Goal: Task Accomplishment & Management: Manage account settings

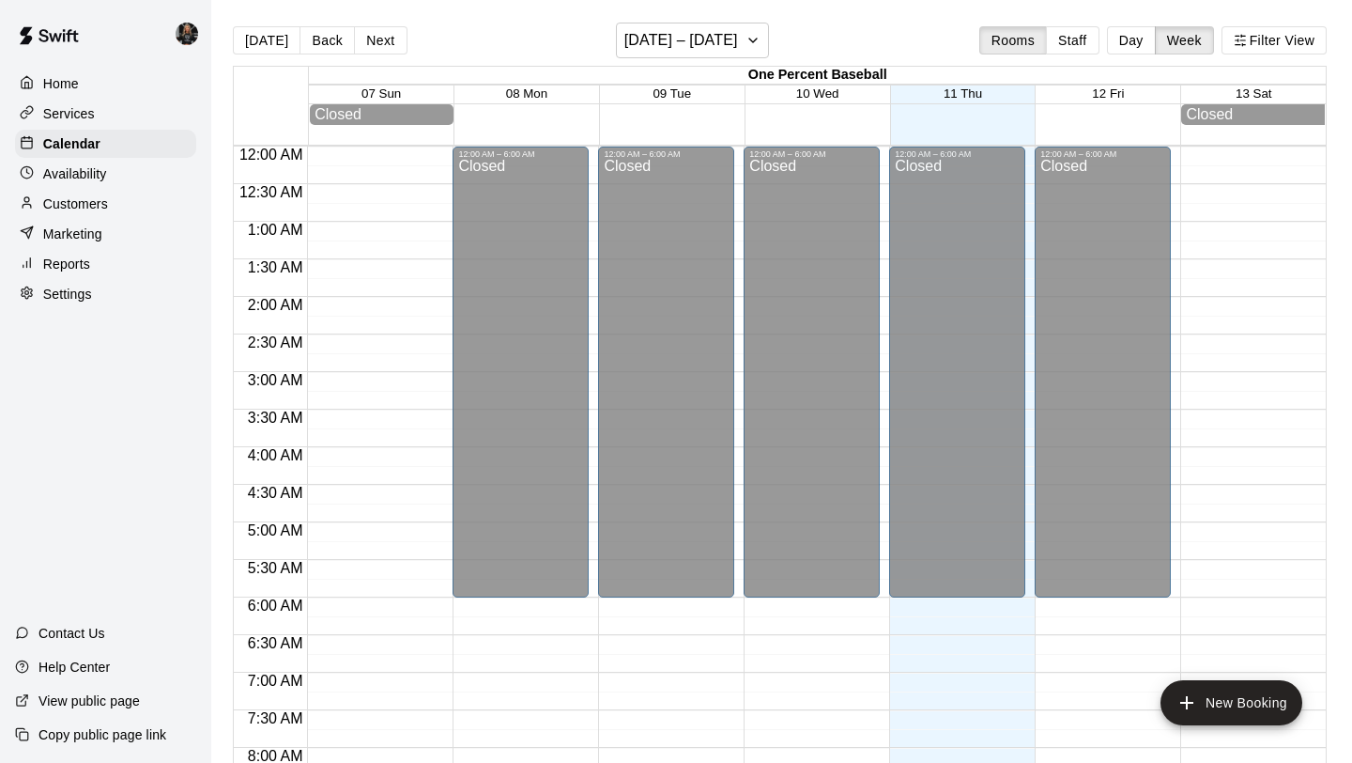
scroll to position [1001, 0]
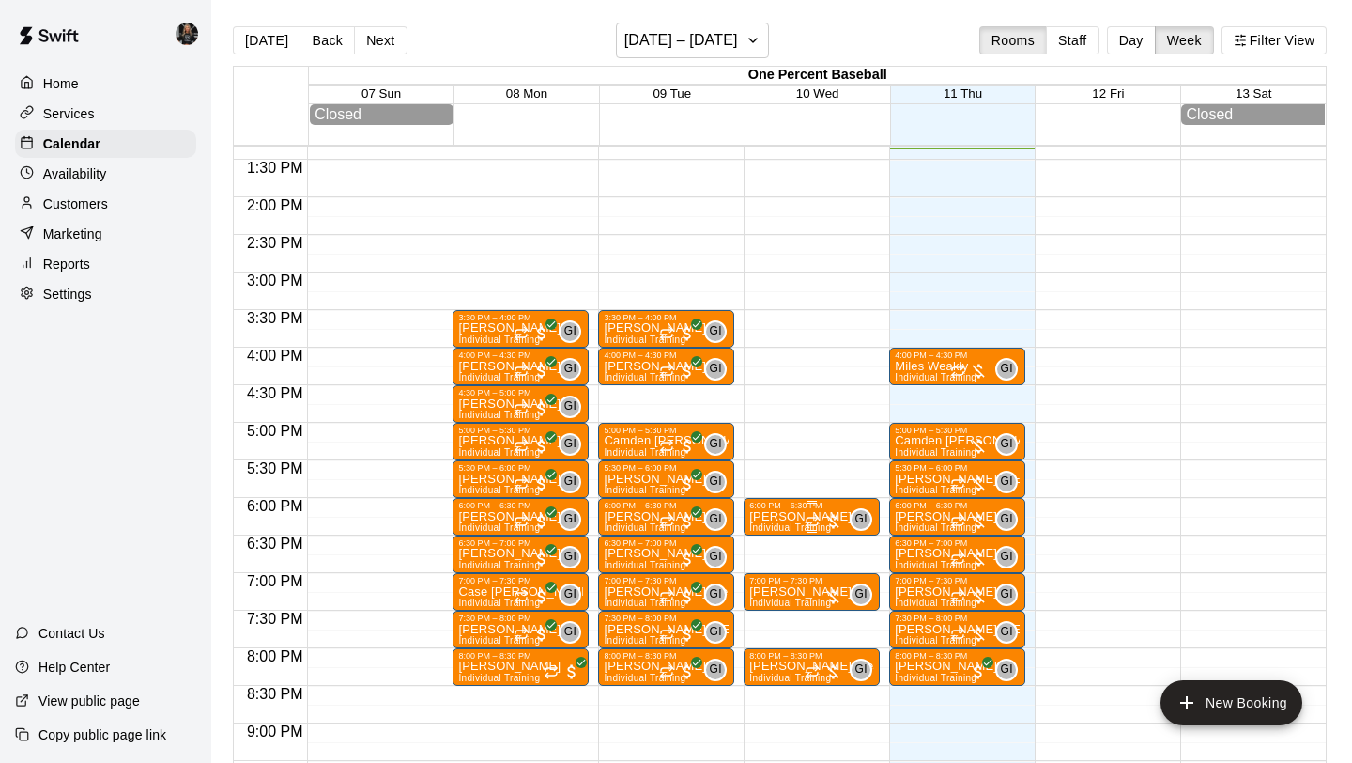
click at [792, 517] on p "[PERSON_NAME]" at bounding box center [800, 517] width 102 height 0
click at [771, 579] on img "edit" at bounding box center [770, 582] width 22 height 22
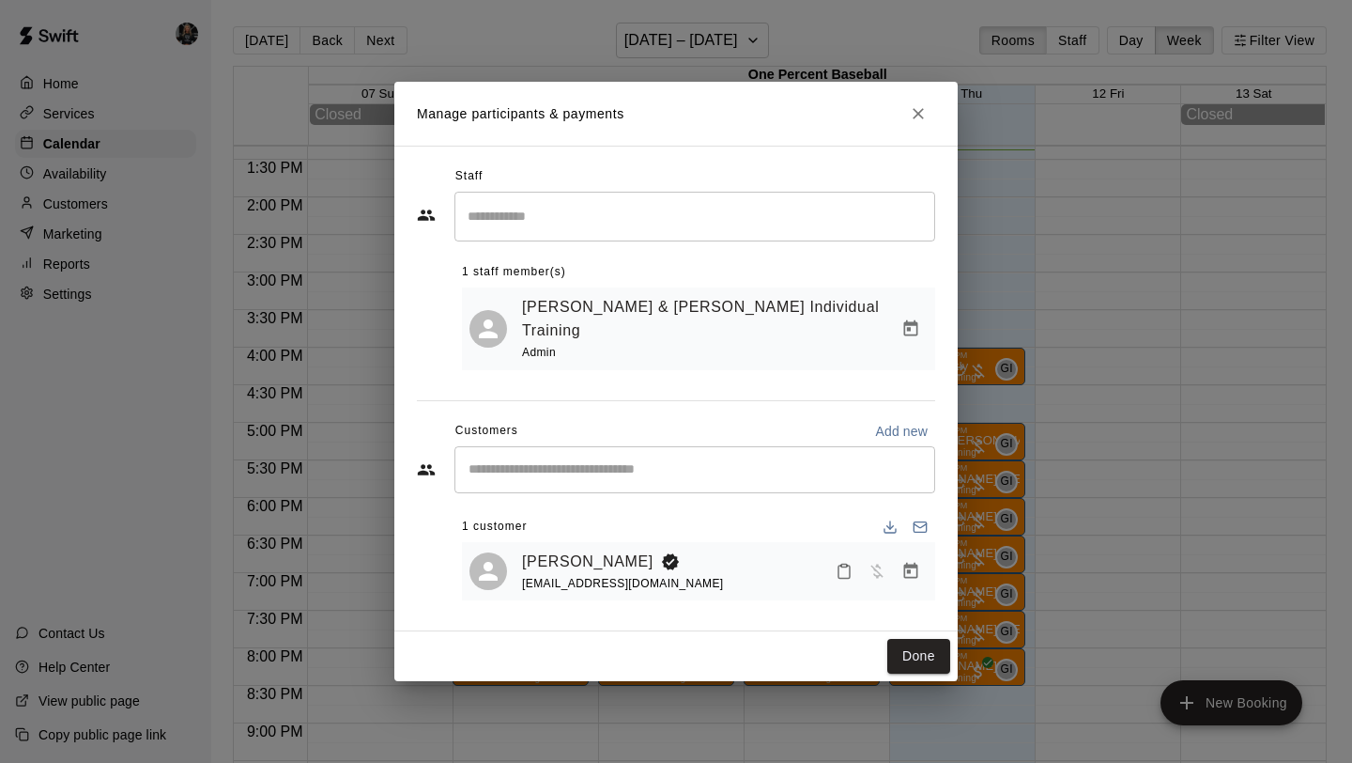
click at [918, 562] on icon "Manage bookings & payment" at bounding box center [911, 571] width 19 height 19
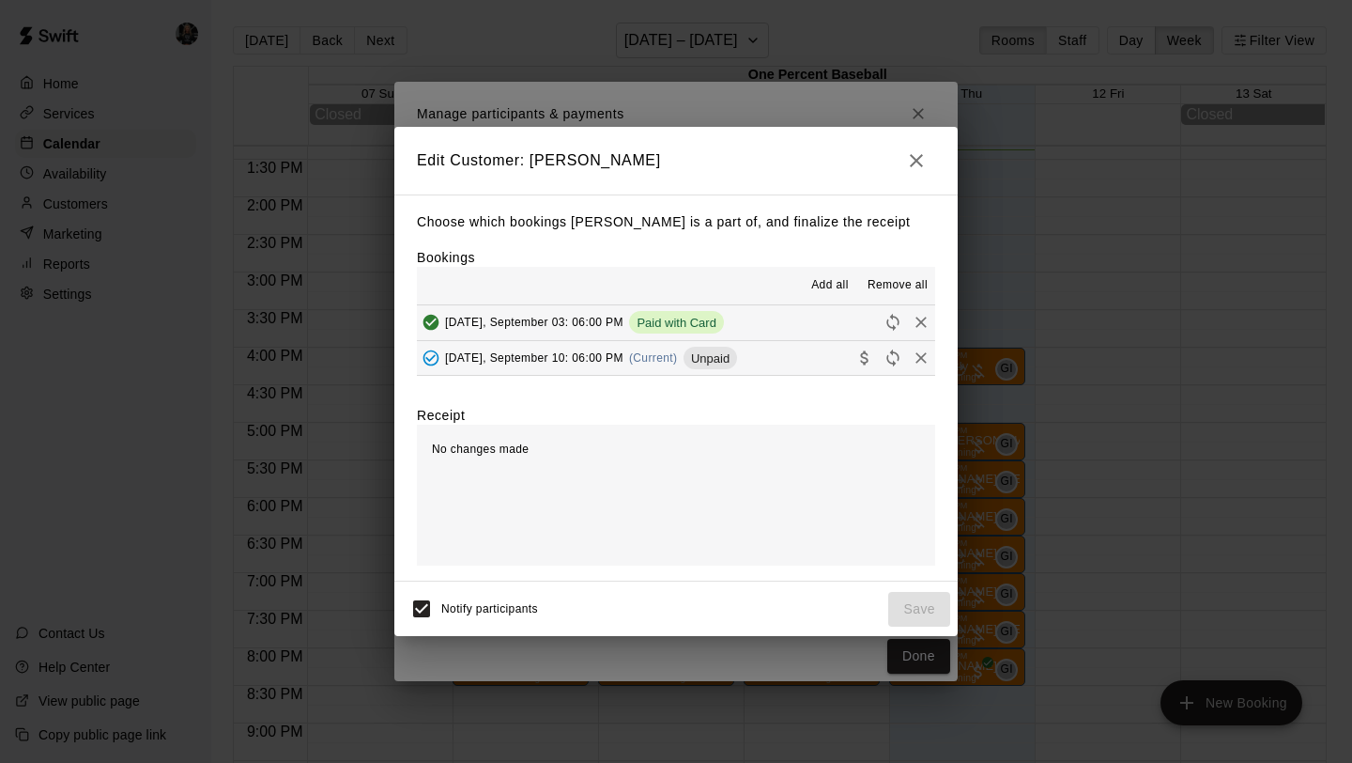
click at [857, 361] on icon "Collect payment" at bounding box center [865, 357] width 19 height 19
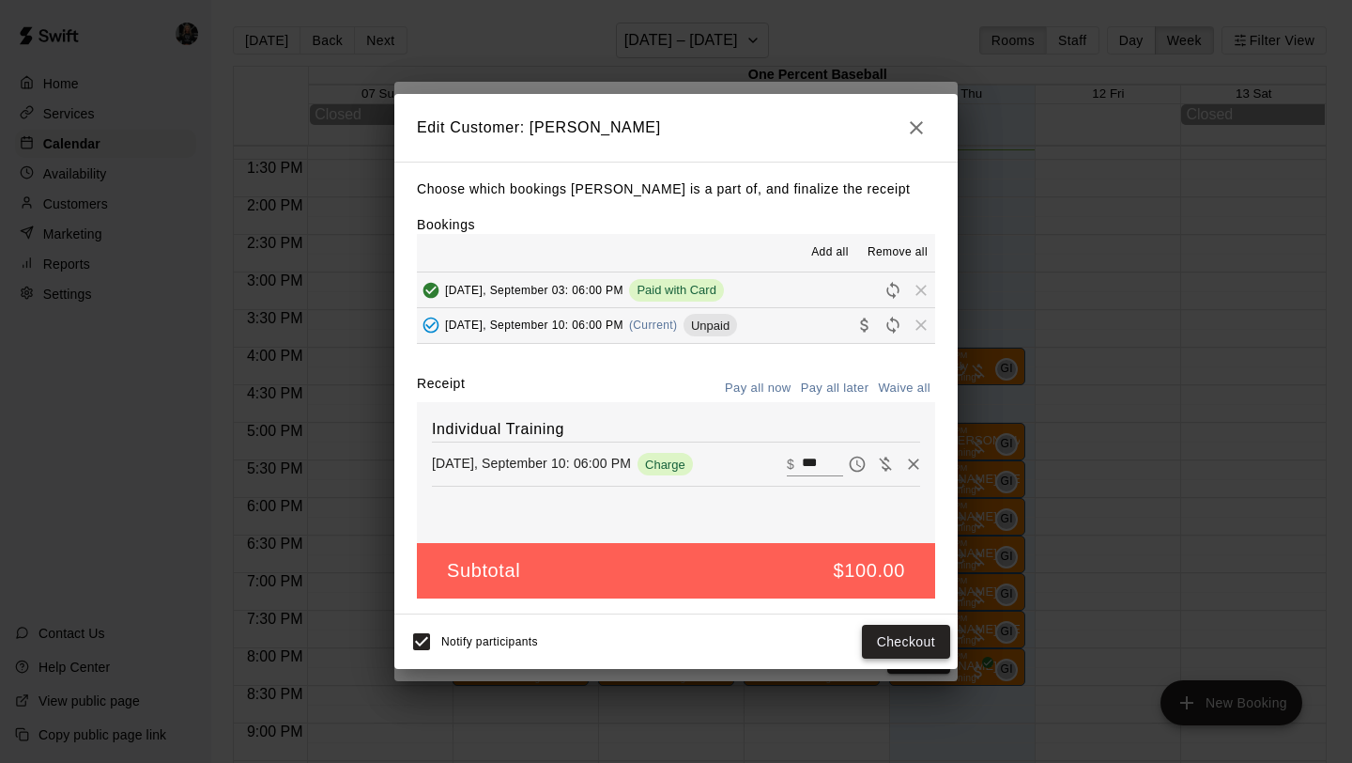
click at [888, 635] on button "Checkout" at bounding box center [906, 642] width 88 height 35
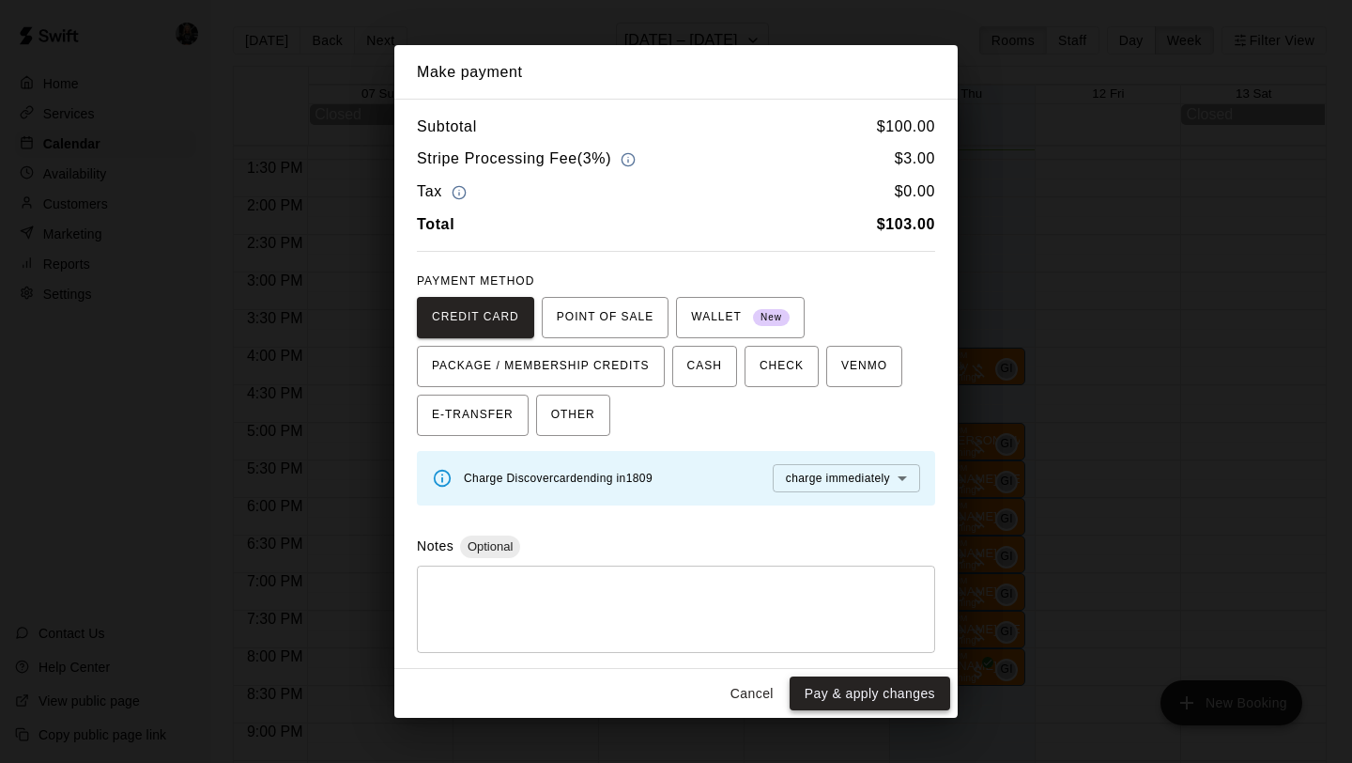
click at [882, 690] on button "Pay & apply changes" at bounding box center [870, 693] width 161 height 35
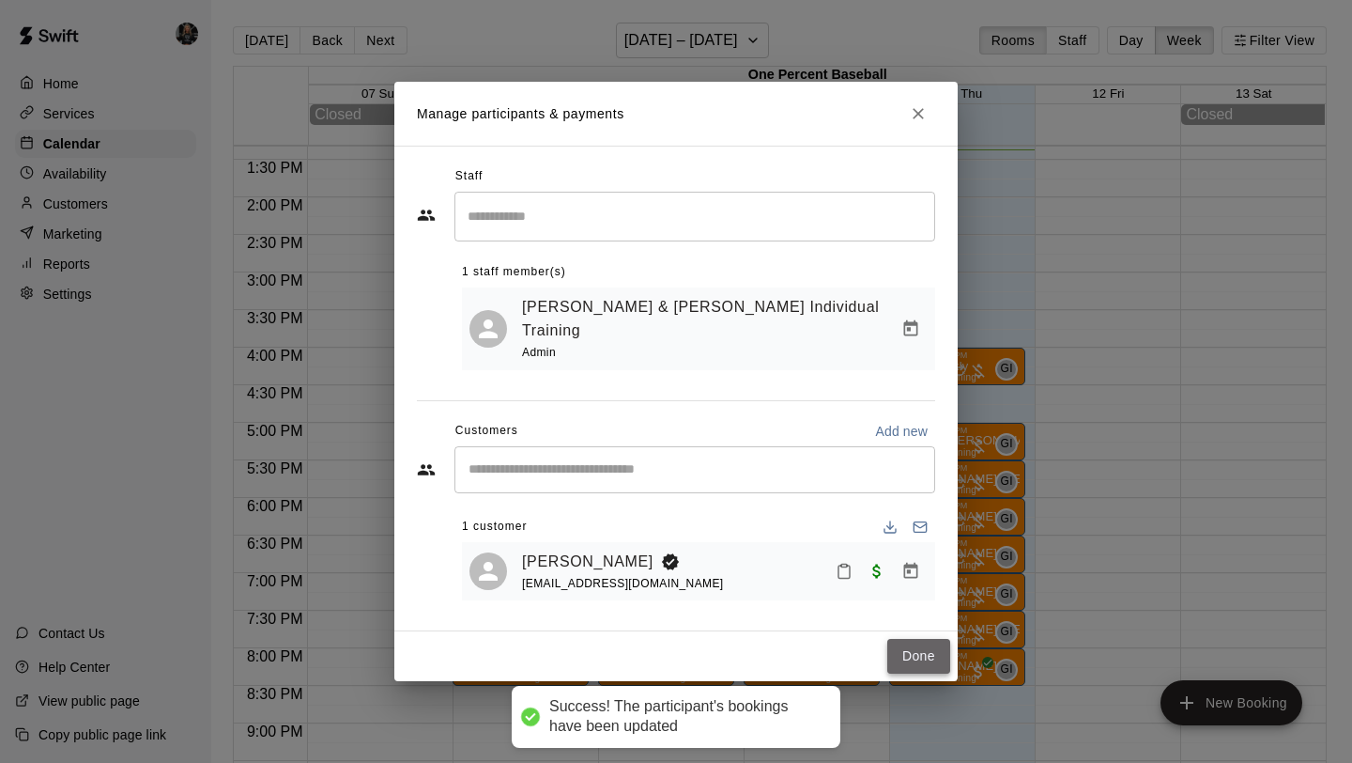
click at [909, 639] on button "Done" at bounding box center [919, 656] width 63 height 35
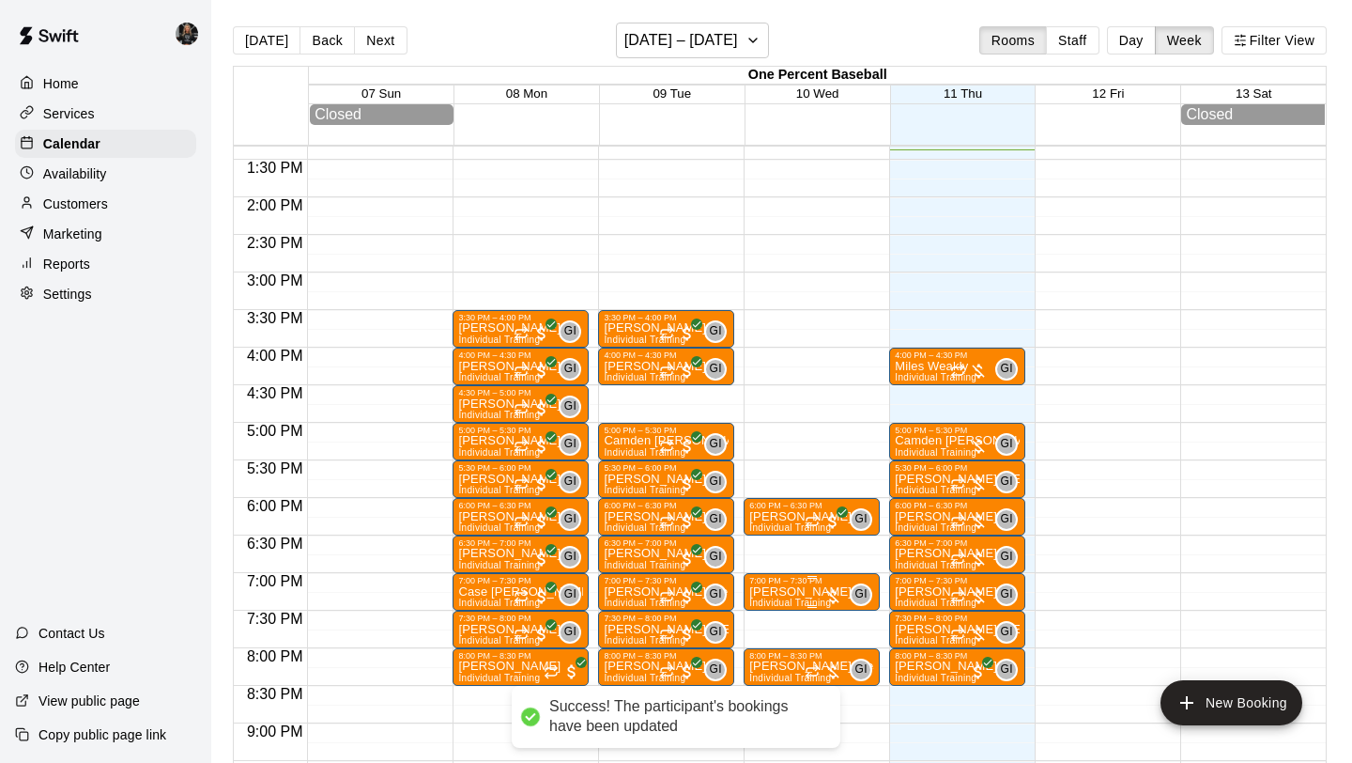
click at [798, 592] on p "[PERSON_NAME]" at bounding box center [800, 592] width 102 height 0
click at [765, 672] on button "edit" at bounding box center [769, 657] width 38 height 37
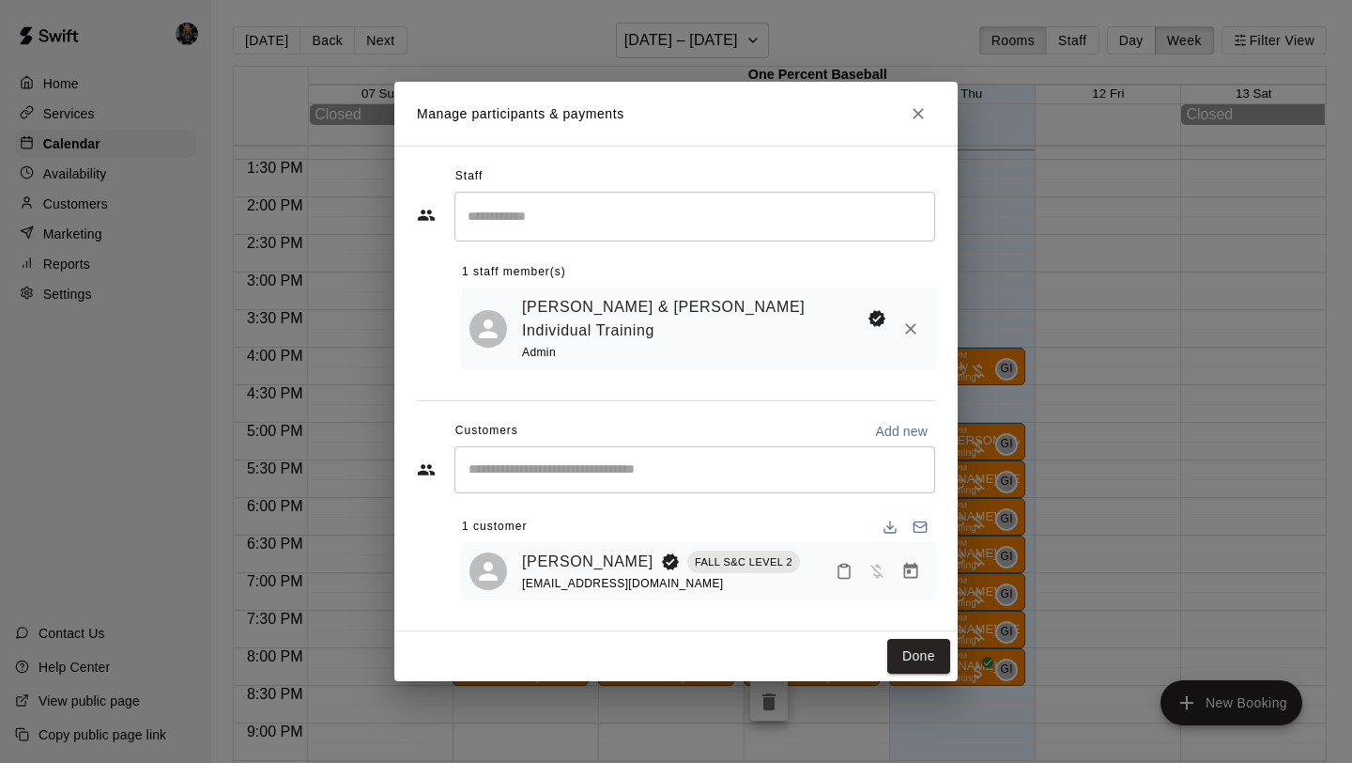
click at [910, 562] on icon "Manage bookings & payment" at bounding box center [911, 571] width 19 height 19
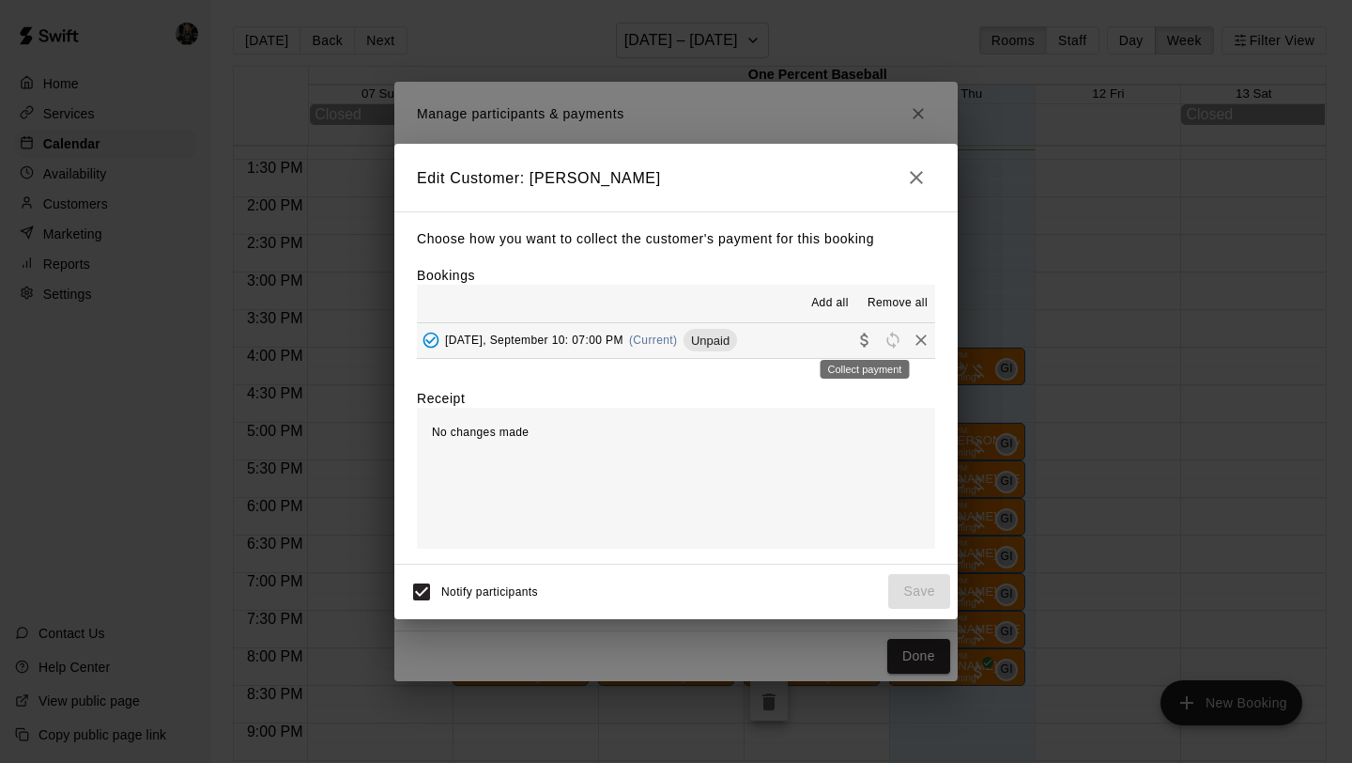
click at [853, 340] on button "Collect payment" at bounding box center [865, 340] width 28 height 28
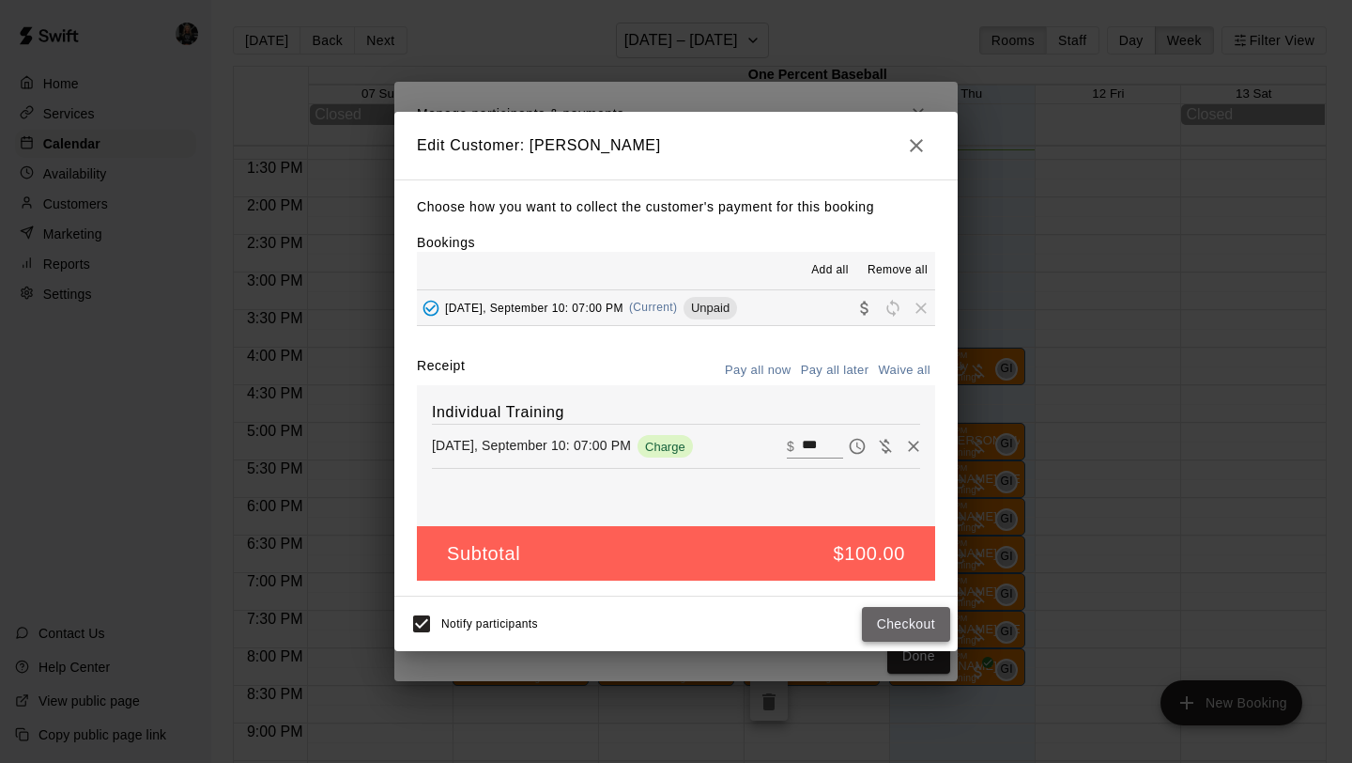
click at [894, 623] on button "Checkout" at bounding box center [906, 624] width 88 height 35
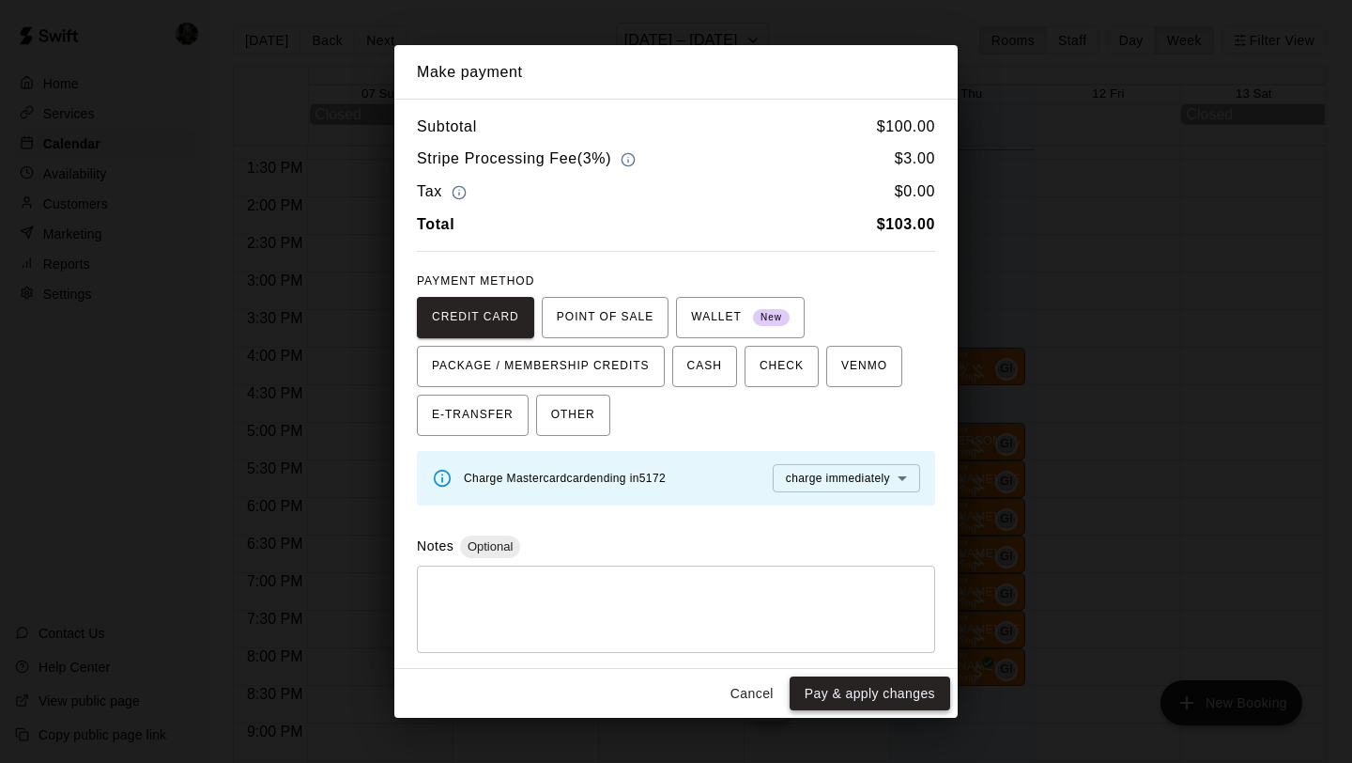
click at [888, 701] on button "Pay & apply changes" at bounding box center [870, 693] width 161 height 35
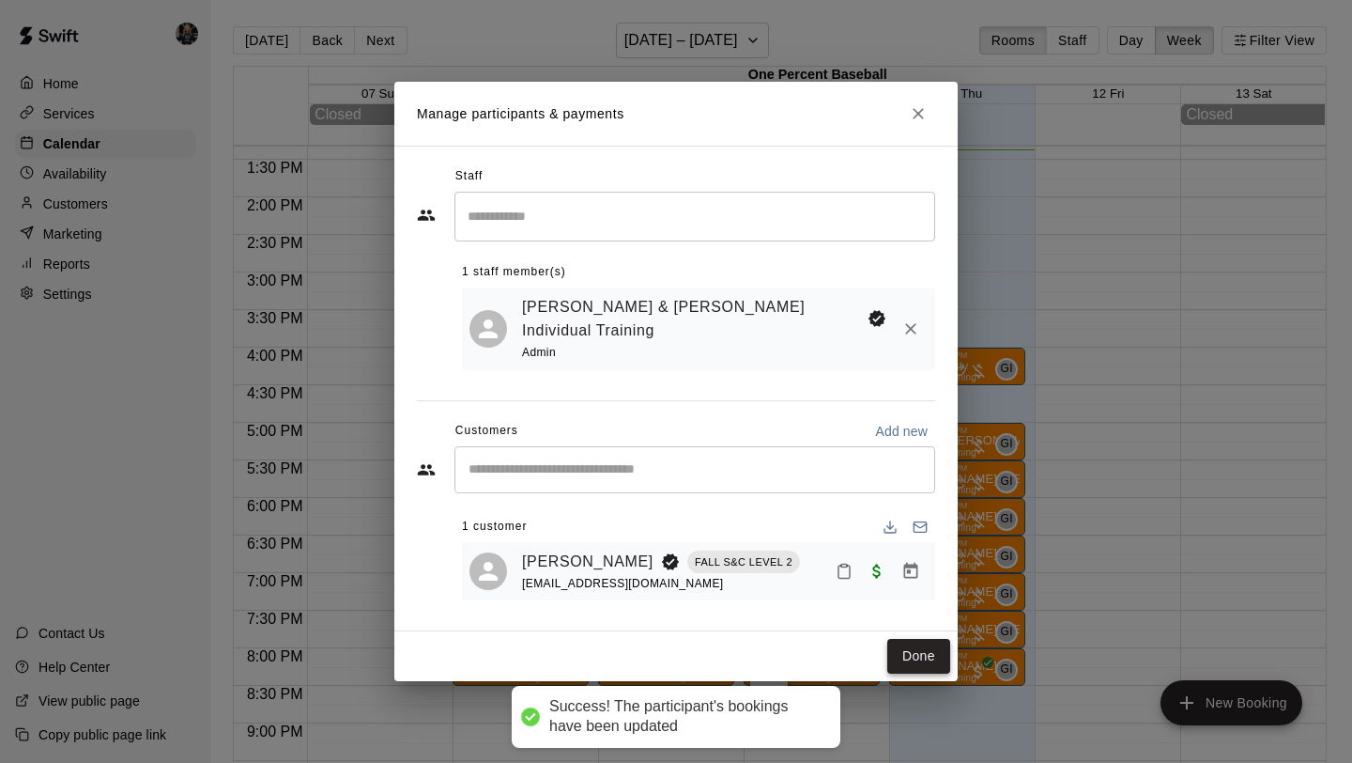
click at [913, 643] on button "Done" at bounding box center [919, 656] width 63 height 35
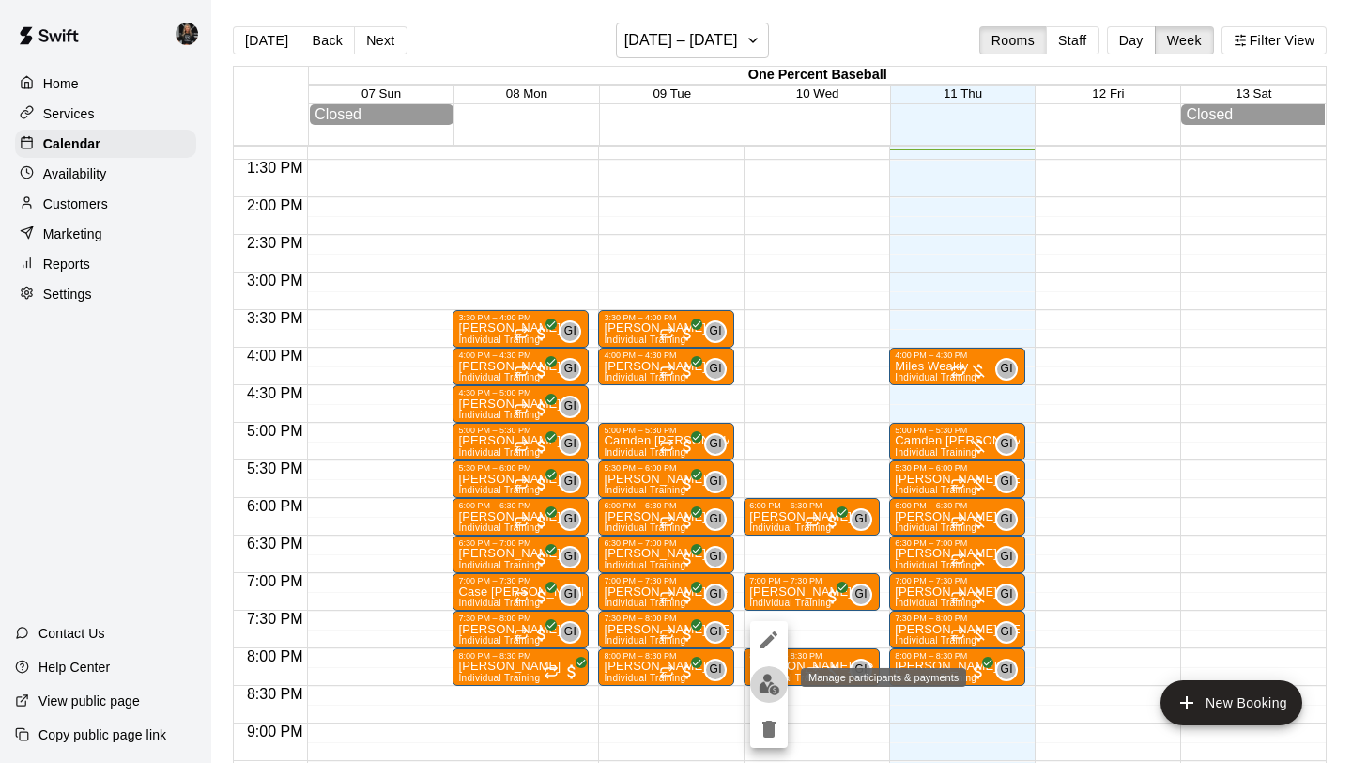
click at [775, 688] on img "edit" at bounding box center [770, 684] width 22 height 22
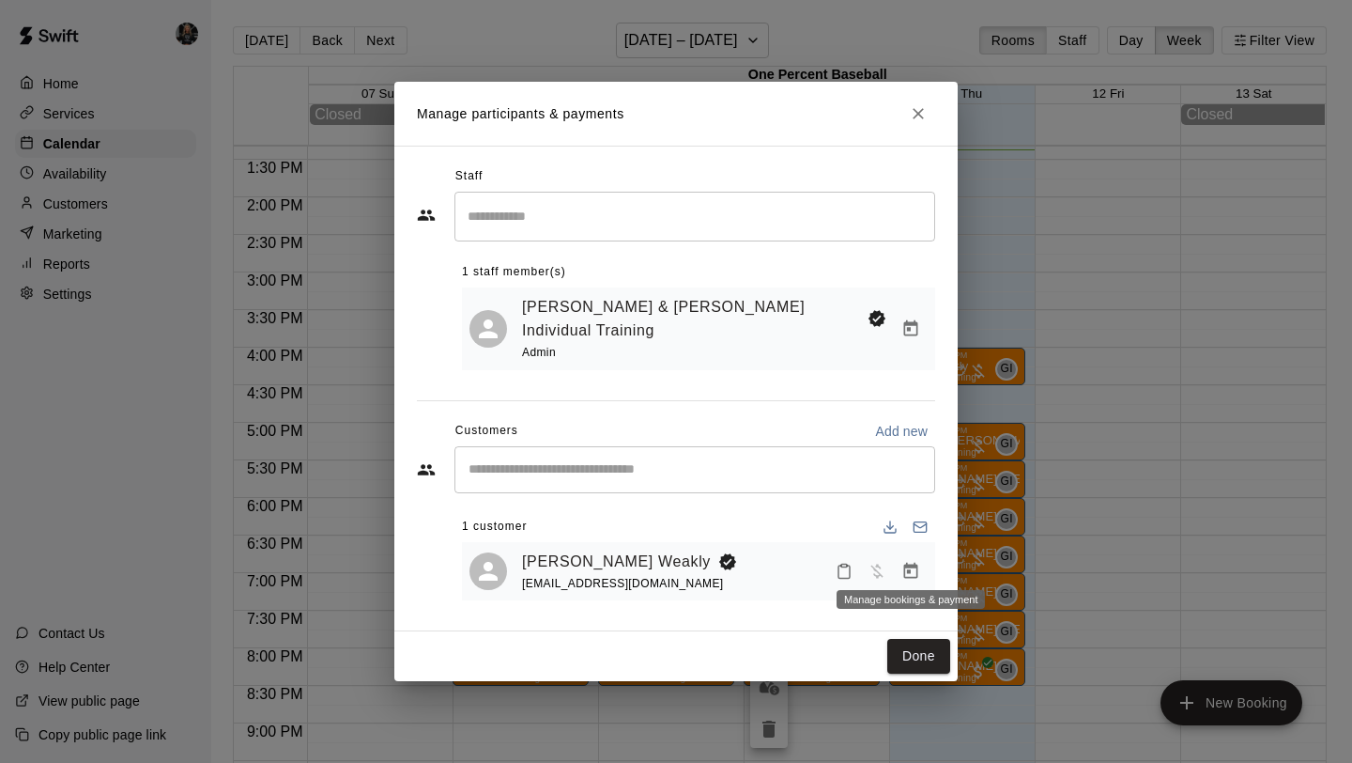
click at [909, 563] on icon "Manage bookings & payment" at bounding box center [911, 571] width 14 height 16
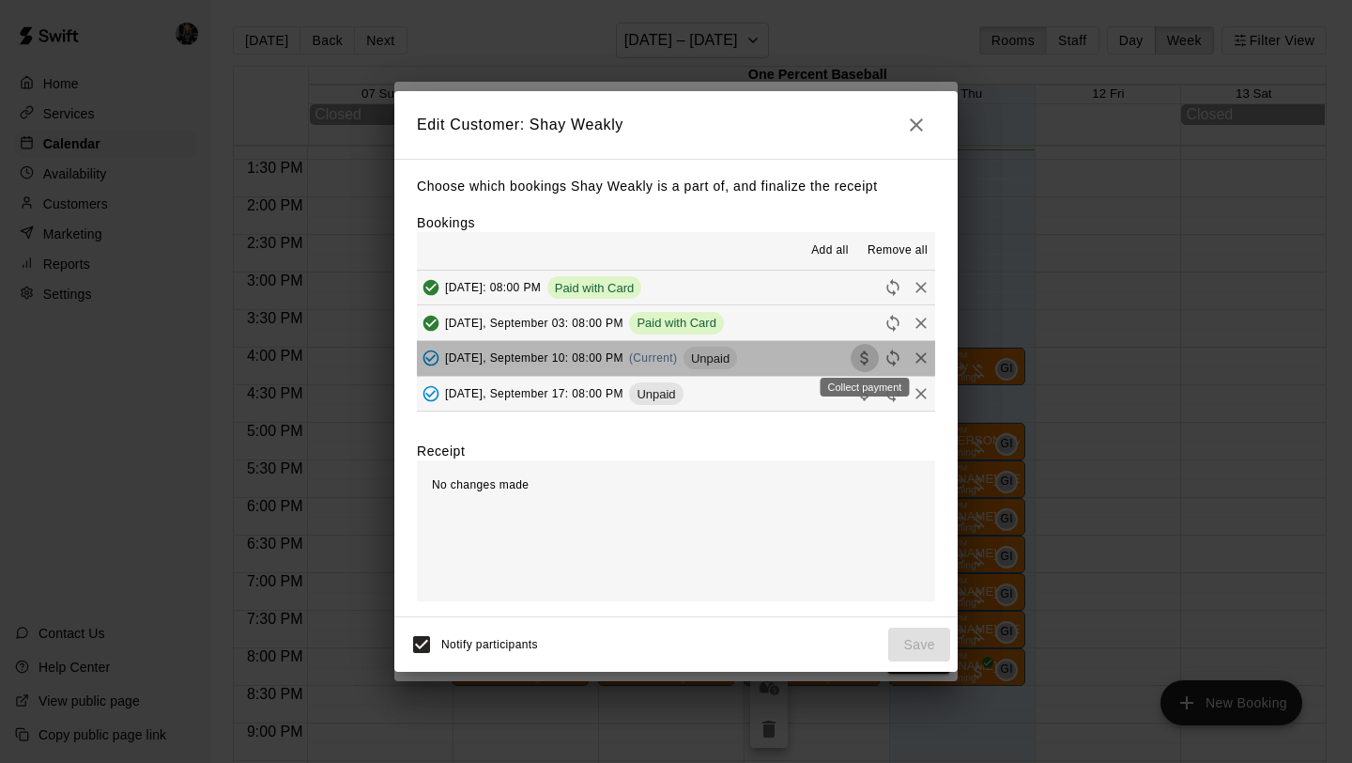
click at [857, 354] on icon "Collect payment" at bounding box center [865, 357] width 19 height 19
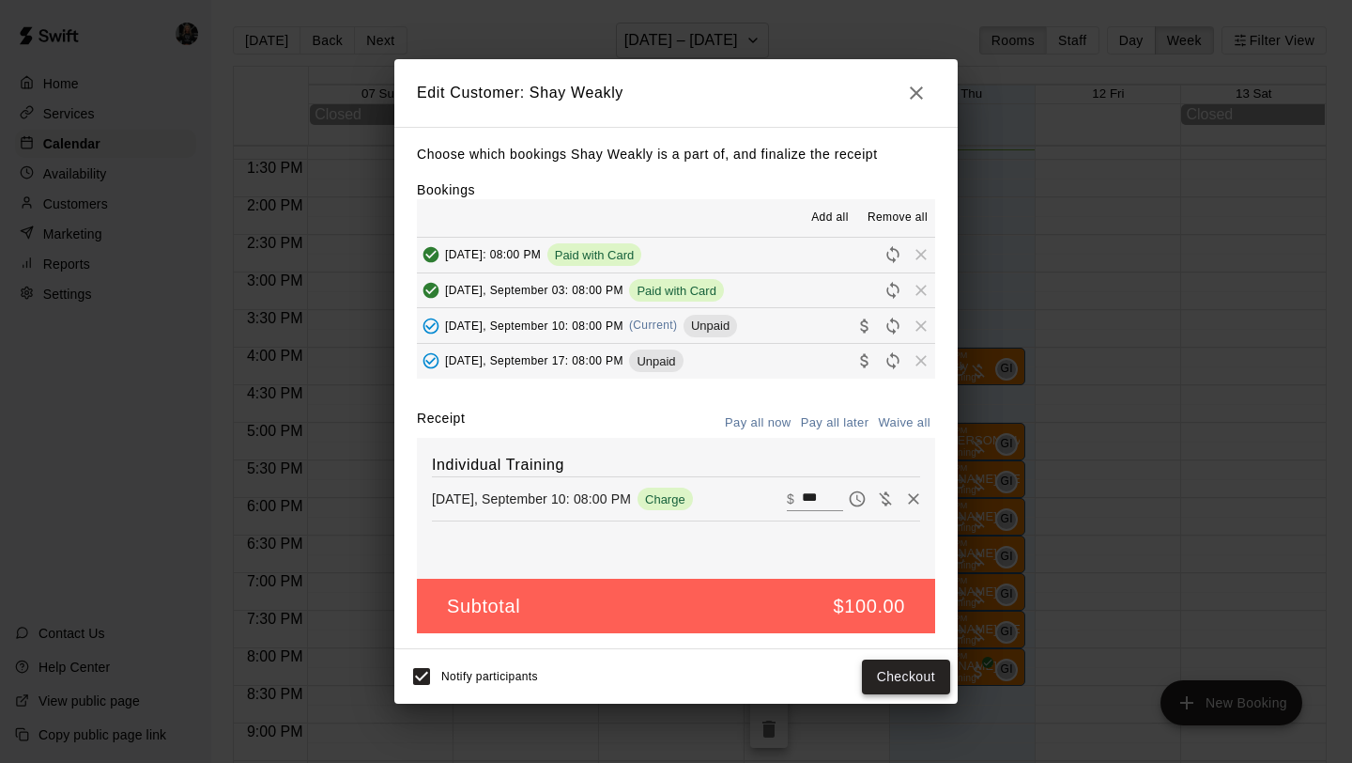
click at [903, 672] on button "Checkout" at bounding box center [906, 676] width 88 height 35
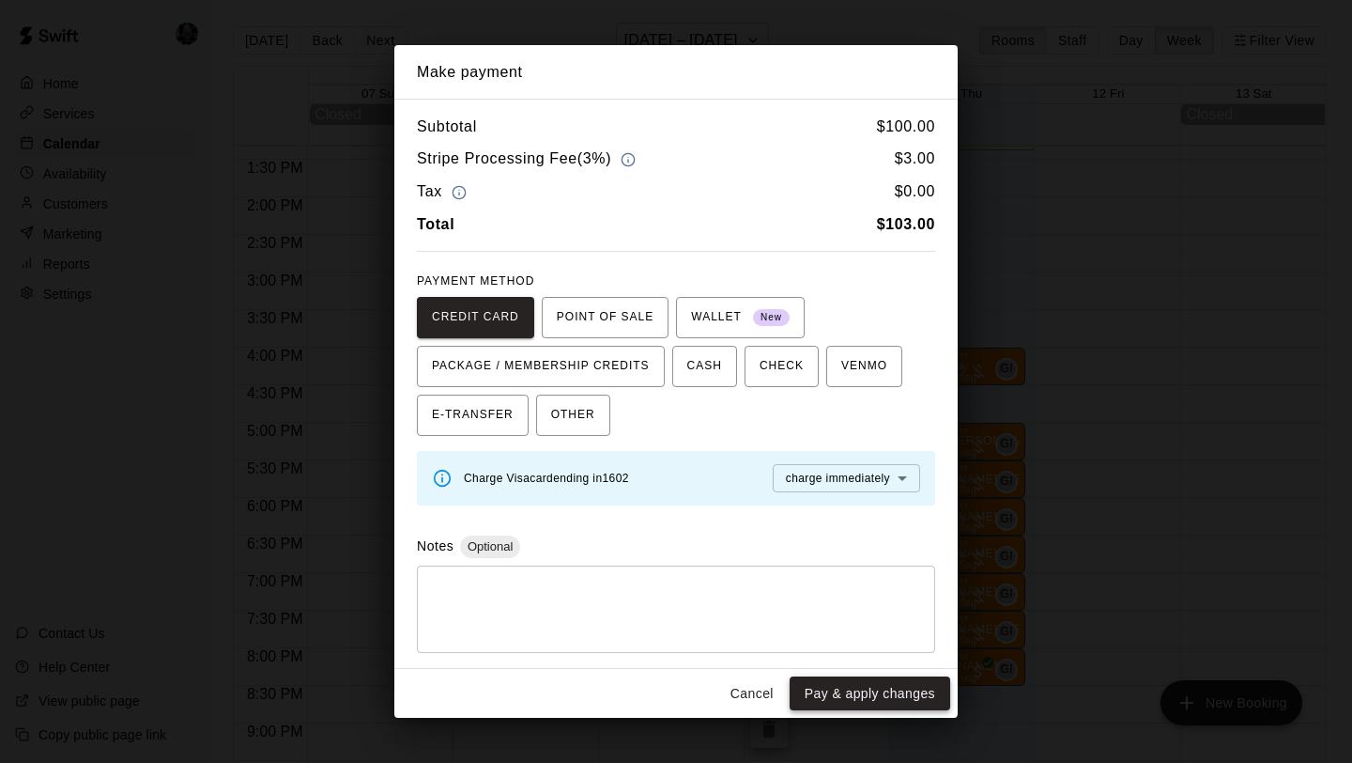
click at [898, 694] on button "Pay & apply changes" at bounding box center [870, 693] width 161 height 35
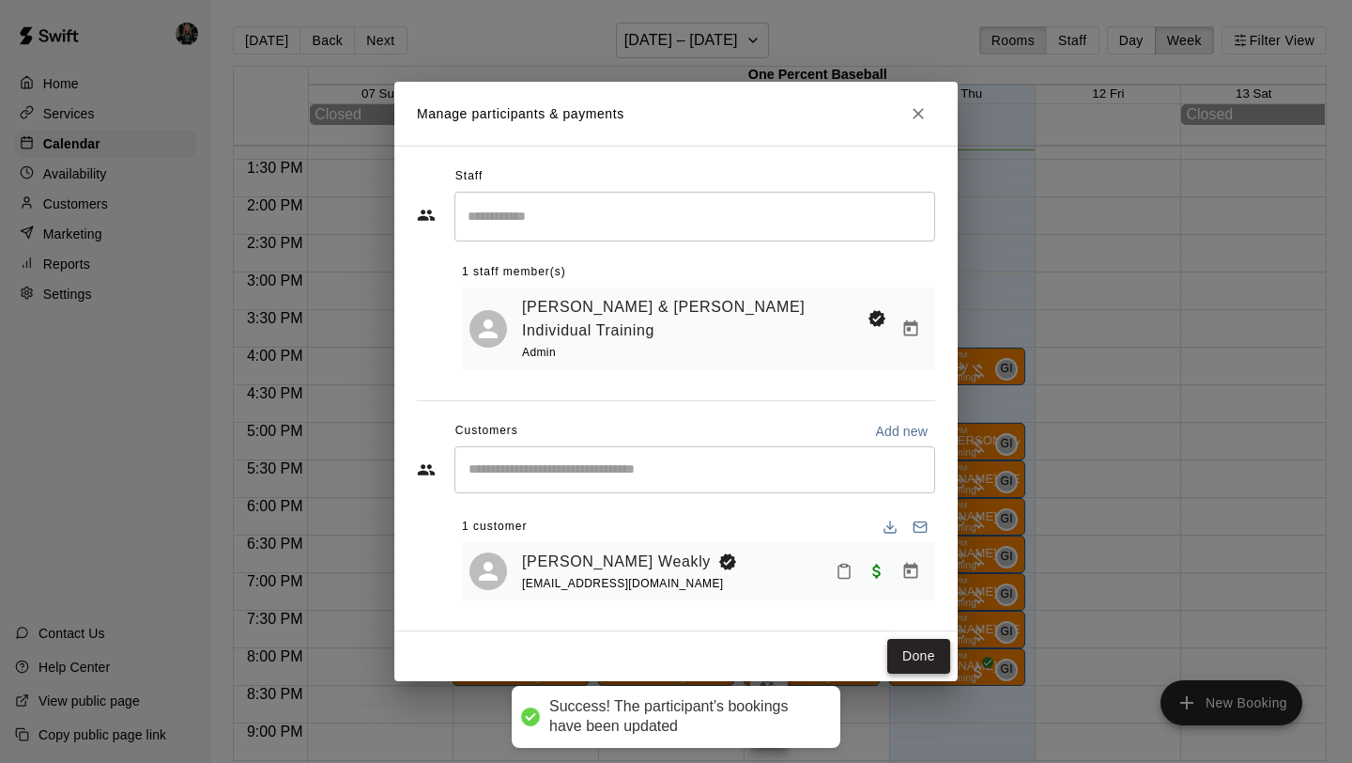
click at [908, 642] on button "Done" at bounding box center [919, 656] width 63 height 35
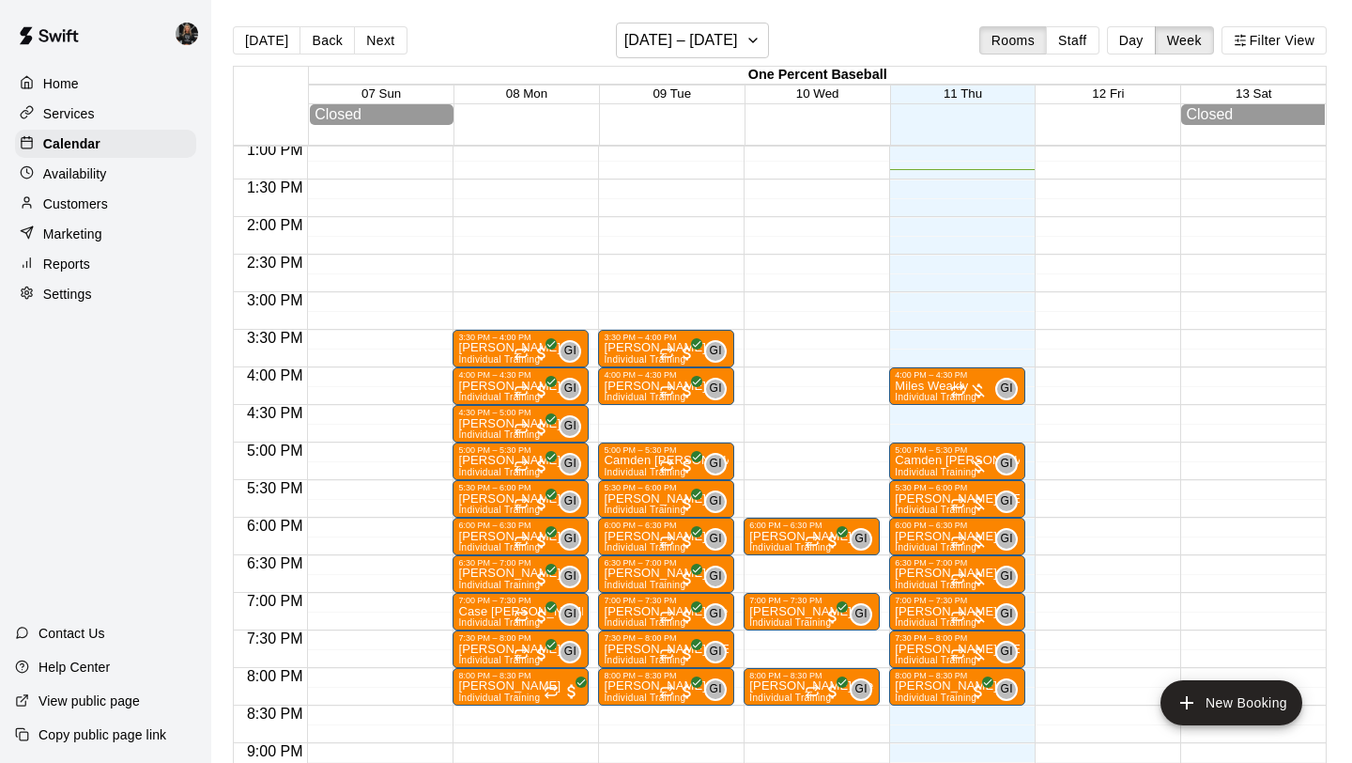
scroll to position [977, 0]
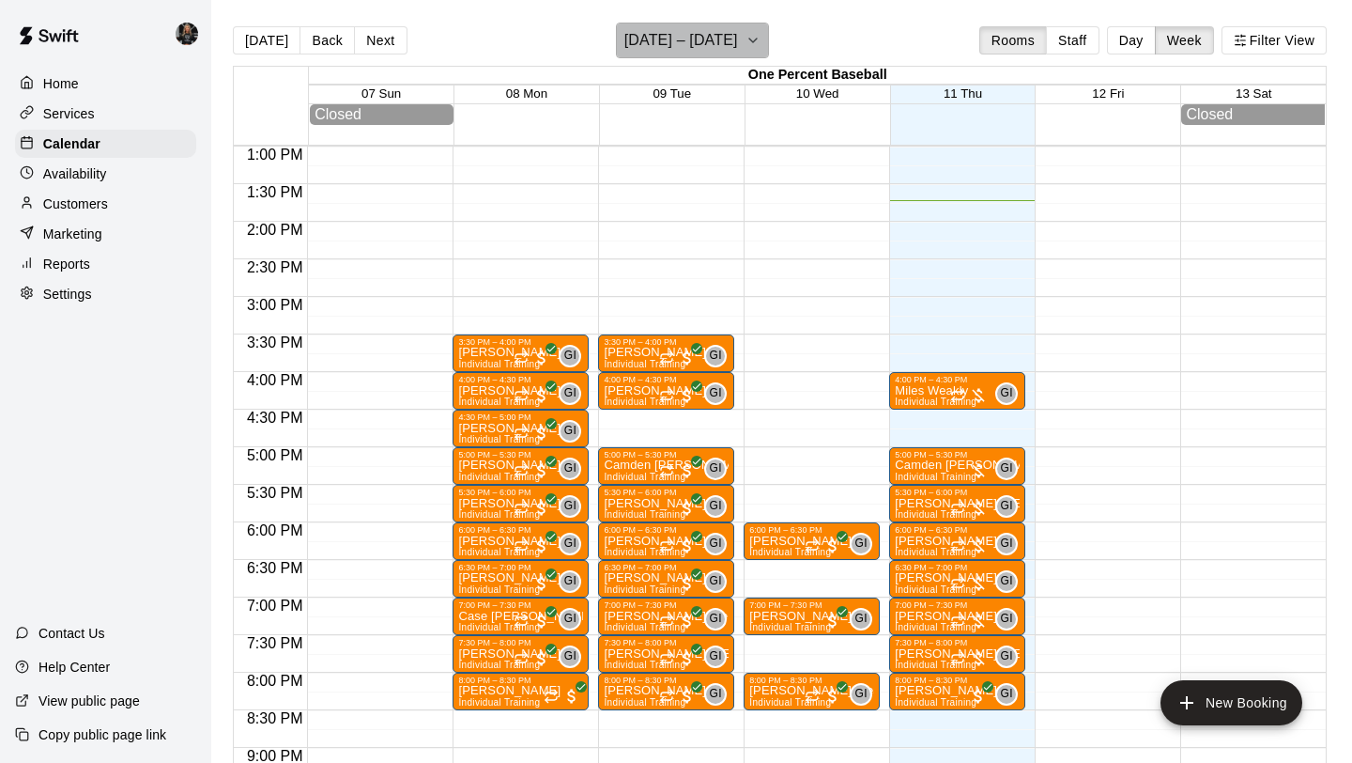
click at [692, 40] on h6 "[DATE] – [DATE]" at bounding box center [682, 40] width 114 height 26
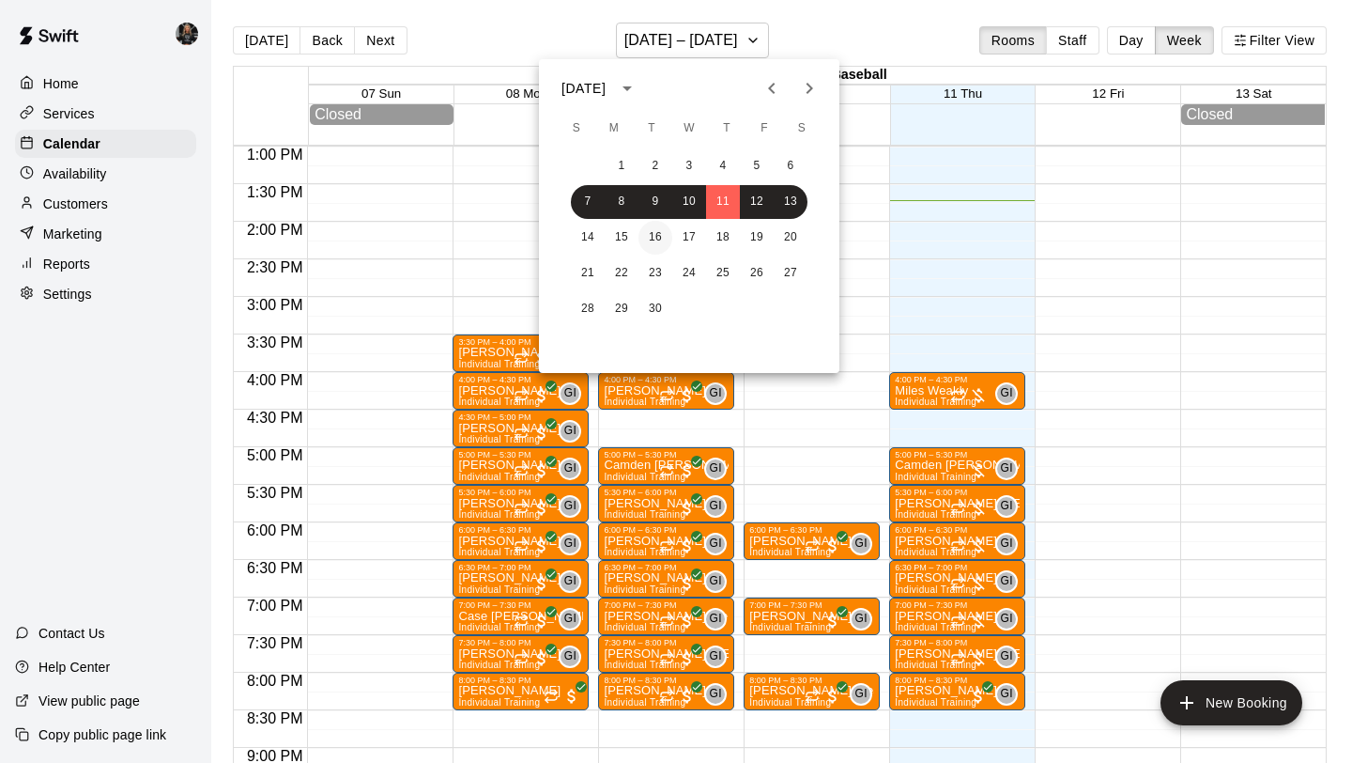
click at [652, 253] on button "16" at bounding box center [656, 238] width 34 height 34
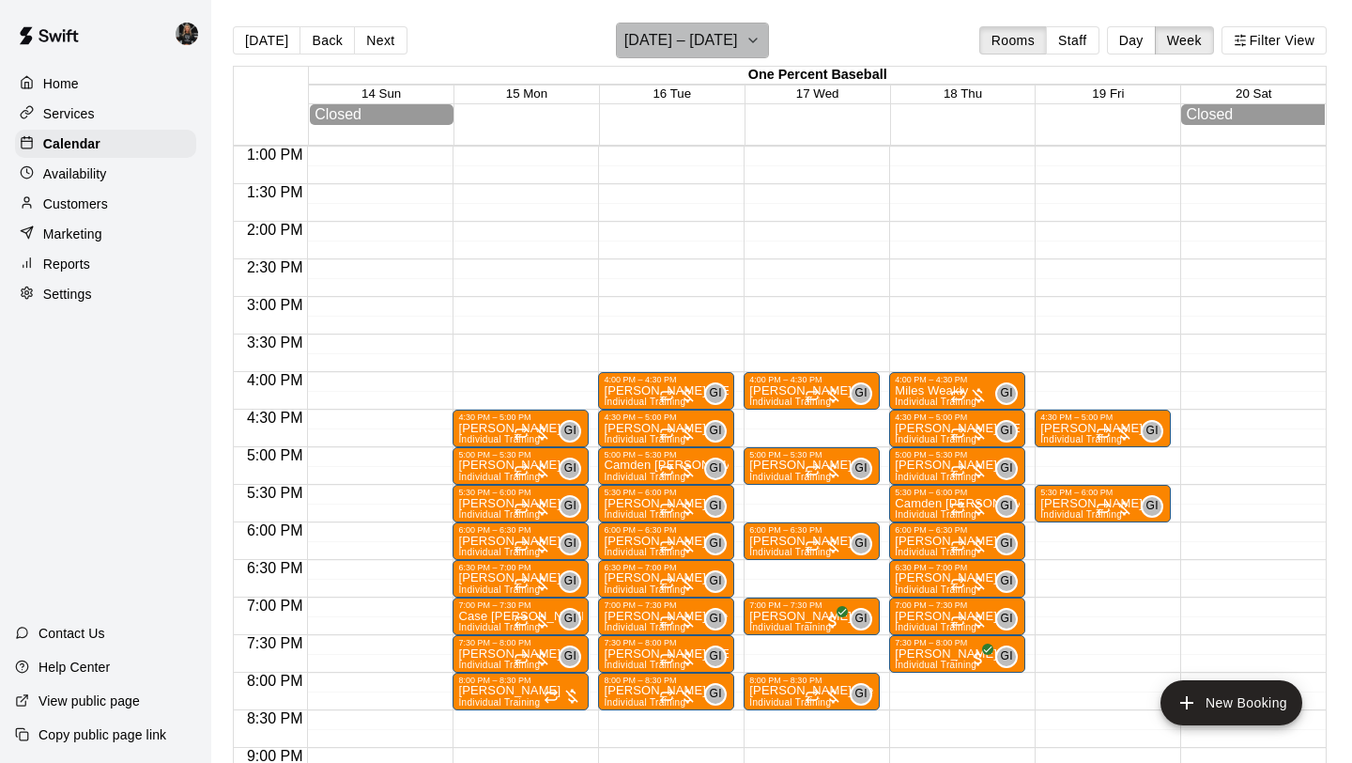
click at [678, 58] on button "[DATE] – [DATE]" at bounding box center [692, 41] width 153 height 36
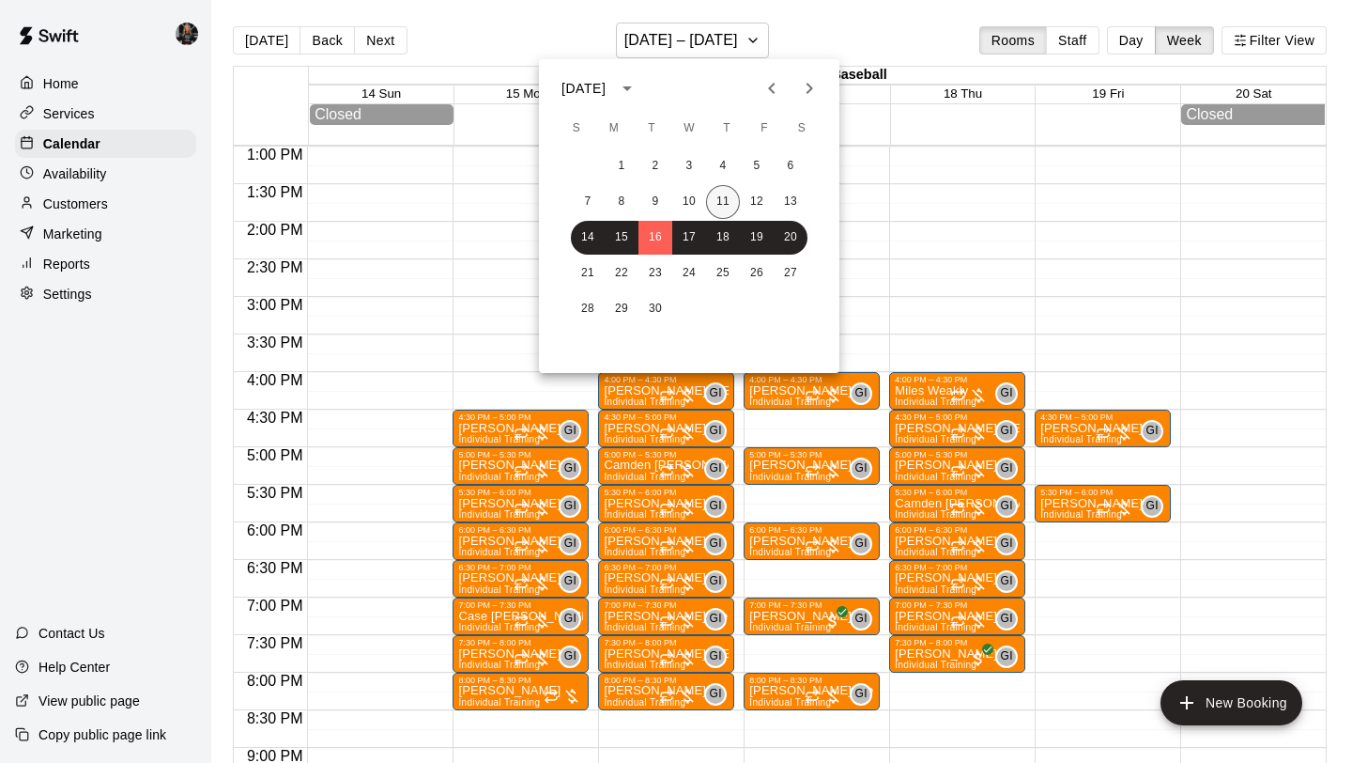
click at [721, 200] on button "11" at bounding box center [723, 202] width 34 height 34
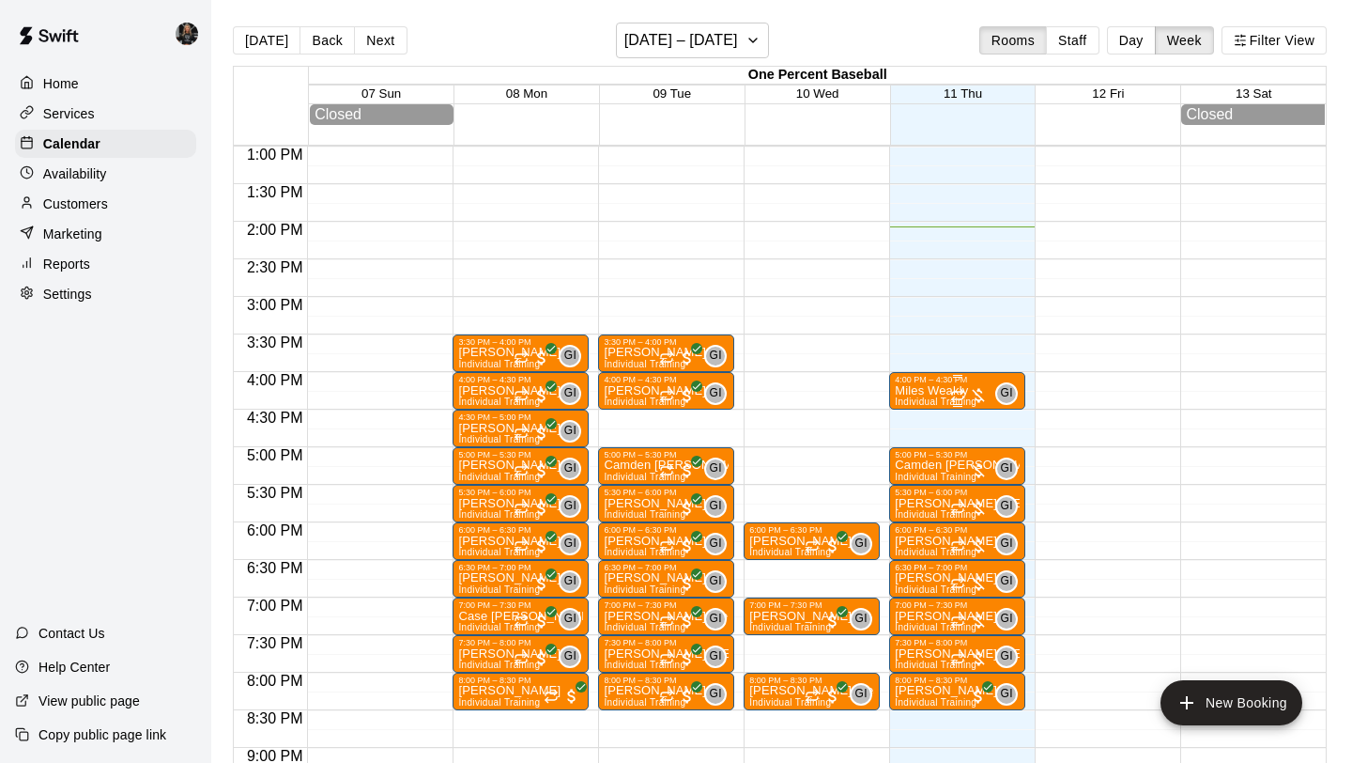
click at [943, 399] on span "Individual Training" at bounding box center [936, 401] width 82 height 10
click at [918, 456] on img "edit" at bounding box center [915, 463] width 22 height 22
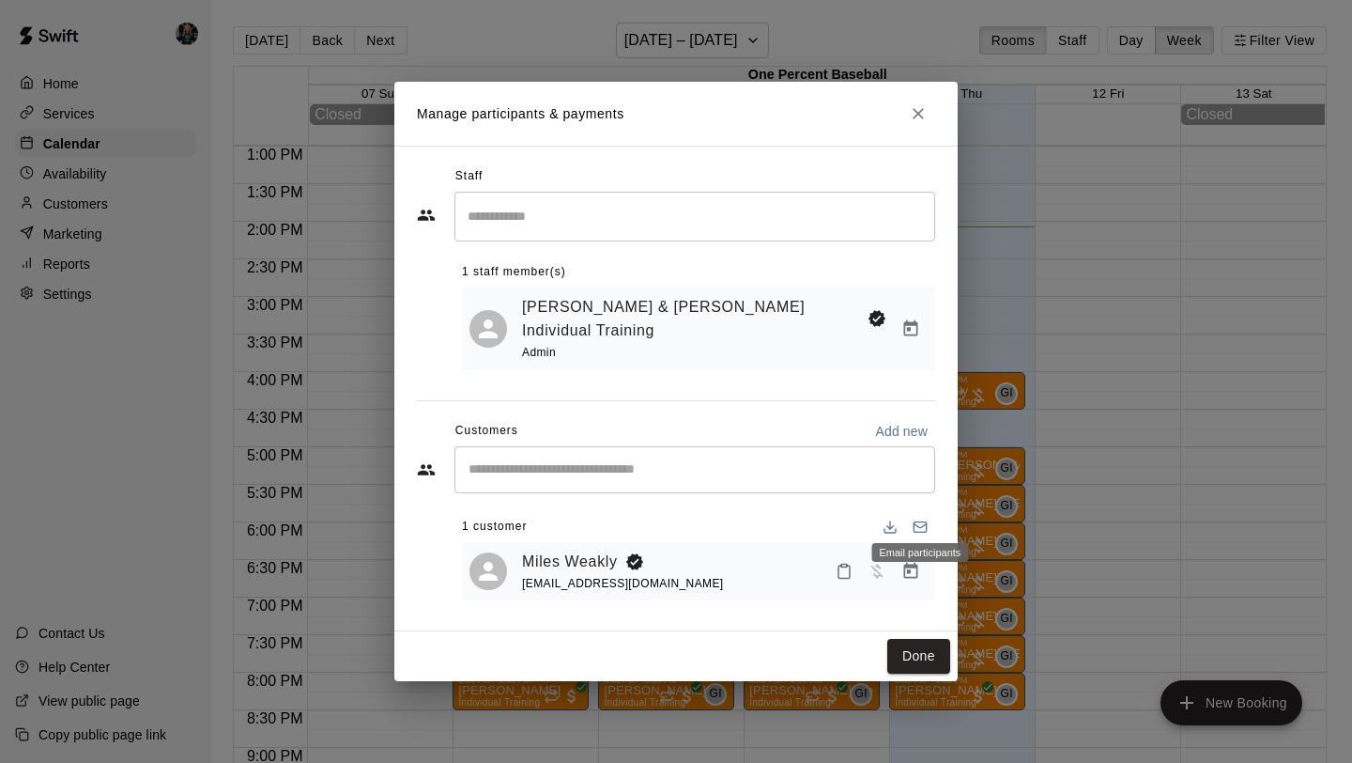
click at [911, 564] on icon "Manage bookings & payment" at bounding box center [911, 571] width 19 height 19
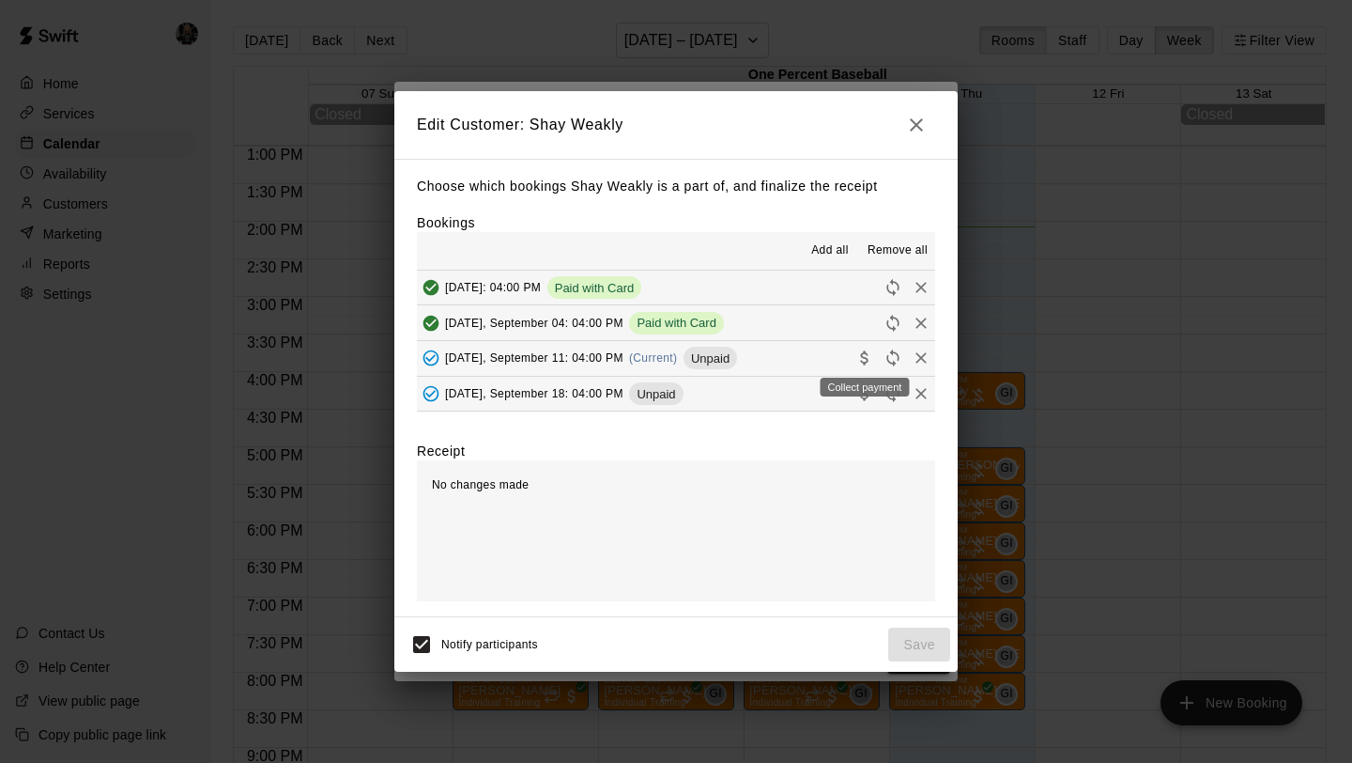
click at [869, 355] on icon "Collect payment" at bounding box center [865, 357] width 19 height 19
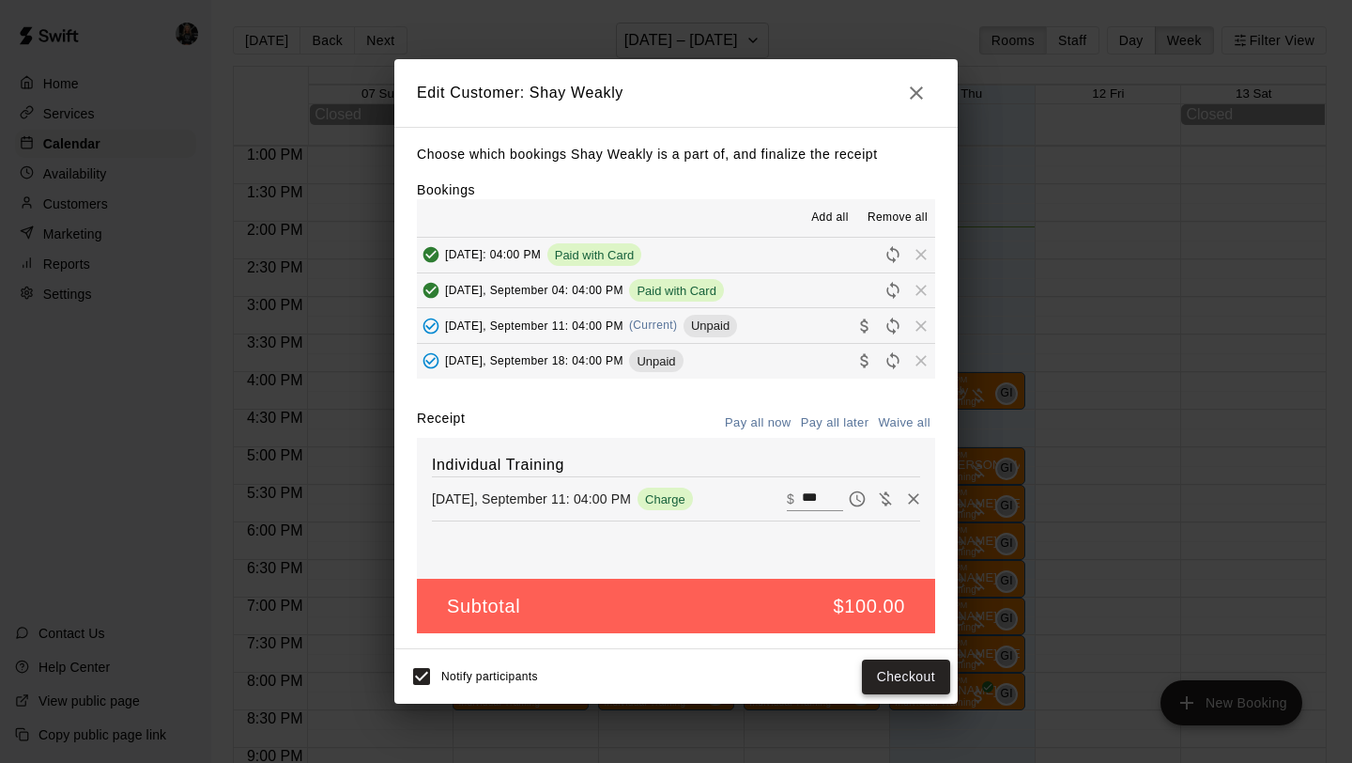
click at [914, 678] on button "Checkout" at bounding box center [906, 676] width 88 height 35
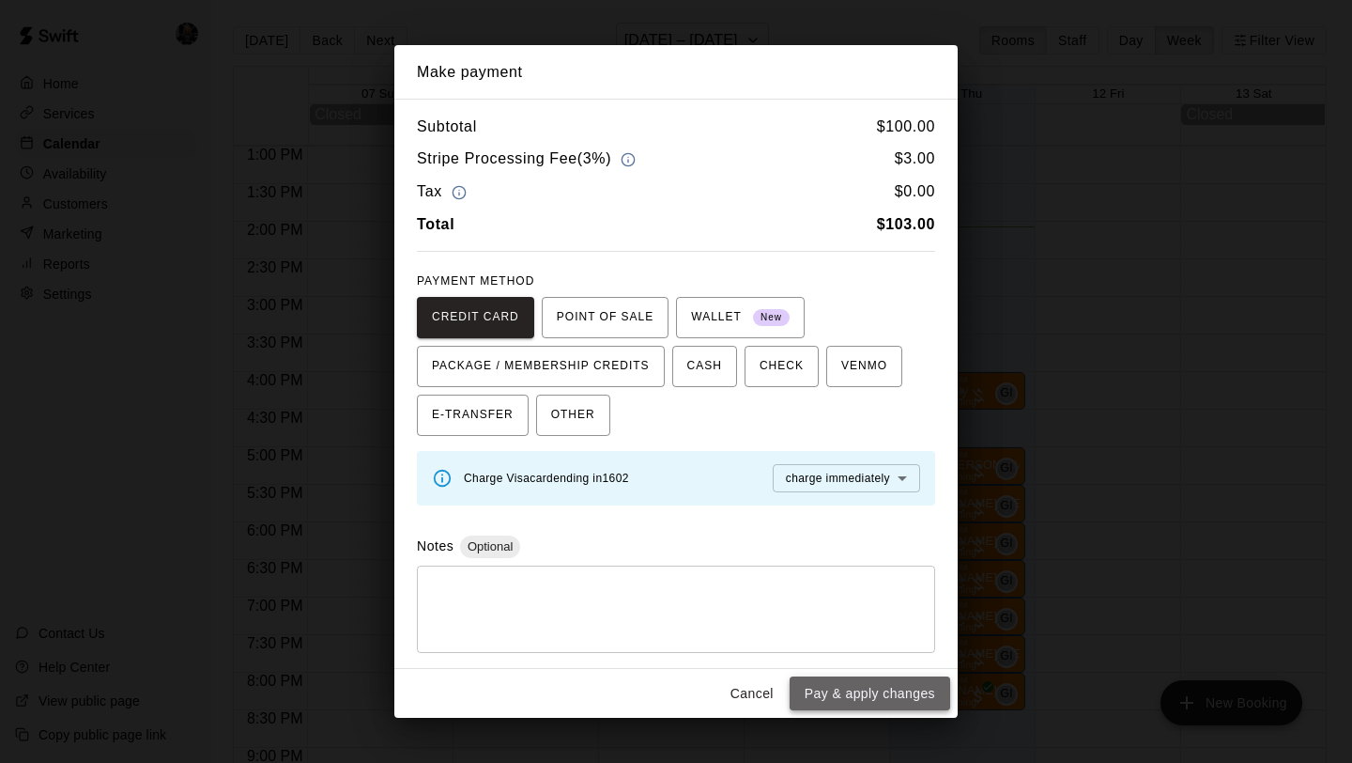
click at [910, 692] on button "Pay & apply changes" at bounding box center [870, 693] width 161 height 35
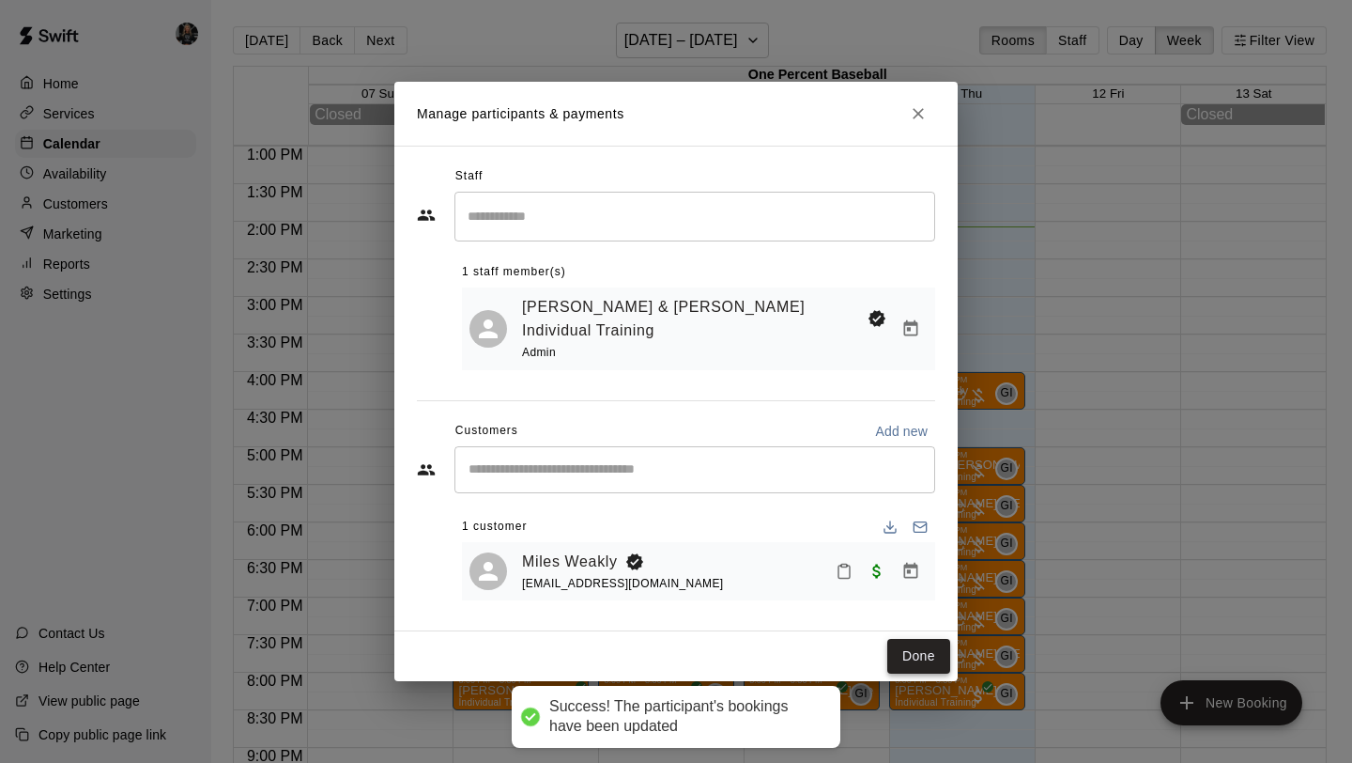
click at [920, 641] on button "Done" at bounding box center [919, 656] width 63 height 35
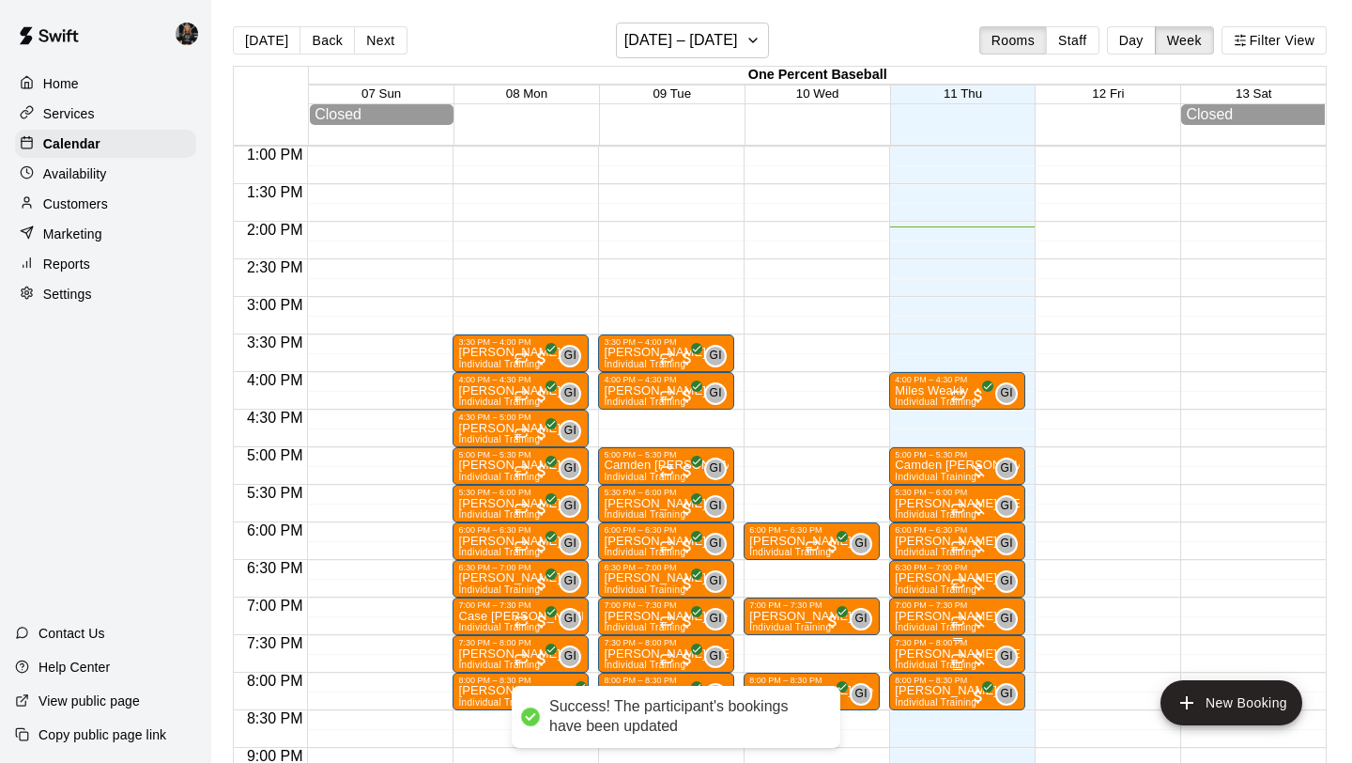
click at [924, 654] on p "[PERSON_NAME] [PERSON_NAME]" at bounding box center [957, 654] width 125 height 0
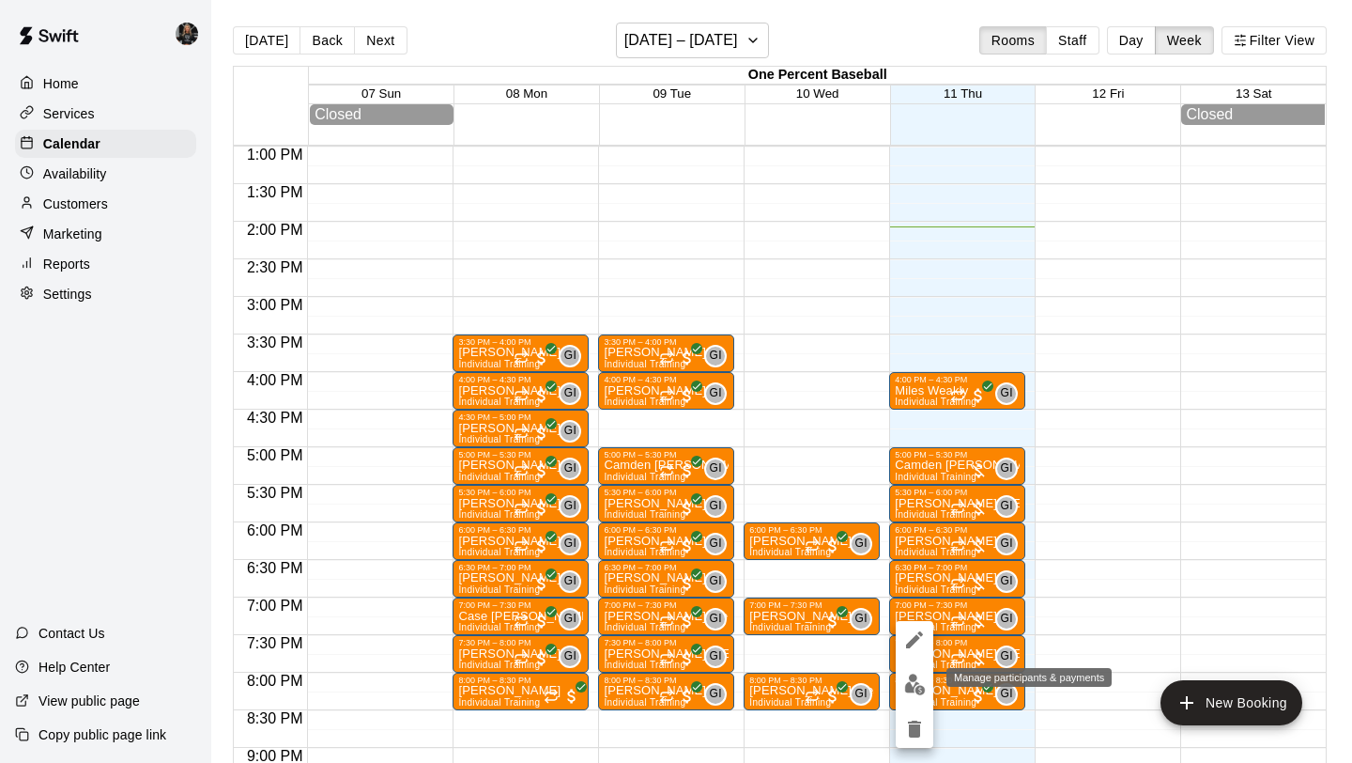
click at [910, 687] on img "edit" at bounding box center [915, 684] width 22 height 22
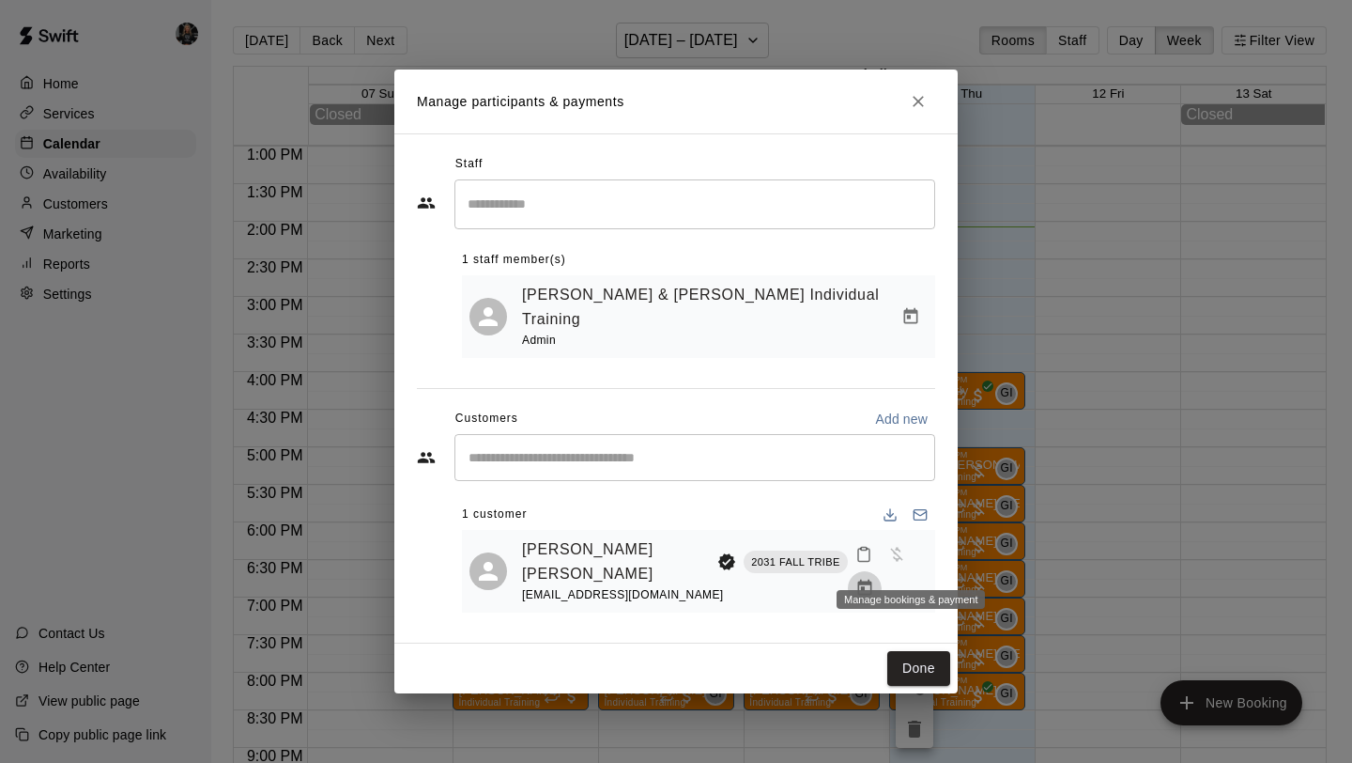
click at [874, 579] on icon "Manage bookings & payment" at bounding box center [865, 588] width 19 height 19
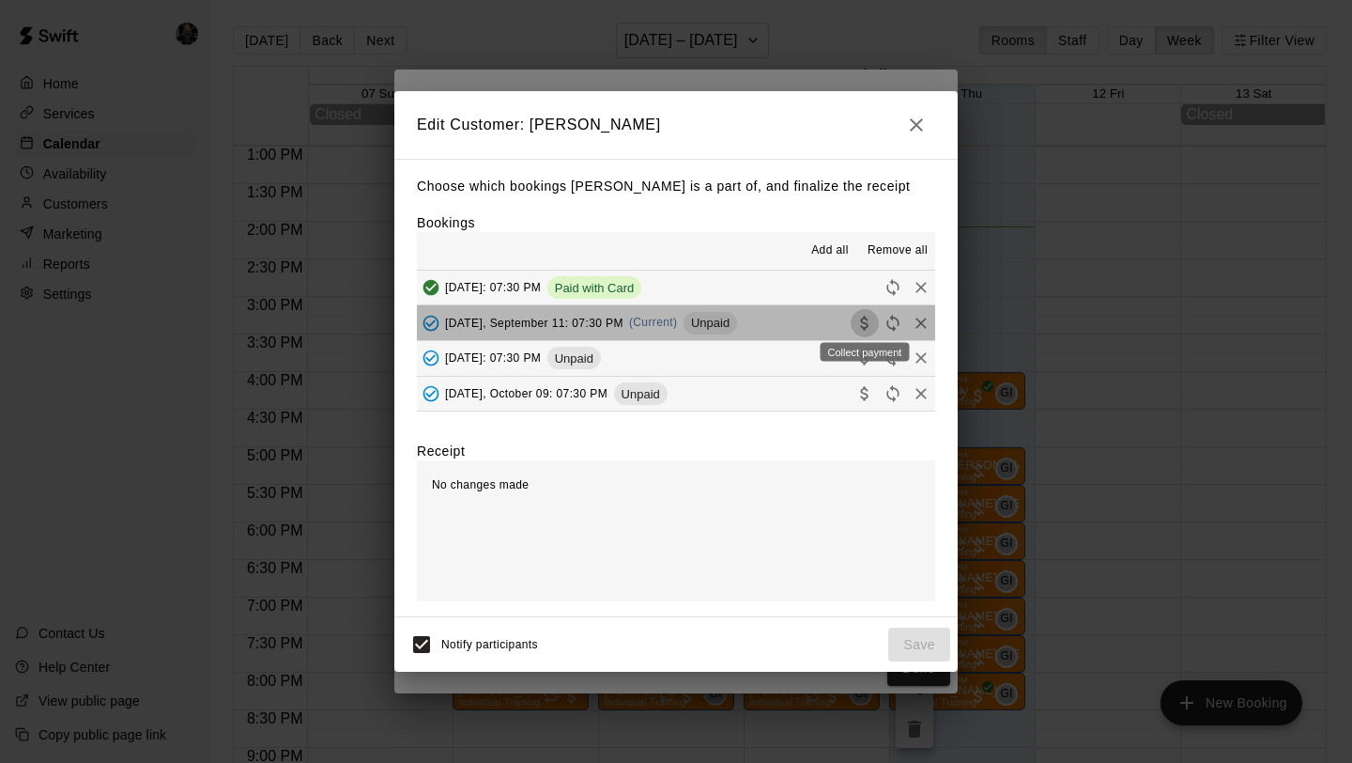
click at [856, 323] on icon "Collect payment" at bounding box center [865, 323] width 19 height 19
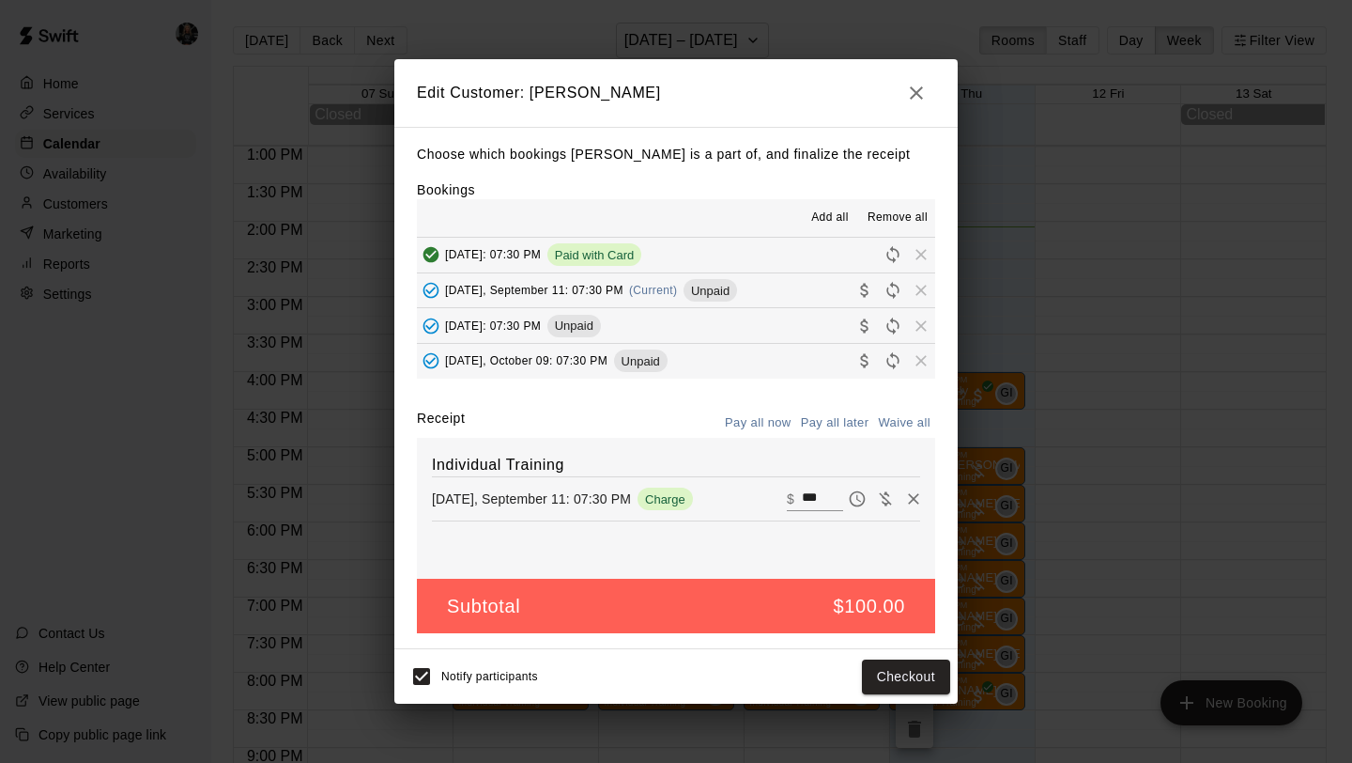
click at [895, 697] on div "Notify participants Checkout" at bounding box center [676, 676] width 564 height 54
click at [895, 680] on button "Checkout" at bounding box center [906, 676] width 88 height 35
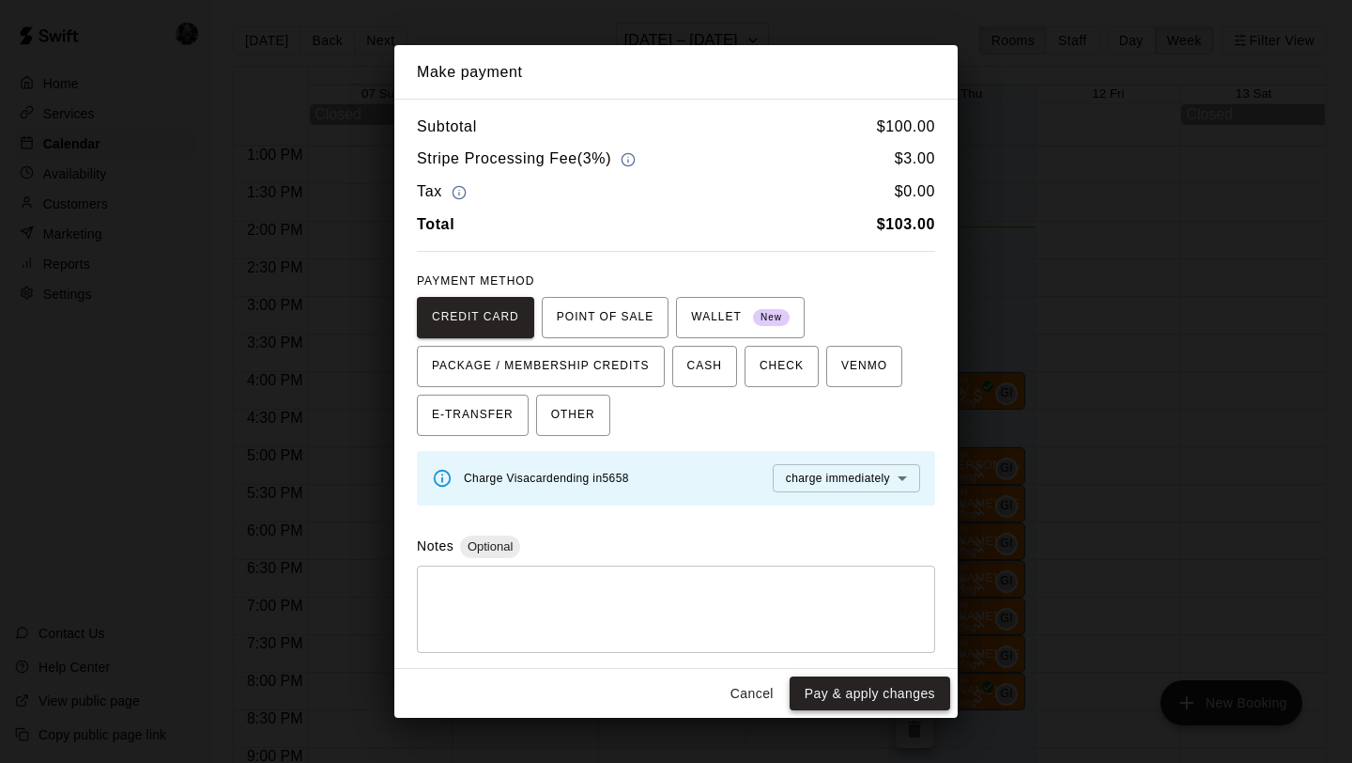
click at [895, 686] on button "Pay & apply changes" at bounding box center [870, 693] width 161 height 35
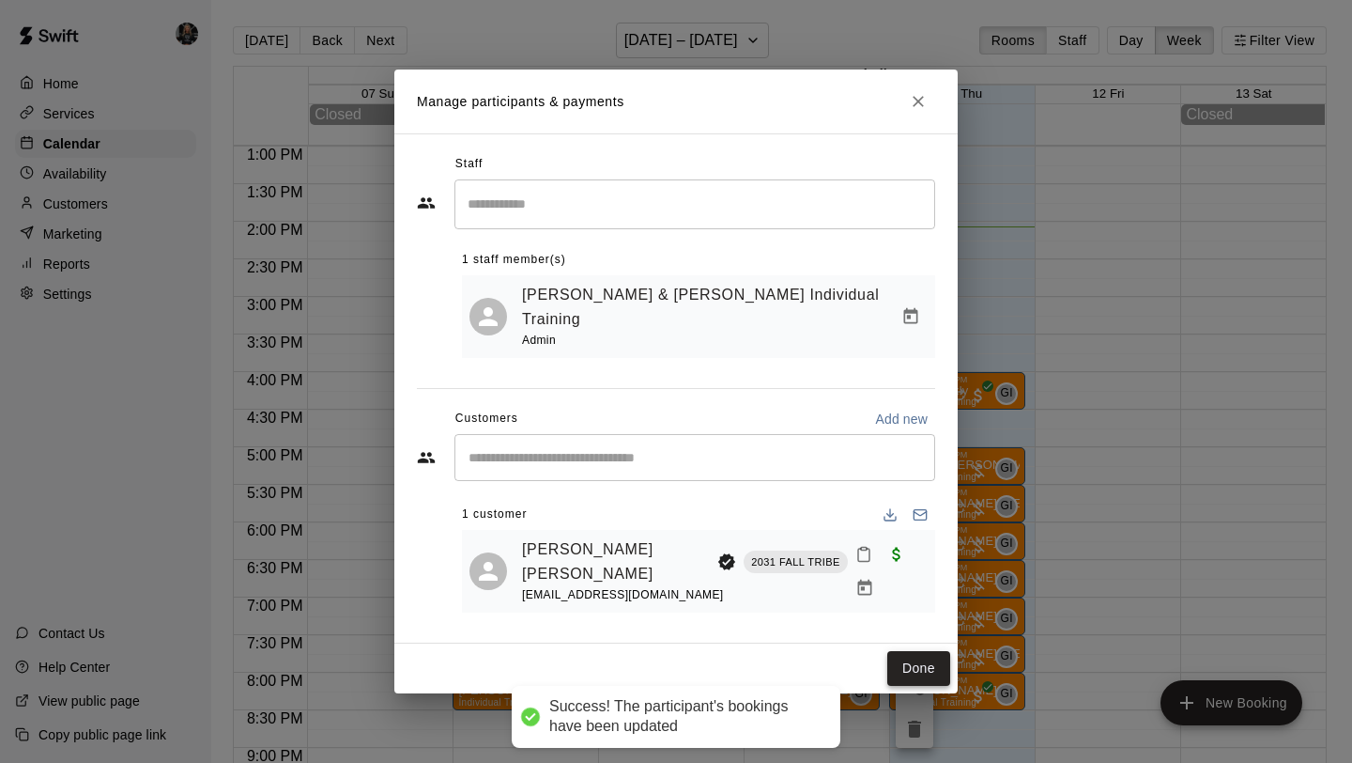
click at [906, 651] on button "Done" at bounding box center [919, 668] width 63 height 35
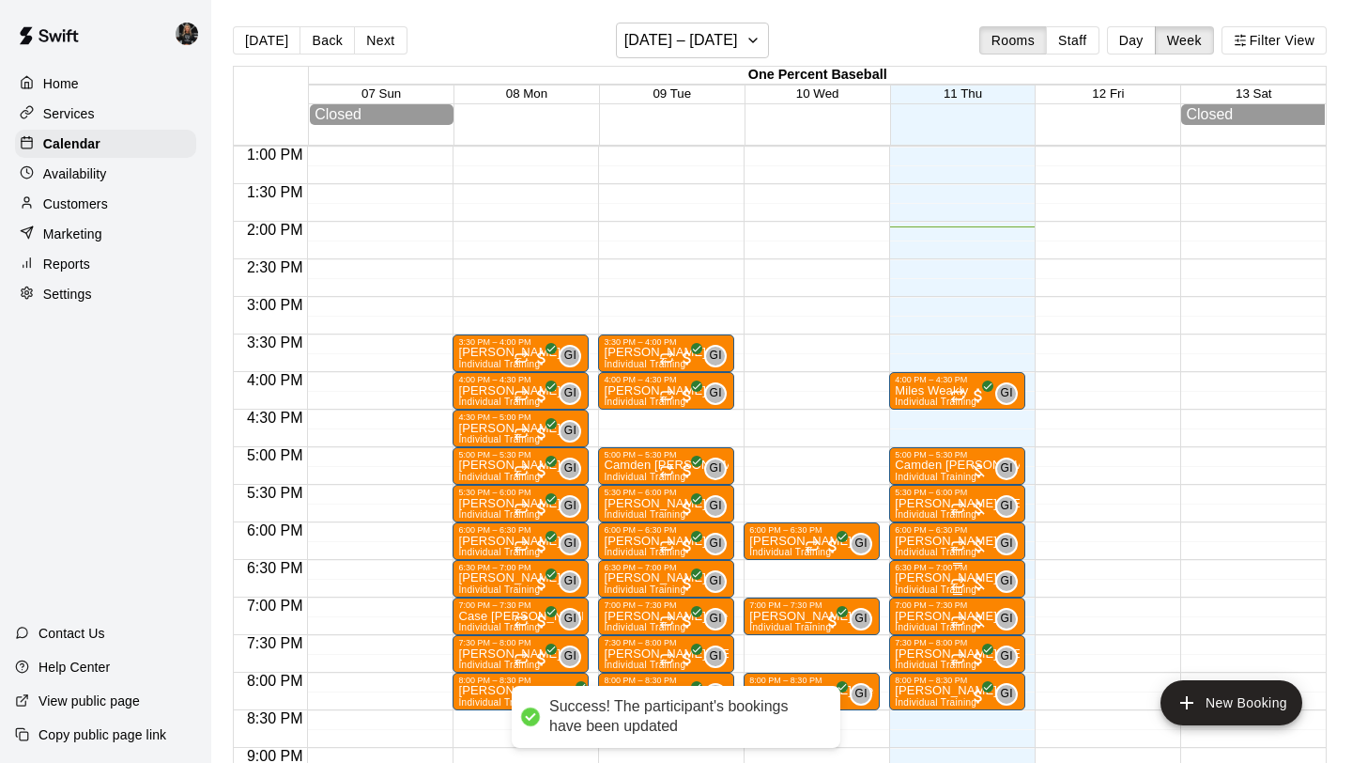
click at [919, 578] on p "[PERSON_NAME]" at bounding box center [946, 578] width 102 height 0
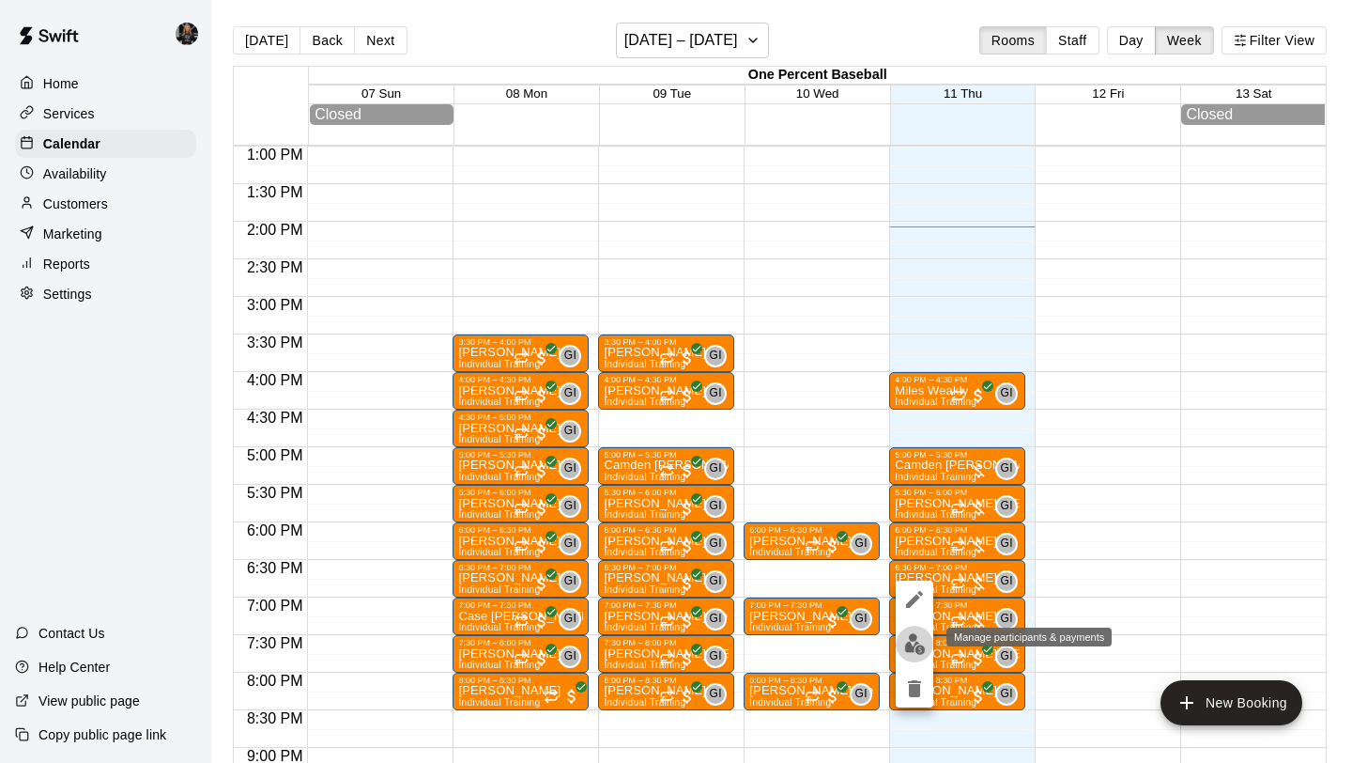
click at [915, 639] on img "edit" at bounding box center [915, 644] width 22 height 22
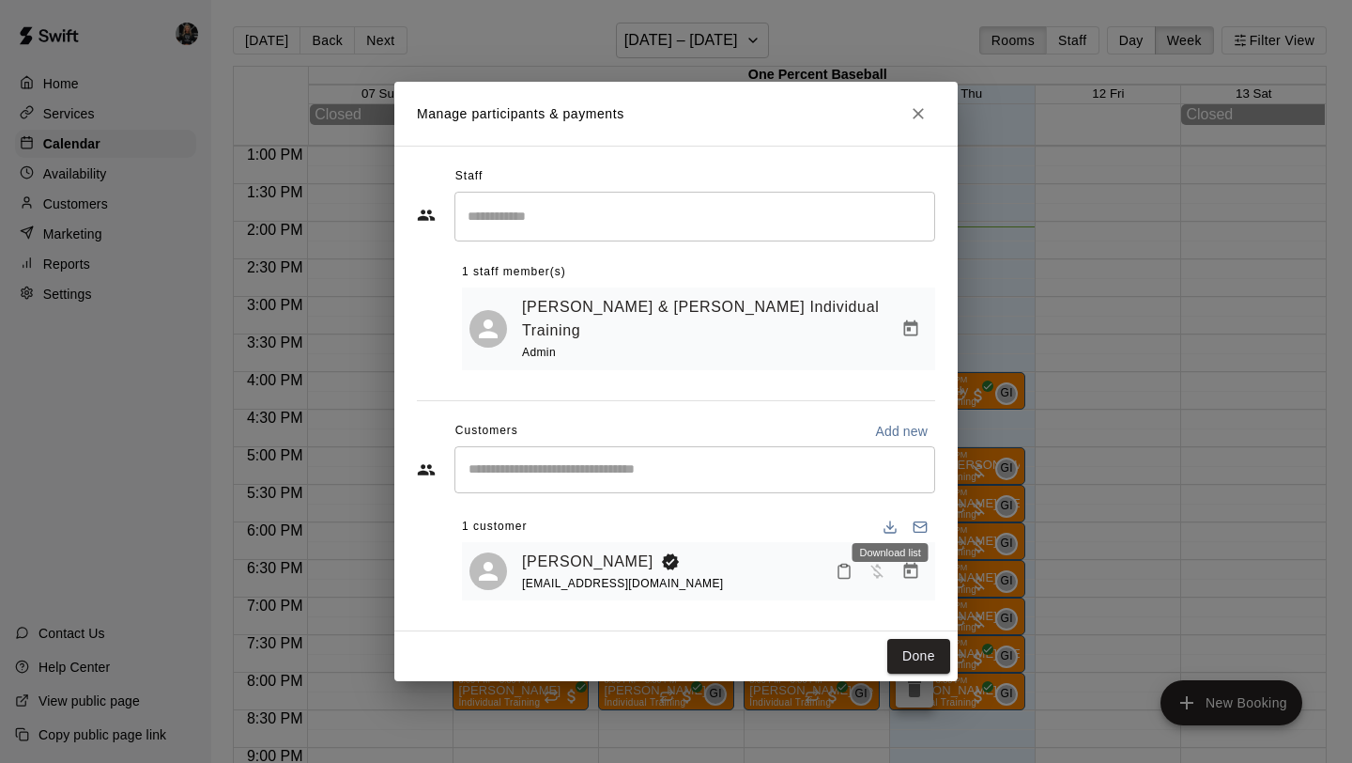
click at [911, 551] on div "Download list" at bounding box center [891, 552] width 76 height 19
click at [914, 566] on icon "Manage bookings & payment" at bounding box center [911, 571] width 14 height 16
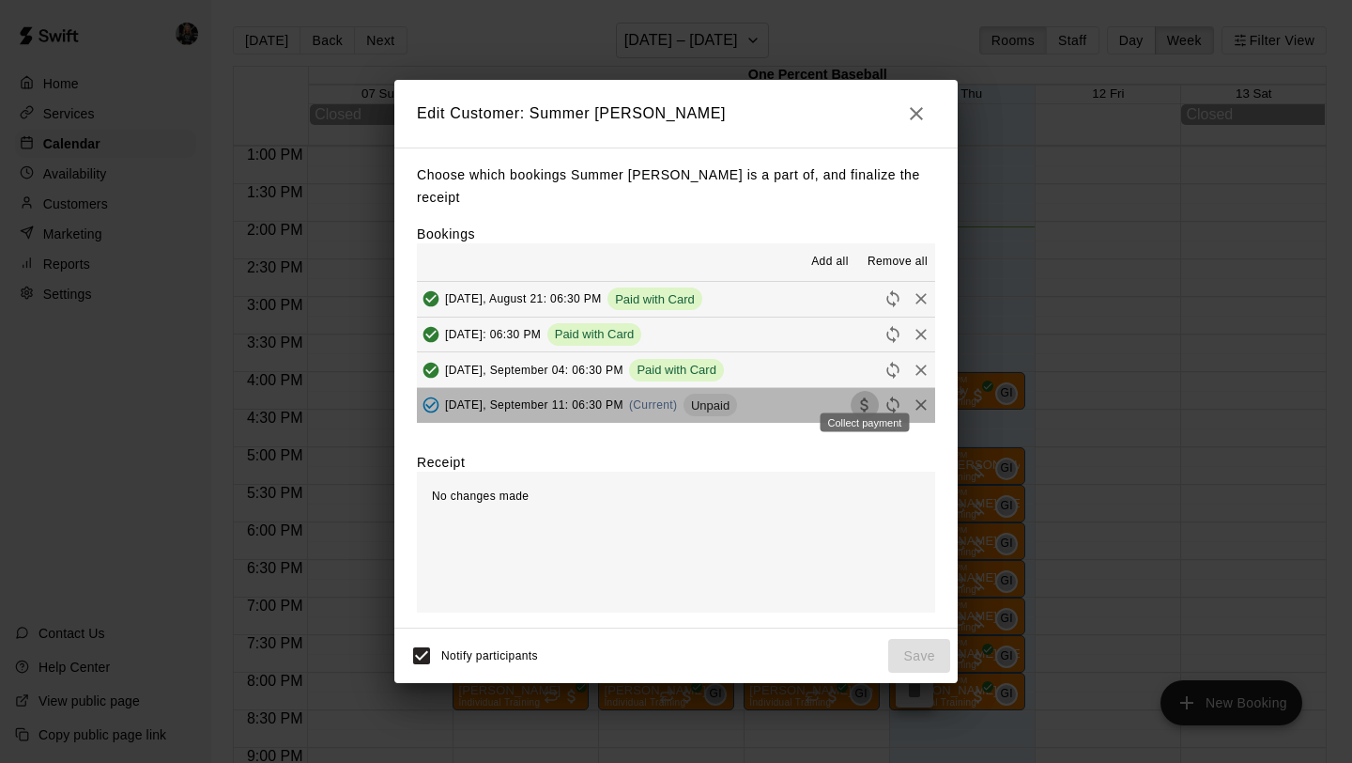
click at [869, 395] on icon "Collect payment" at bounding box center [865, 404] width 19 height 19
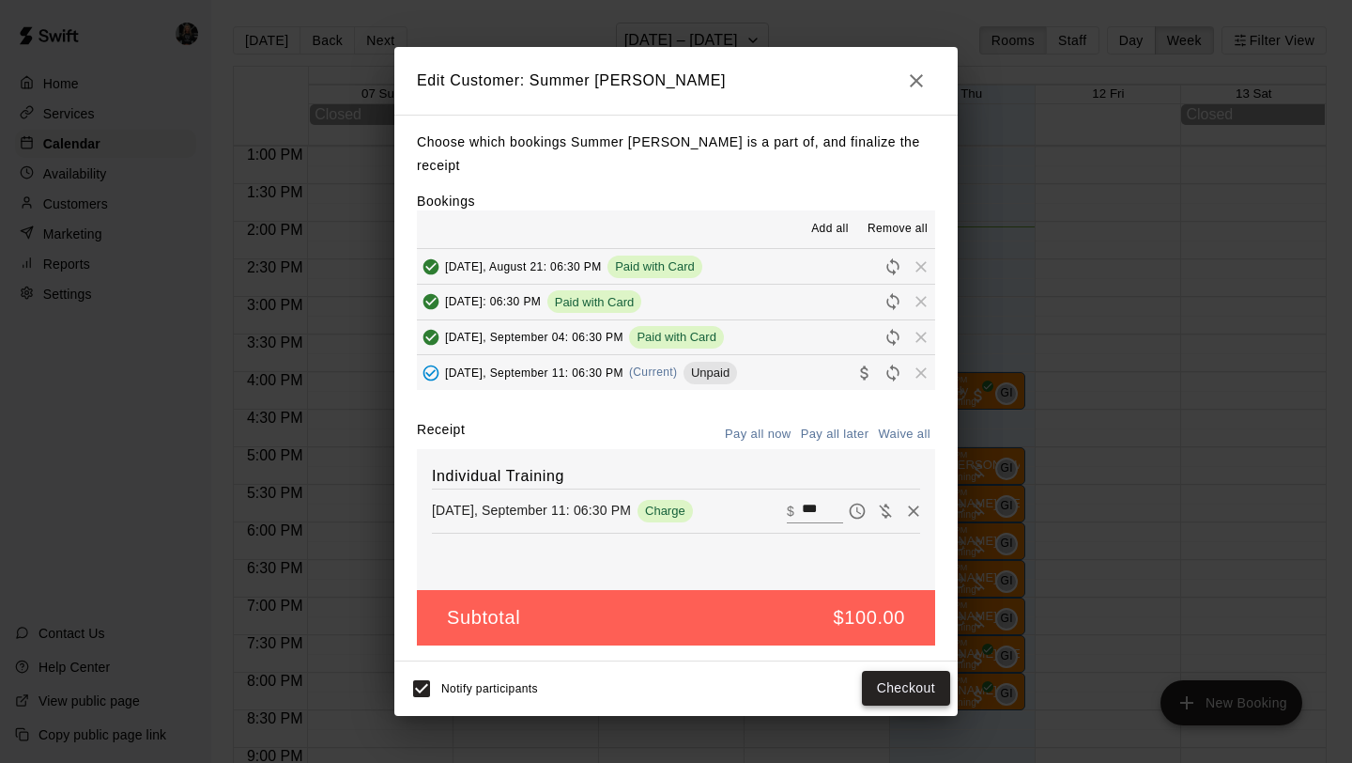
click at [901, 672] on button "Checkout" at bounding box center [906, 688] width 88 height 35
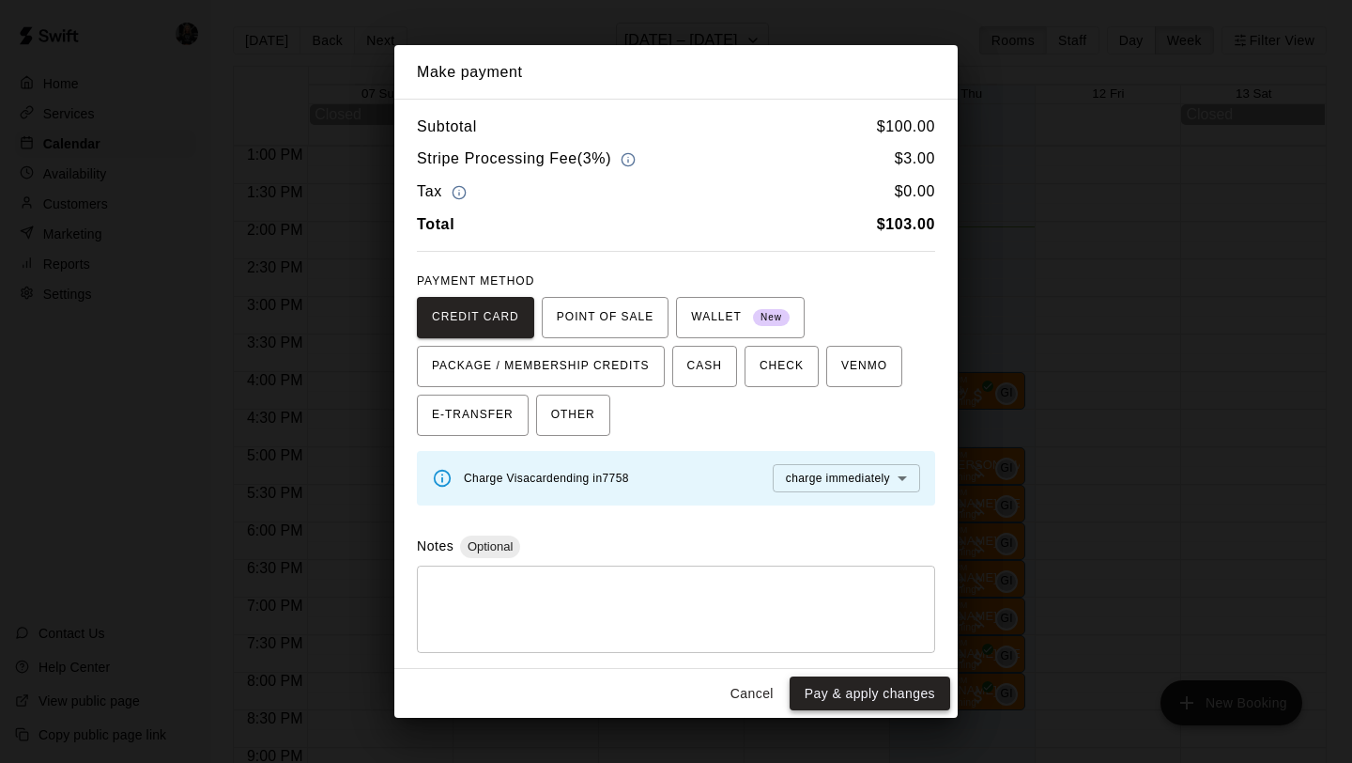
click at [894, 690] on button "Pay & apply changes" at bounding box center [870, 693] width 161 height 35
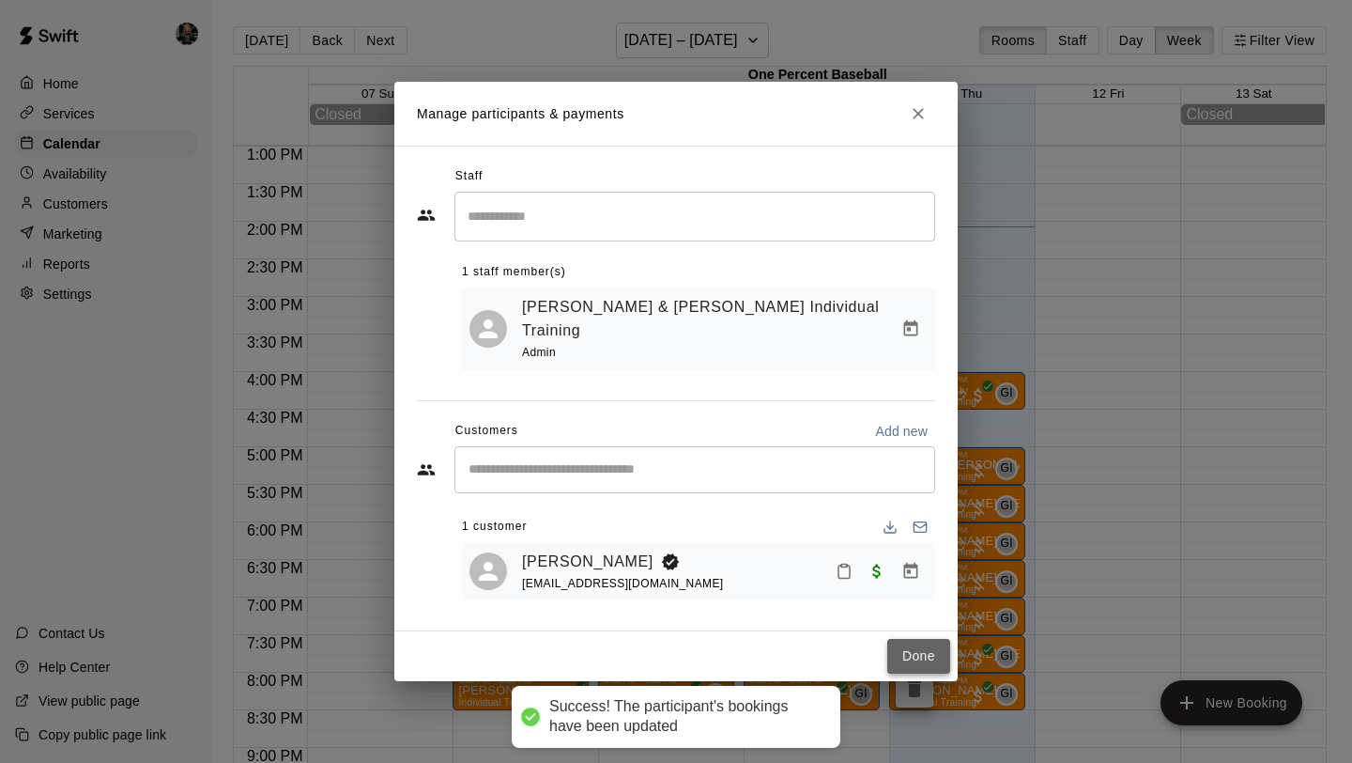
click at [909, 640] on button "Done" at bounding box center [919, 656] width 63 height 35
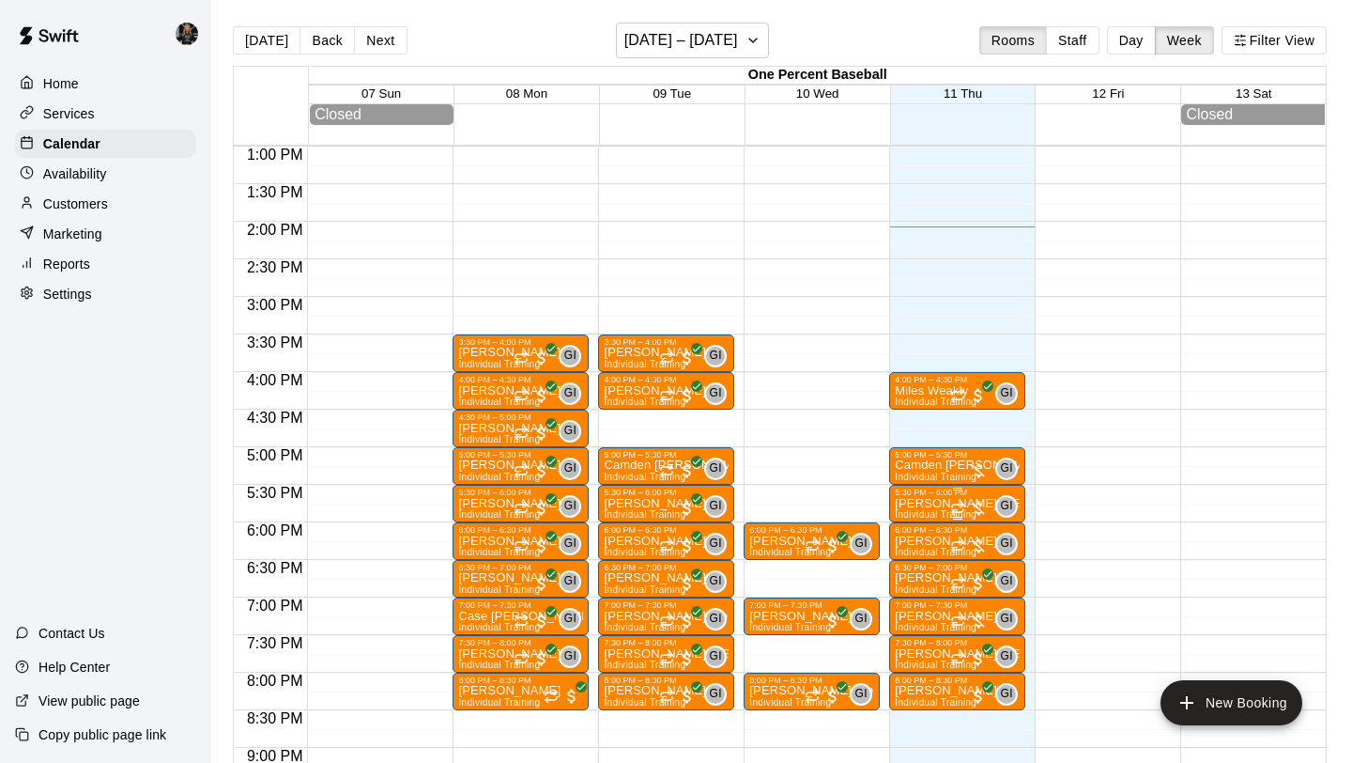
click at [929, 503] on p "[PERSON_NAME] [PERSON_NAME]" at bounding box center [957, 503] width 125 height 0
click at [969, 462] on div at bounding box center [676, 381] width 1352 height 763
click at [969, 462] on div at bounding box center [978, 470] width 19 height 19
click at [982, 526] on img "edit" at bounding box center [989, 526] width 22 height 22
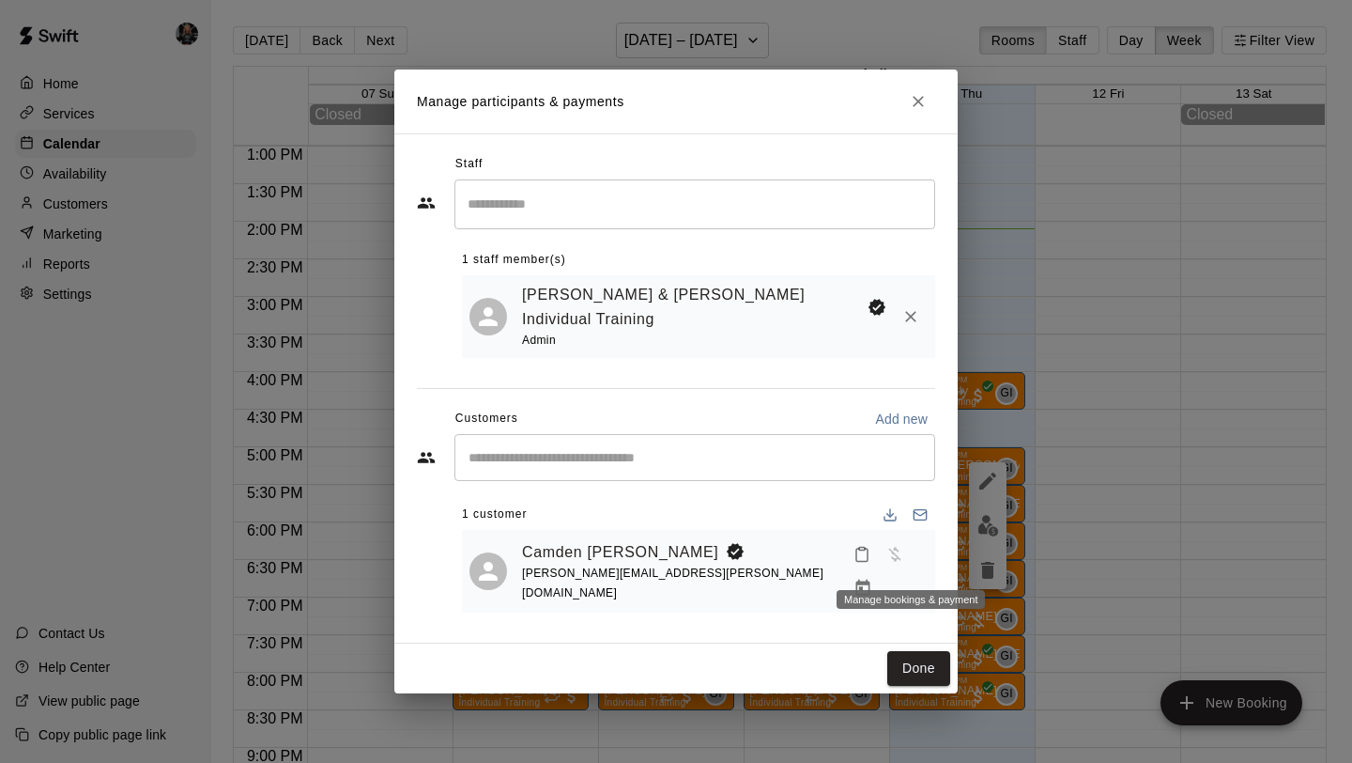
click at [873, 579] on icon "Manage bookings & payment" at bounding box center [863, 588] width 19 height 19
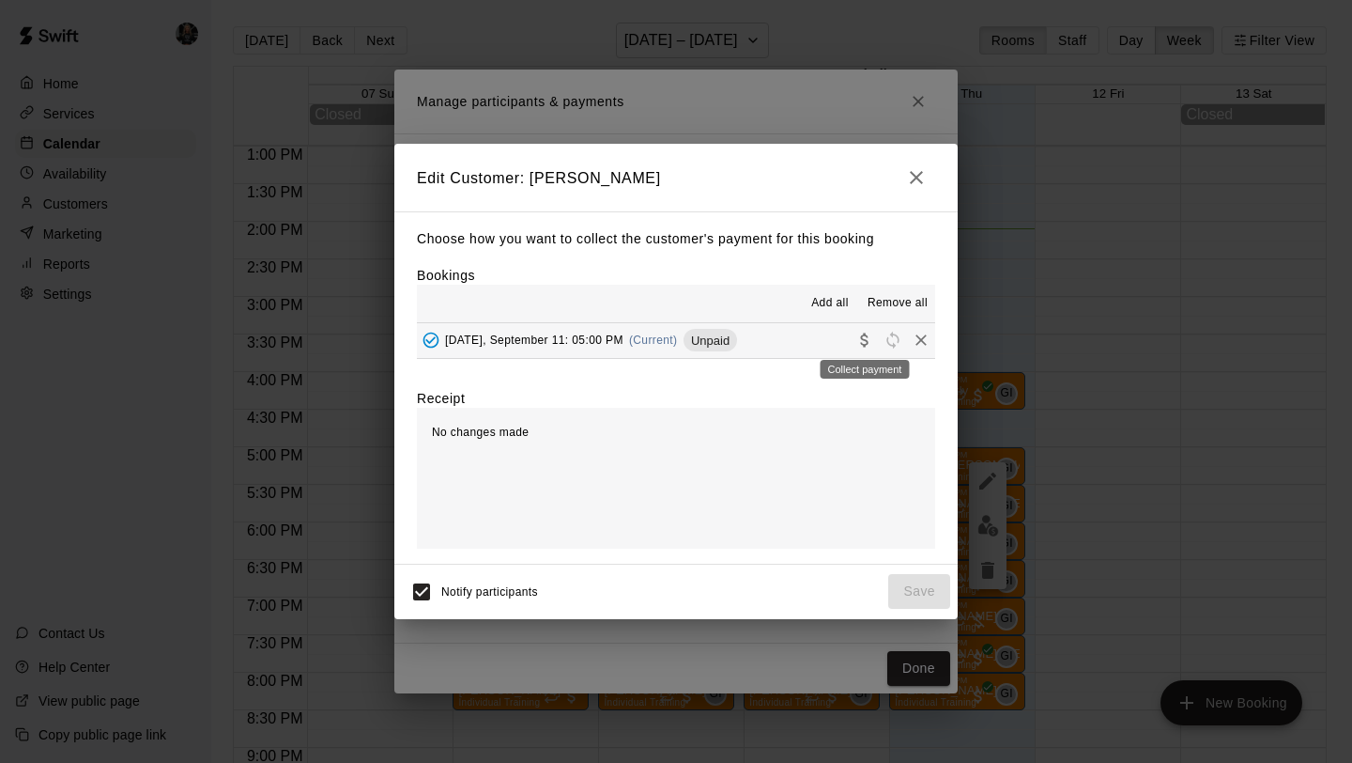
click at [858, 336] on icon "Collect payment" at bounding box center [865, 340] width 19 height 19
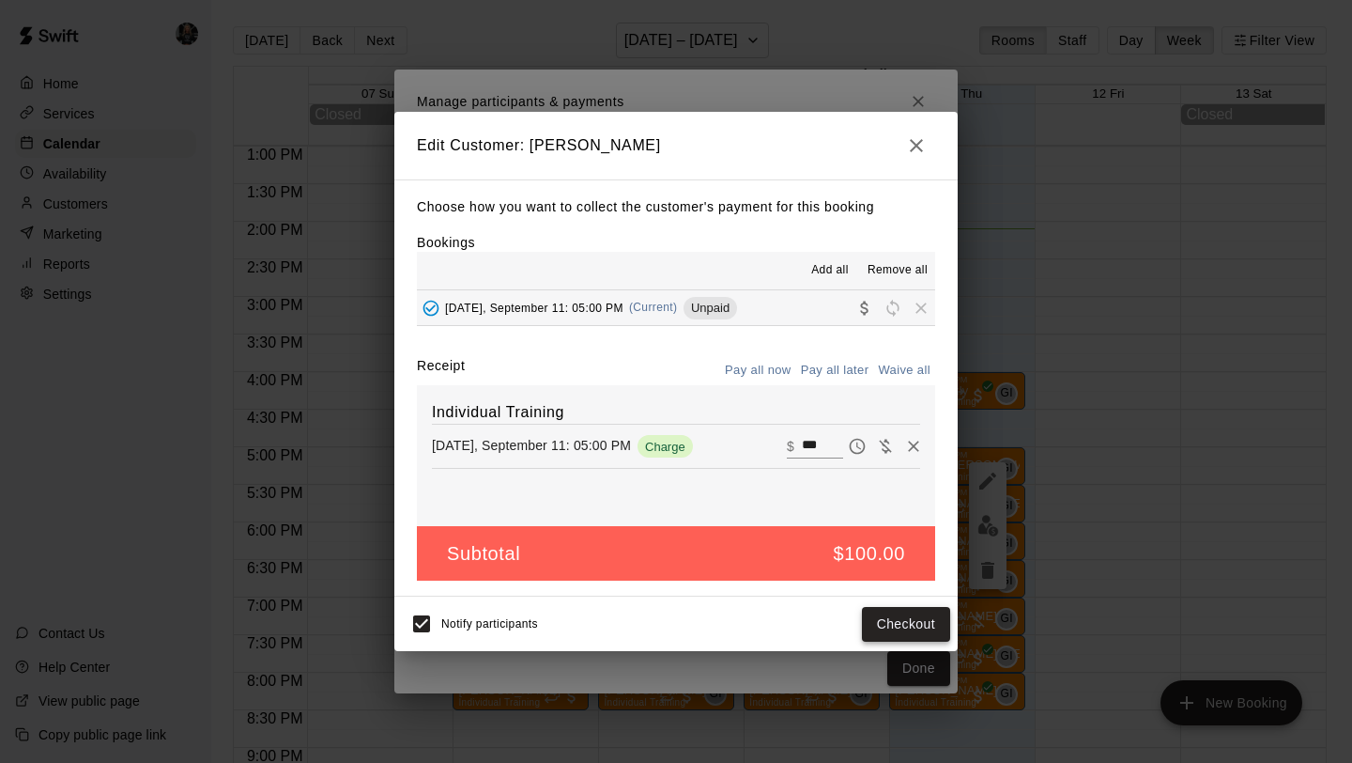
click at [913, 626] on button "Checkout" at bounding box center [906, 624] width 88 height 35
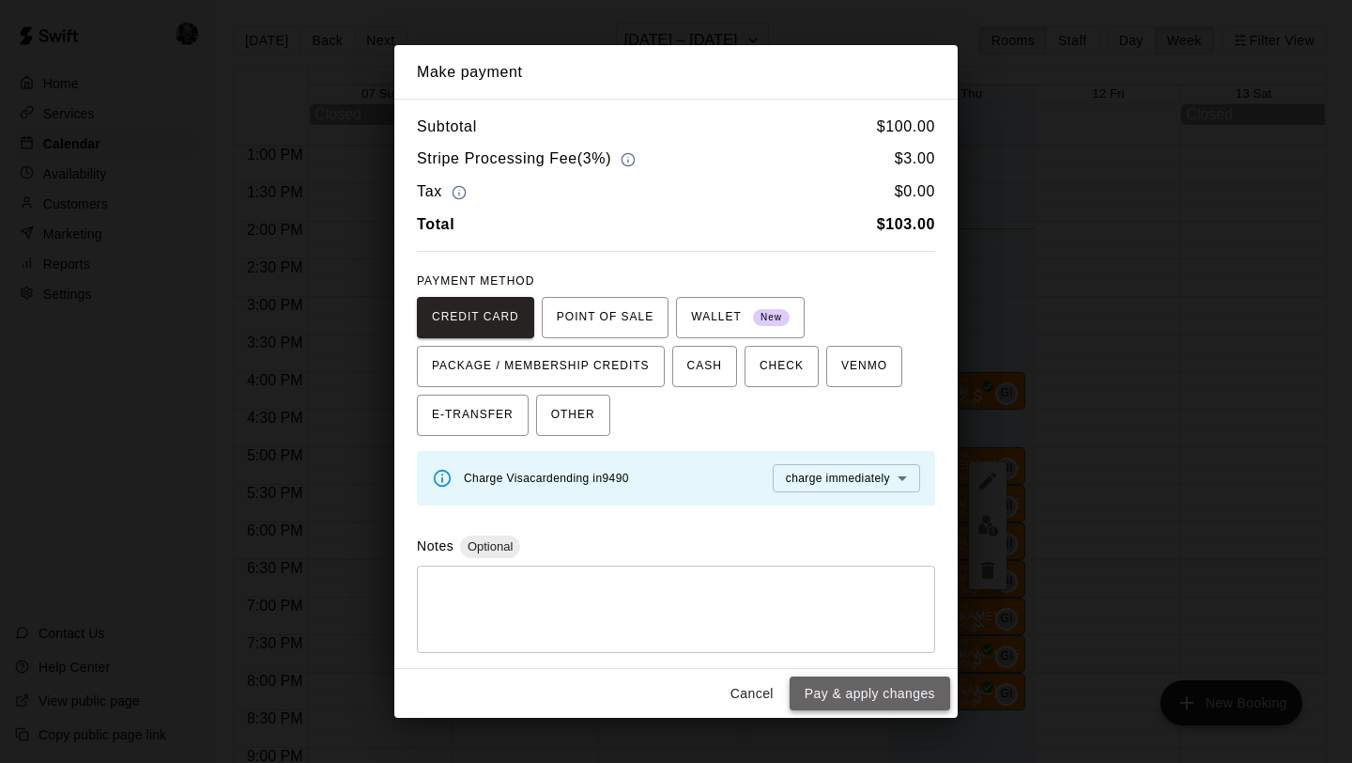
click at [904, 677] on button "Pay & apply changes" at bounding box center [870, 693] width 161 height 35
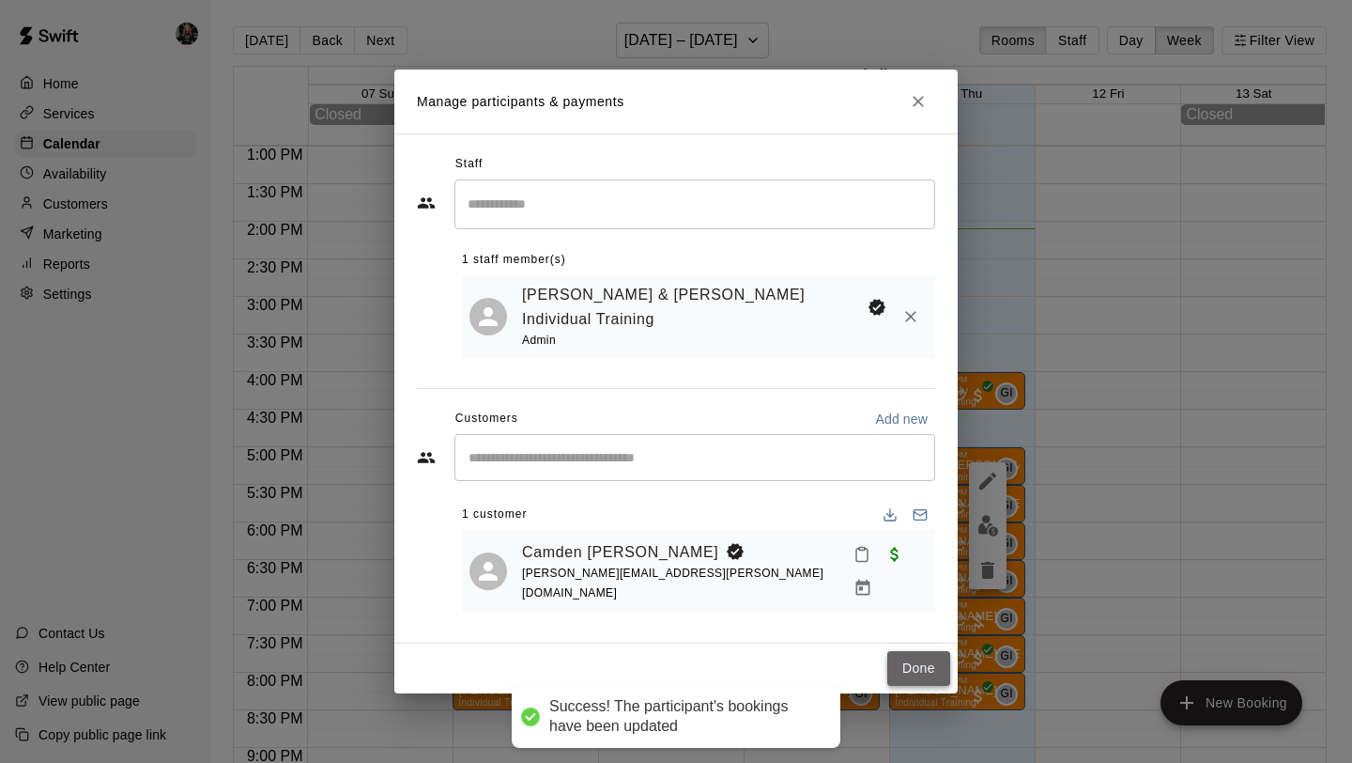
click at [913, 651] on button "Done" at bounding box center [919, 668] width 63 height 35
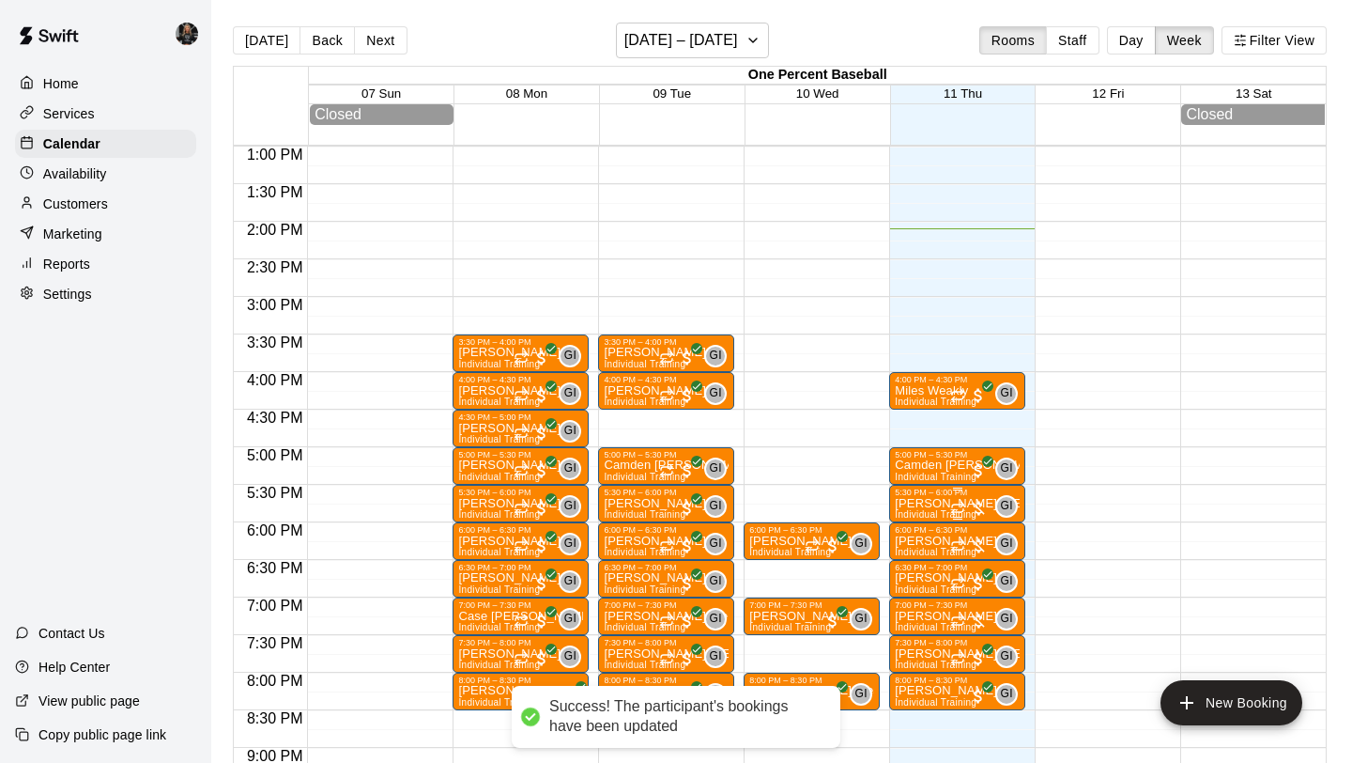
click at [922, 503] on p "[PERSON_NAME] [PERSON_NAME]" at bounding box center [957, 503] width 125 height 0
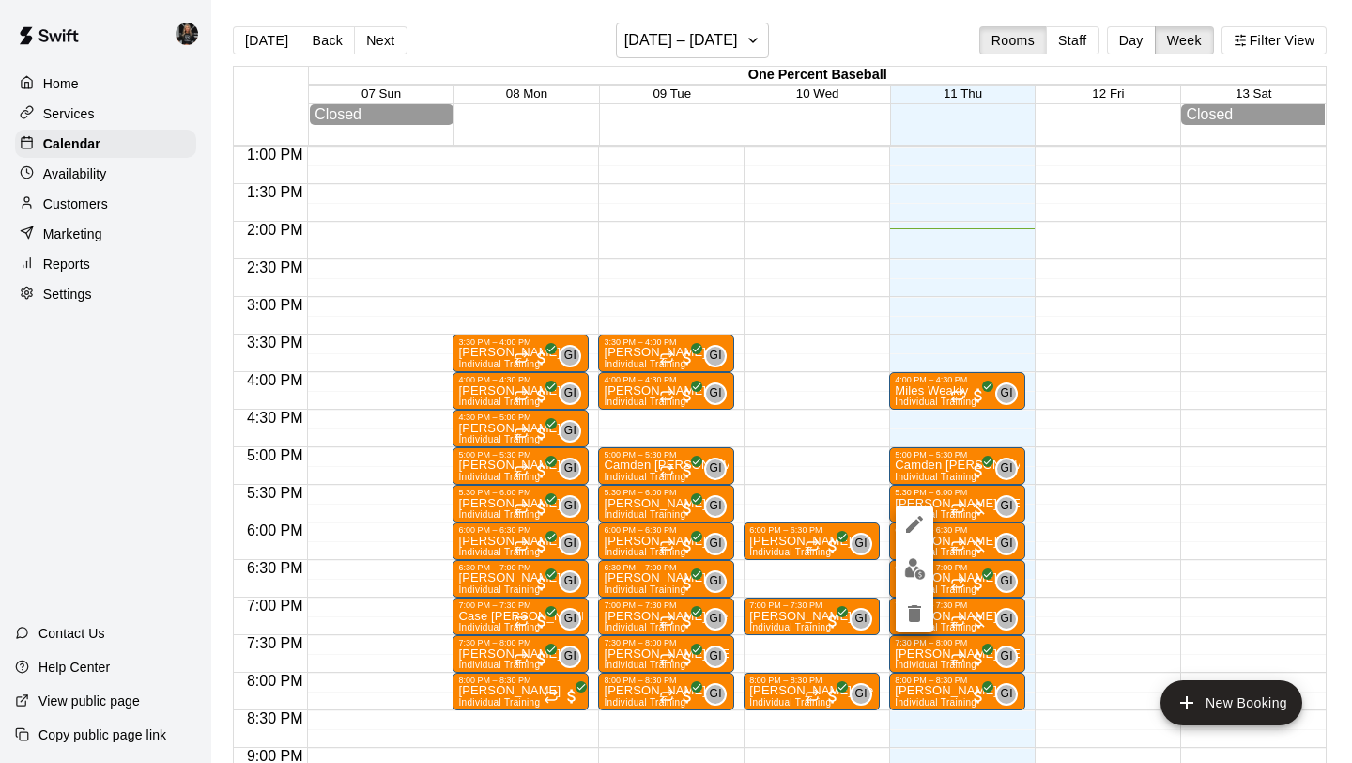
click at [907, 576] on img "edit" at bounding box center [915, 569] width 22 height 22
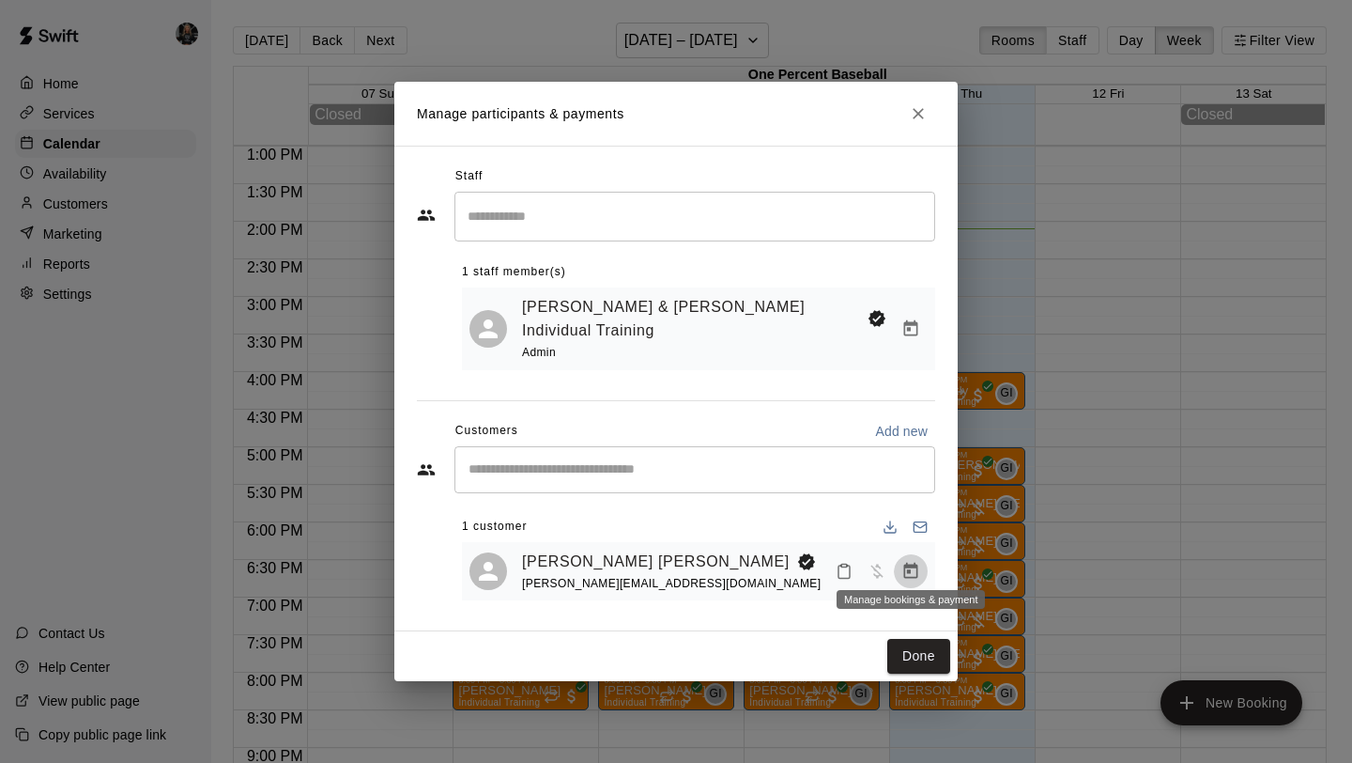
click at [908, 563] on icon "Manage bookings & payment" at bounding box center [911, 571] width 14 height 16
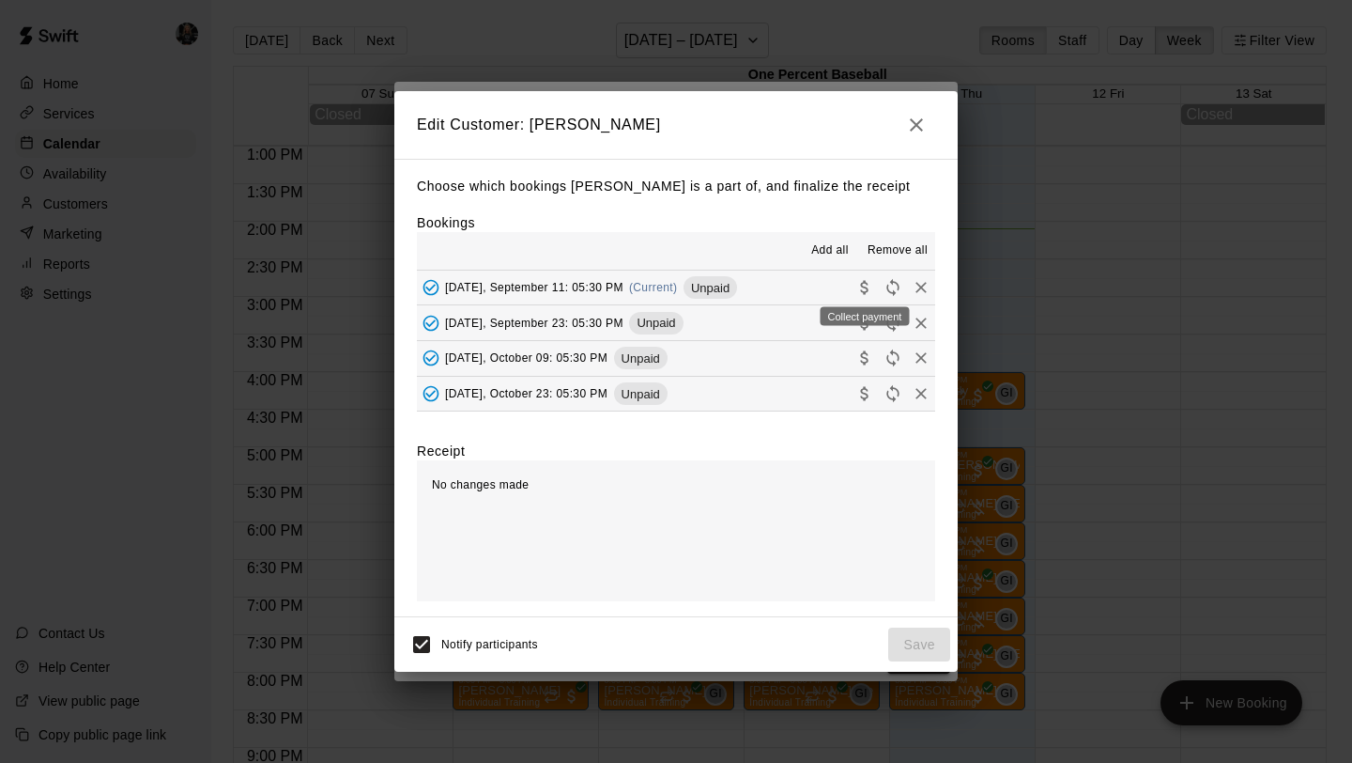
click at [860, 287] on icon "Collect payment" at bounding box center [865, 287] width 19 height 19
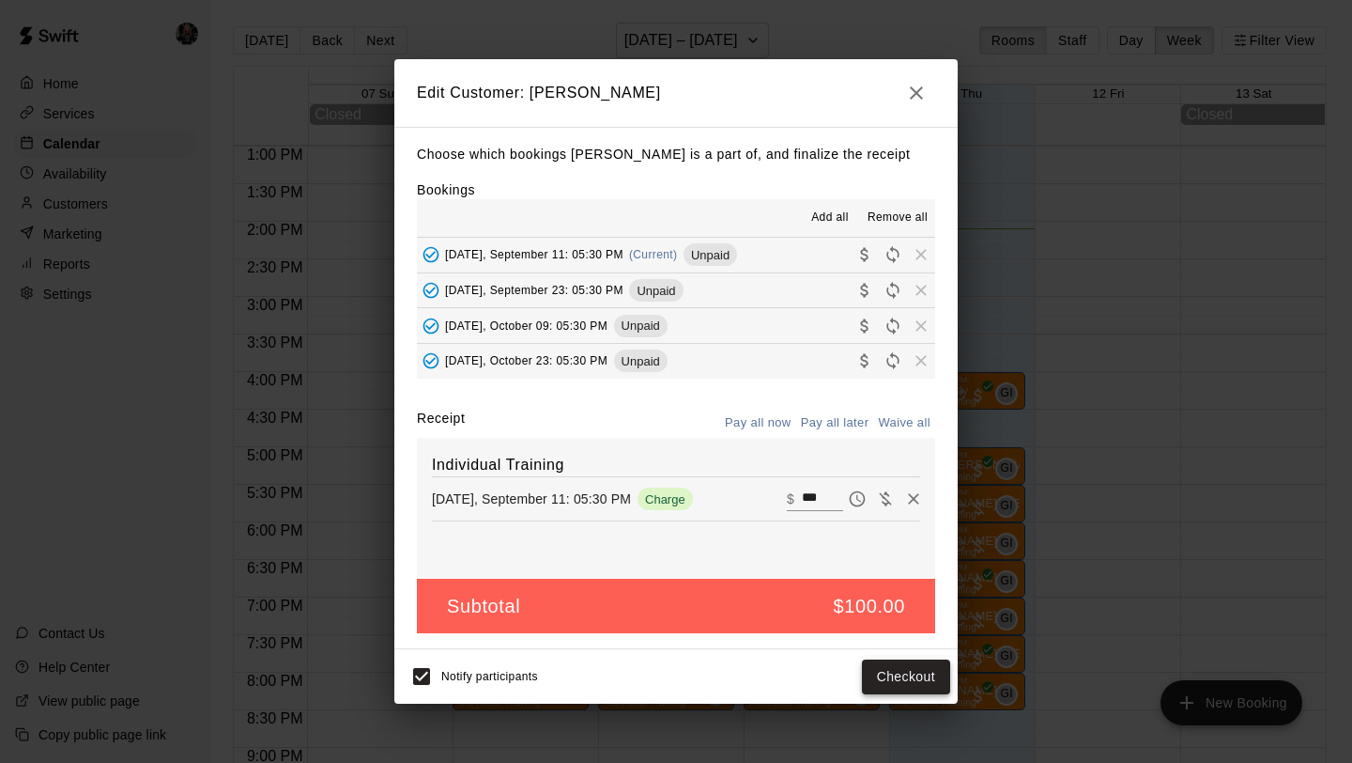
click at [895, 677] on button "Checkout" at bounding box center [906, 676] width 88 height 35
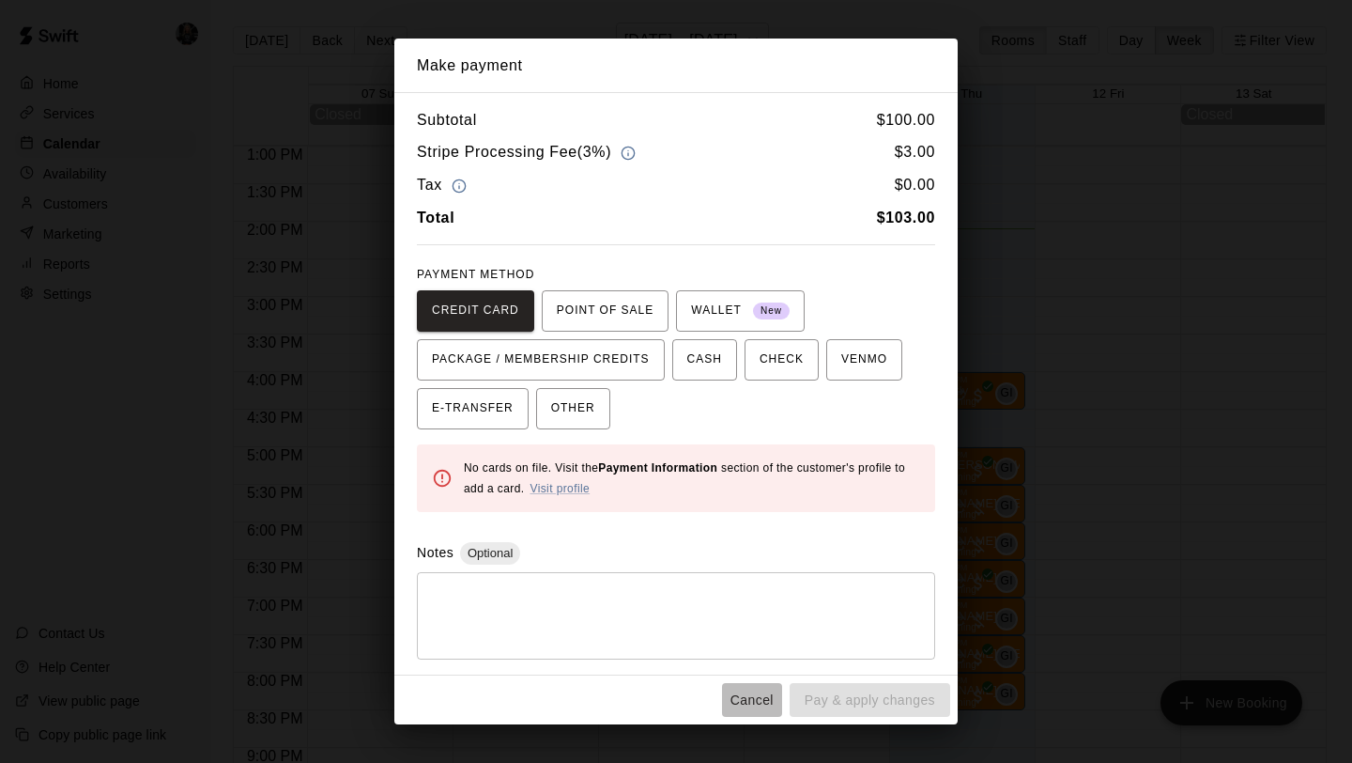
click at [753, 690] on button "Cancel" at bounding box center [752, 700] width 60 height 35
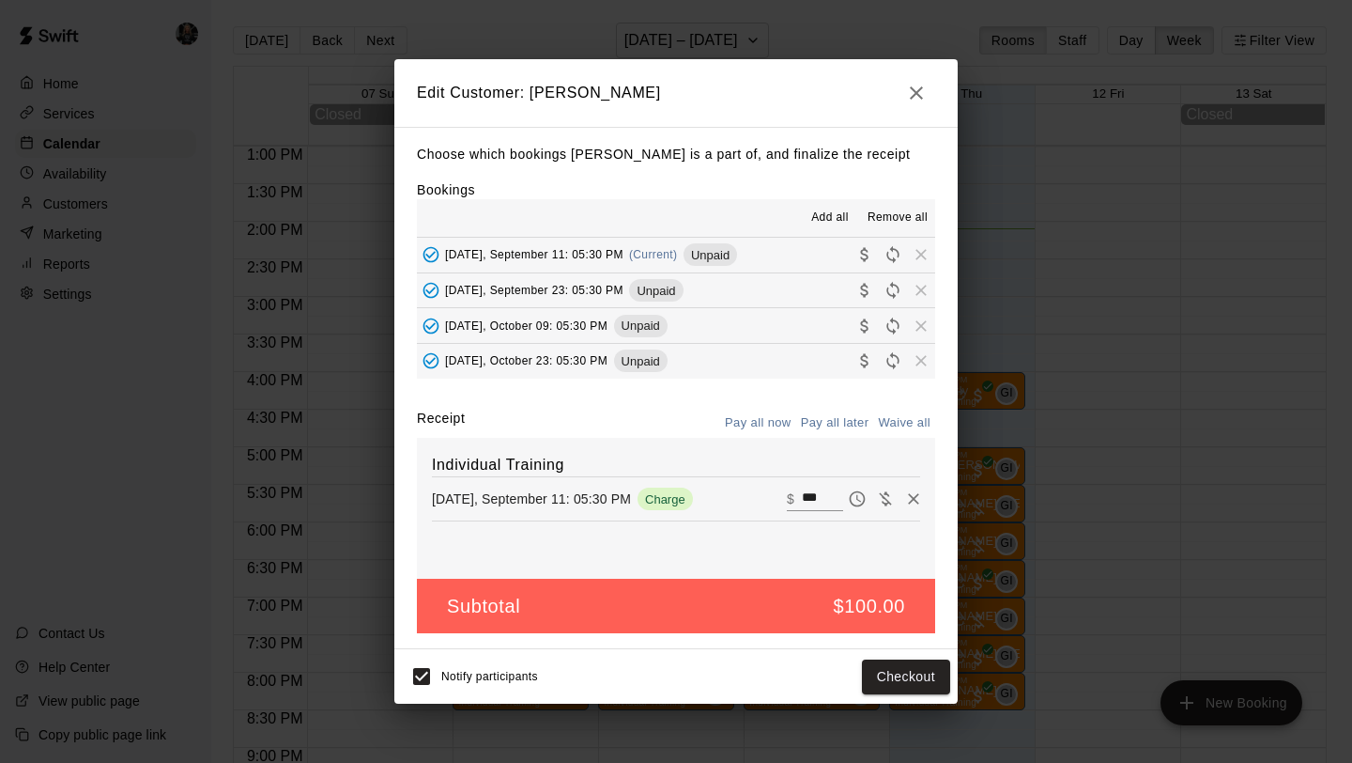
click at [908, 80] on button "button" at bounding box center [917, 93] width 38 height 38
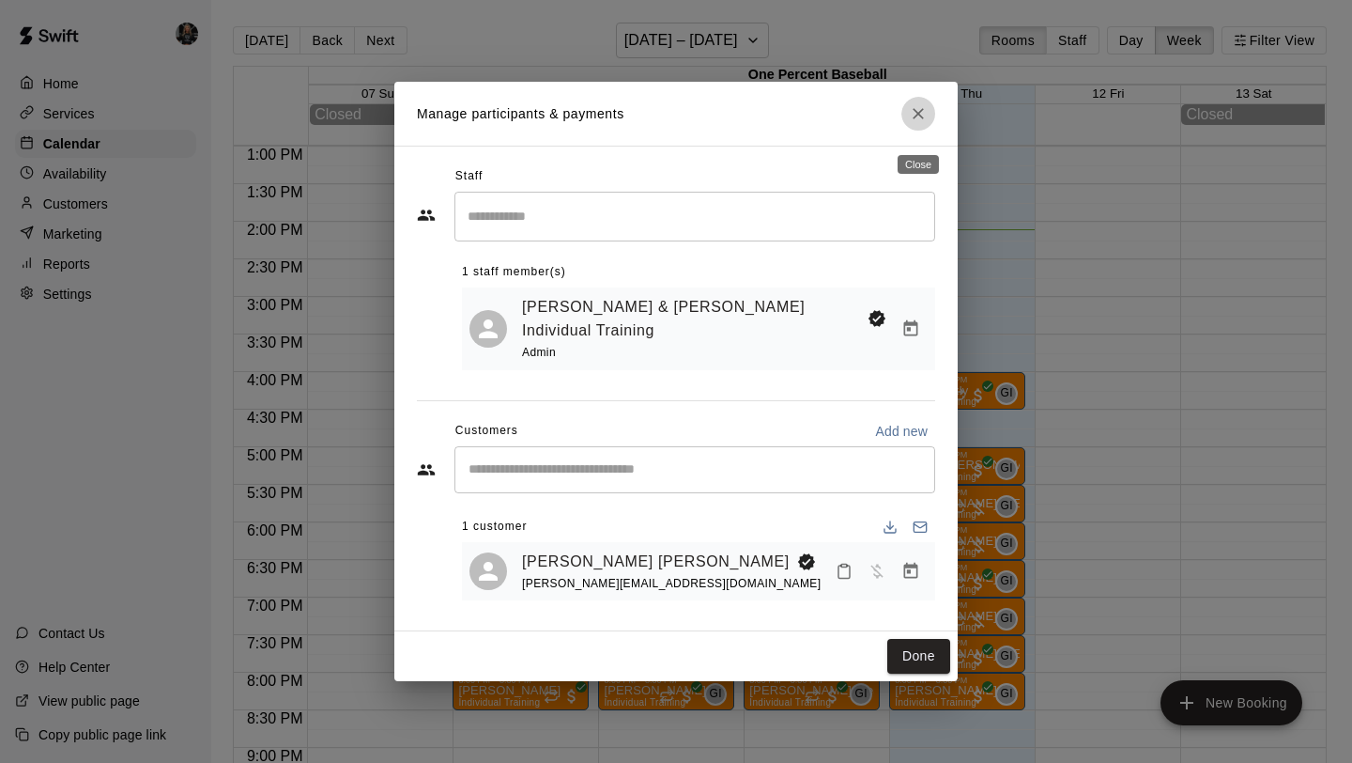
click at [914, 131] on button "Close" at bounding box center [919, 114] width 34 height 34
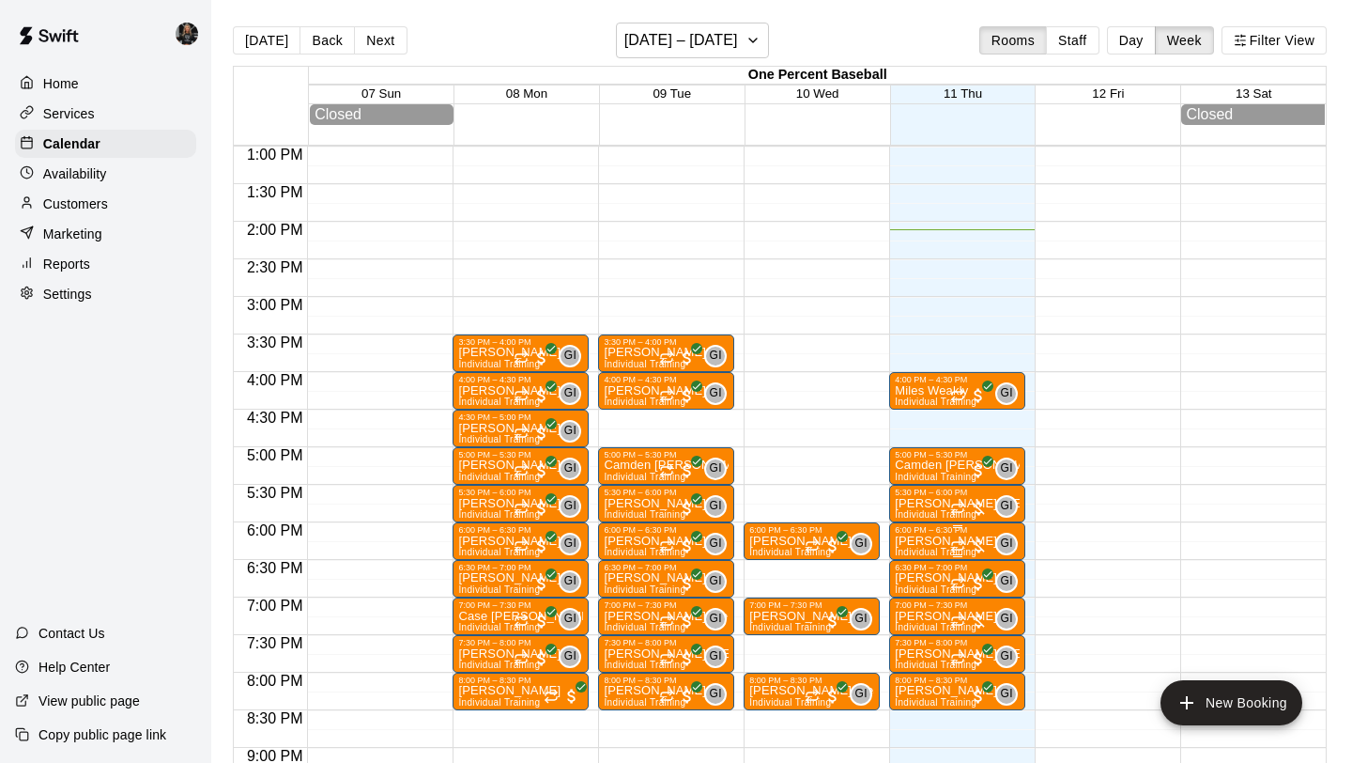
click at [904, 548] on span "Individual Training" at bounding box center [936, 552] width 82 height 10
click at [909, 626] on button "edit" at bounding box center [915, 613] width 38 height 37
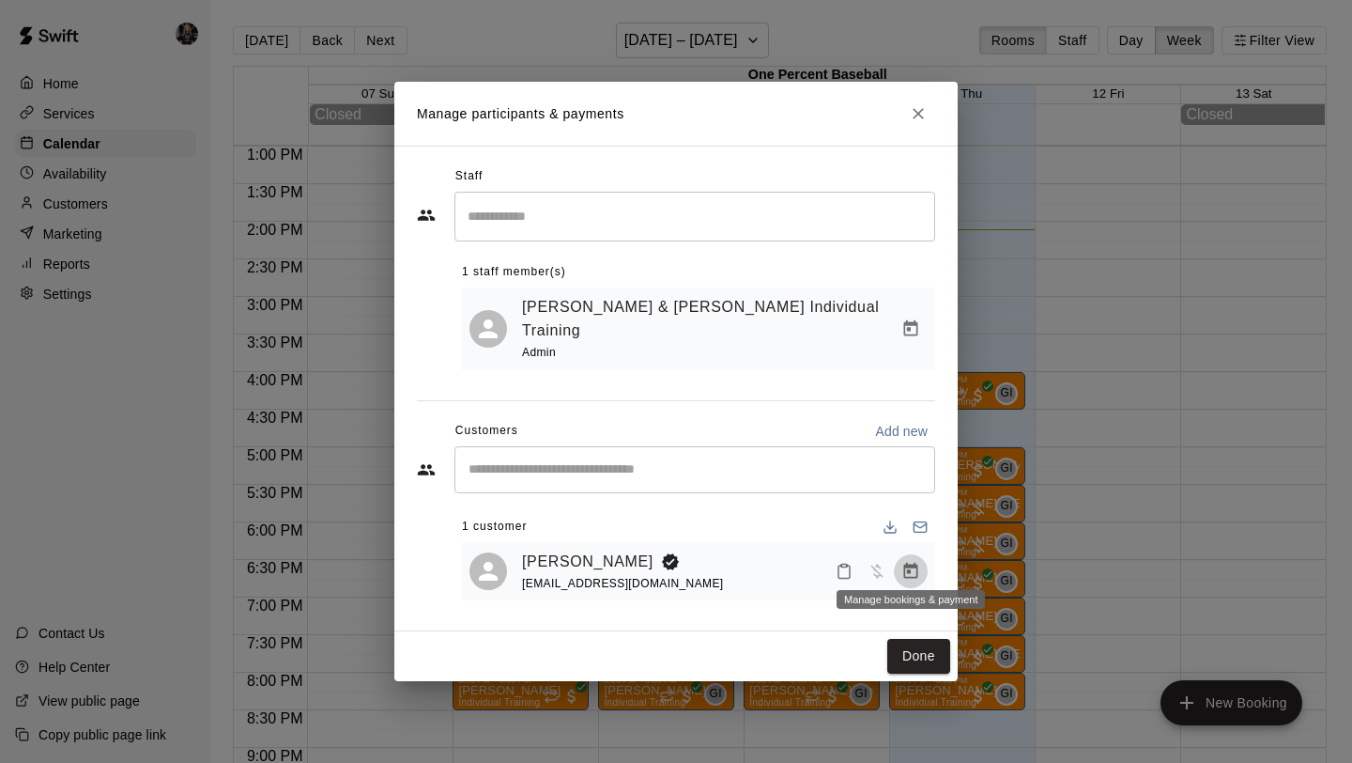
click at [910, 567] on icon "Manage bookings & payment" at bounding box center [911, 571] width 19 height 19
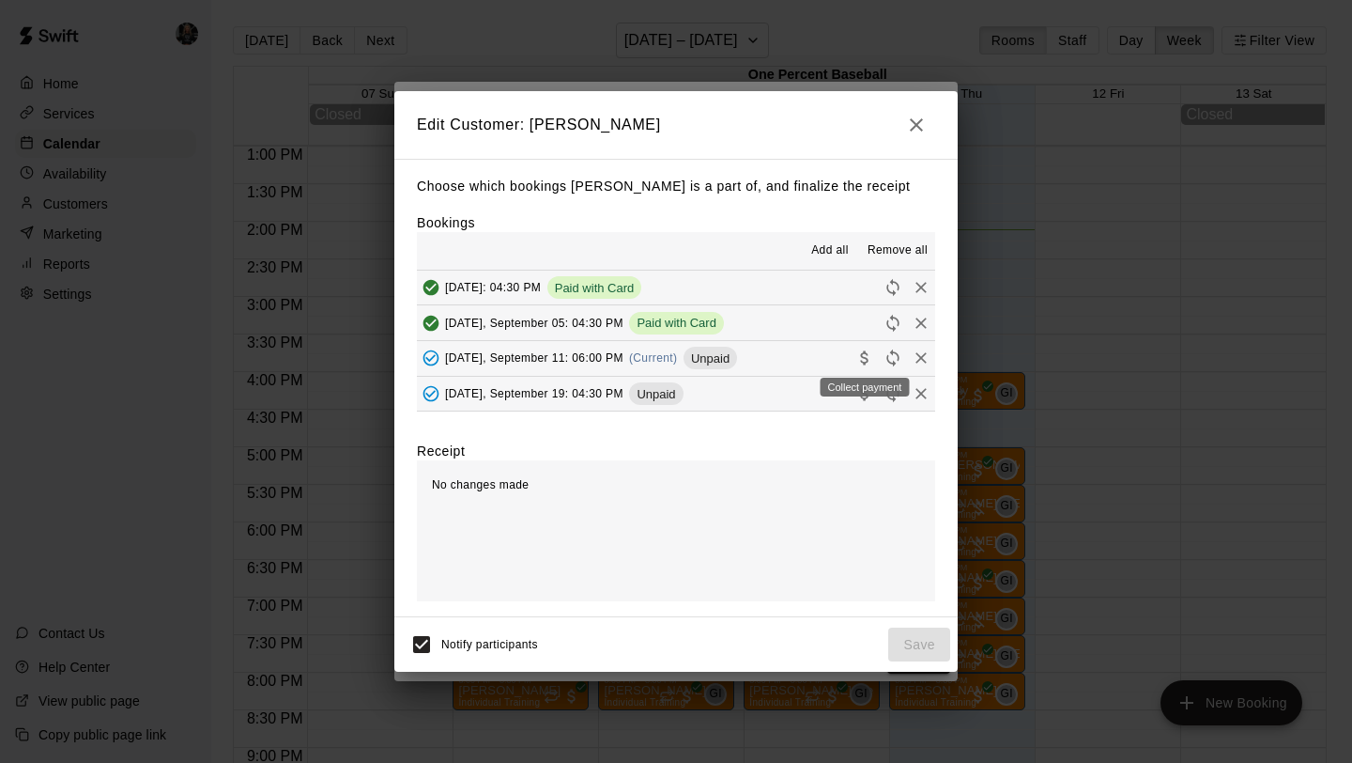
click at [864, 355] on icon "Collect payment" at bounding box center [865, 357] width 19 height 19
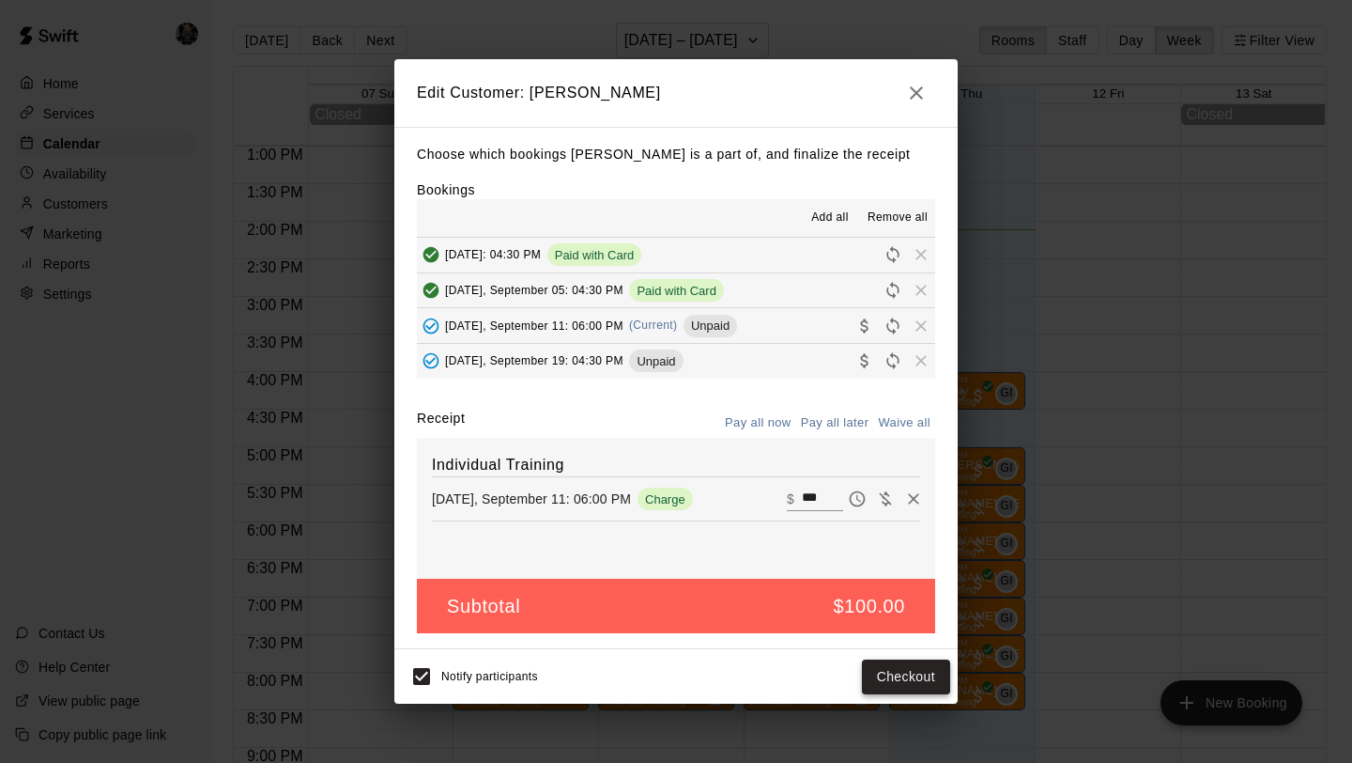
click at [904, 680] on button "Checkout" at bounding box center [906, 676] width 88 height 35
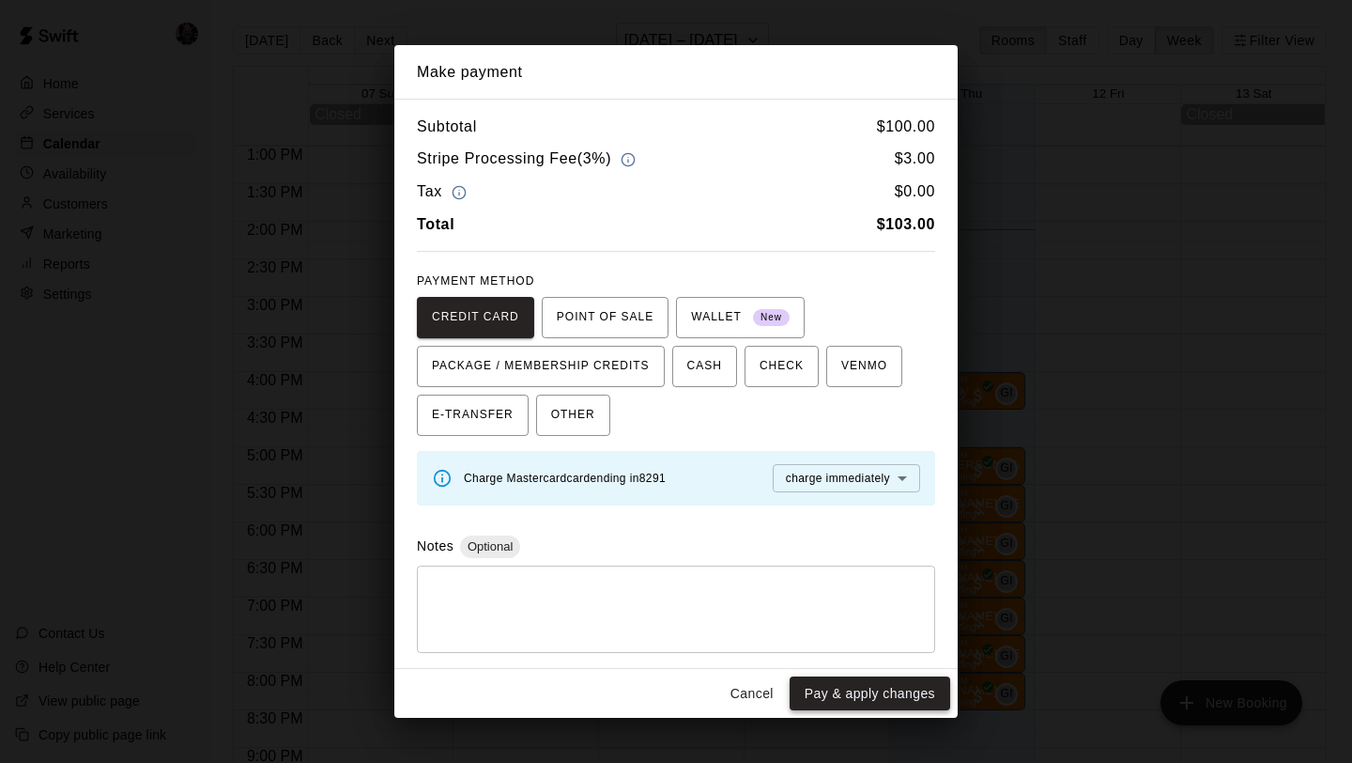
click at [903, 697] on button "Pay & apply changes" at bounding box center [870, 693] width 161 height 35
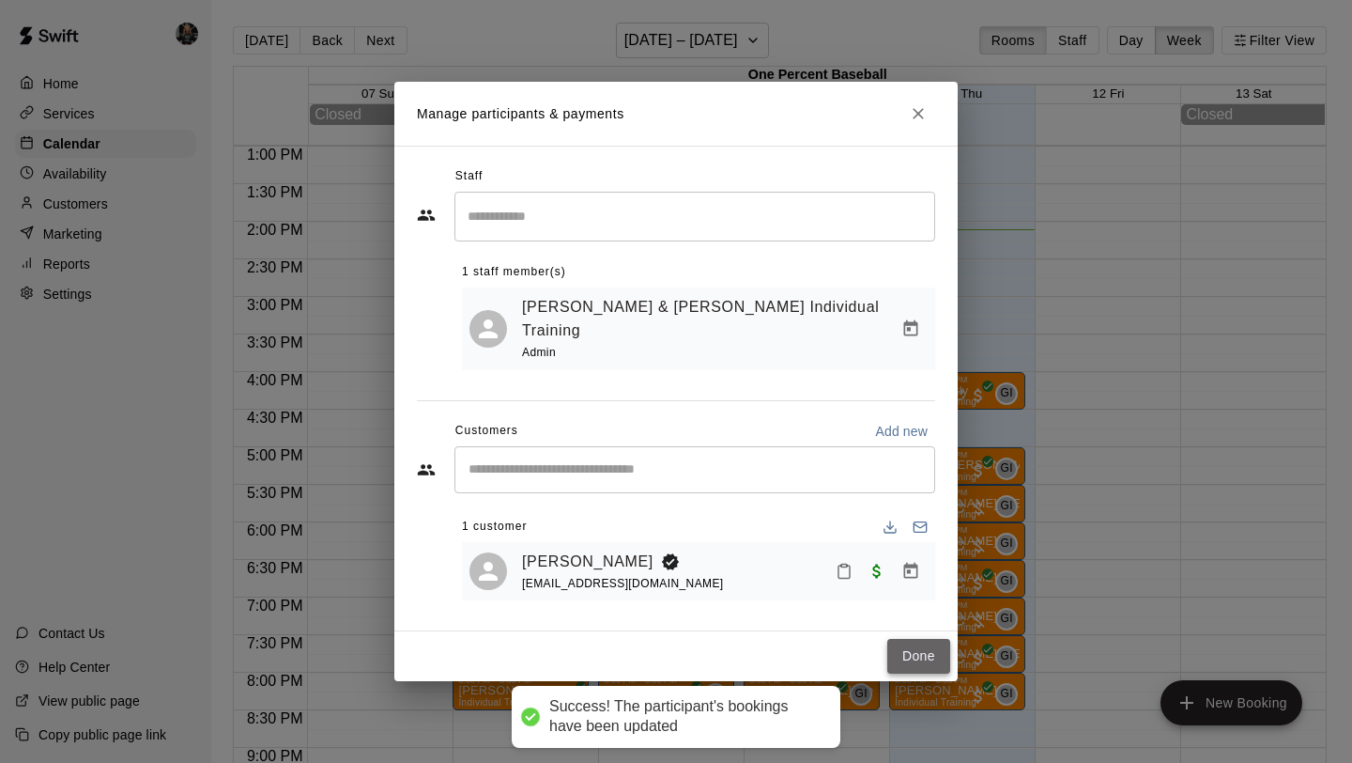
click at [917, 649] on button "Done" at bounding box center [919, 656] width 63 height 35
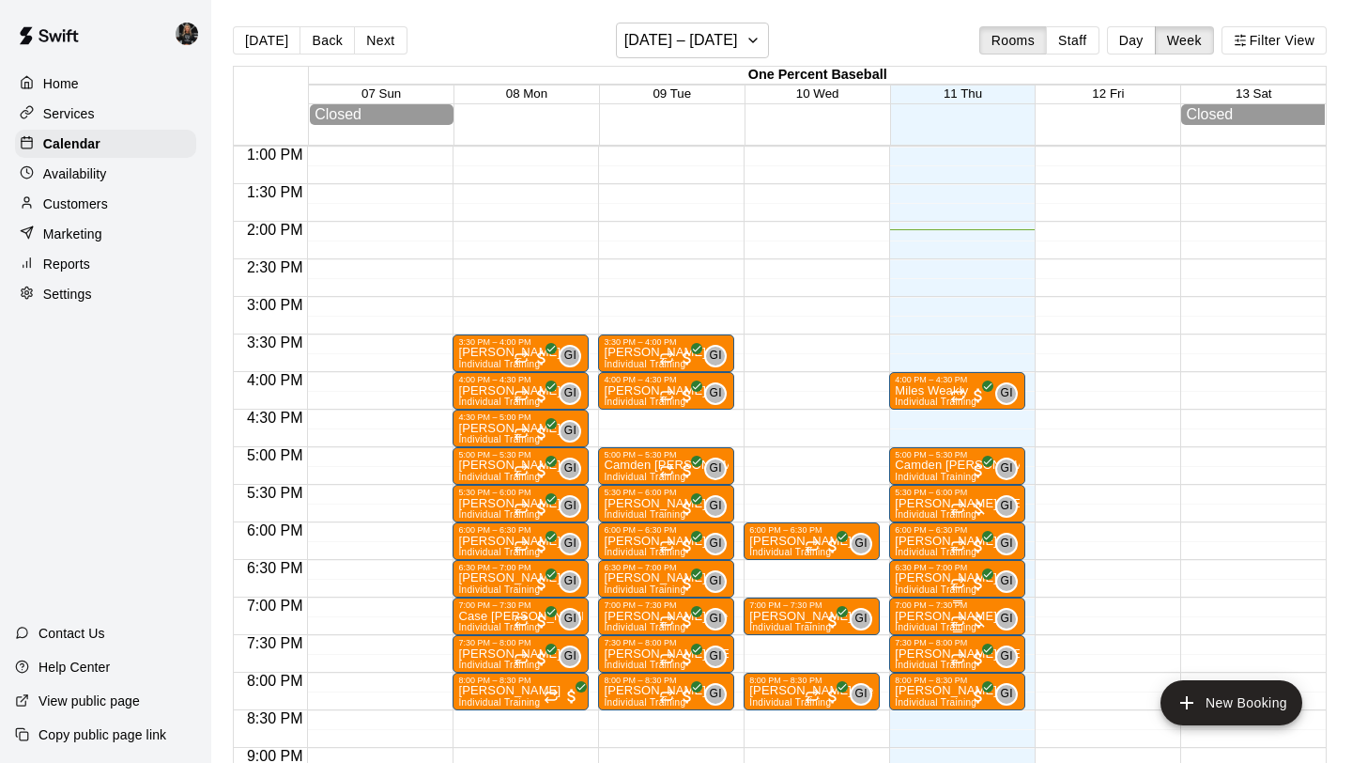
click at [939, 625] on span "Individual Training" at bounding box center [936, 627] width 82 height 10
click at [920, 684] on img "edit" at bounding box center [915, 684] width 22 height 22
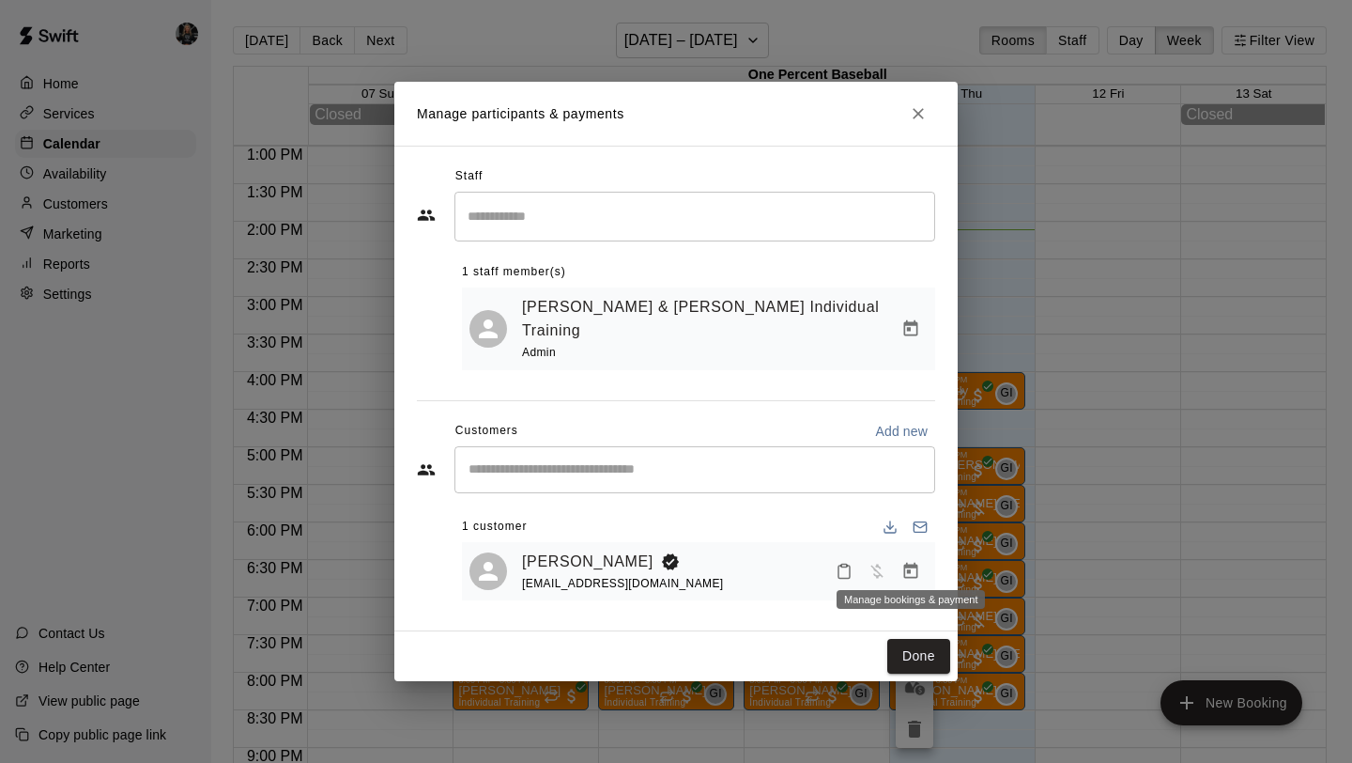
click at [918, 563] on icon "Manage bookings & payment" at bounding box center [911, 571] width 14 height 16
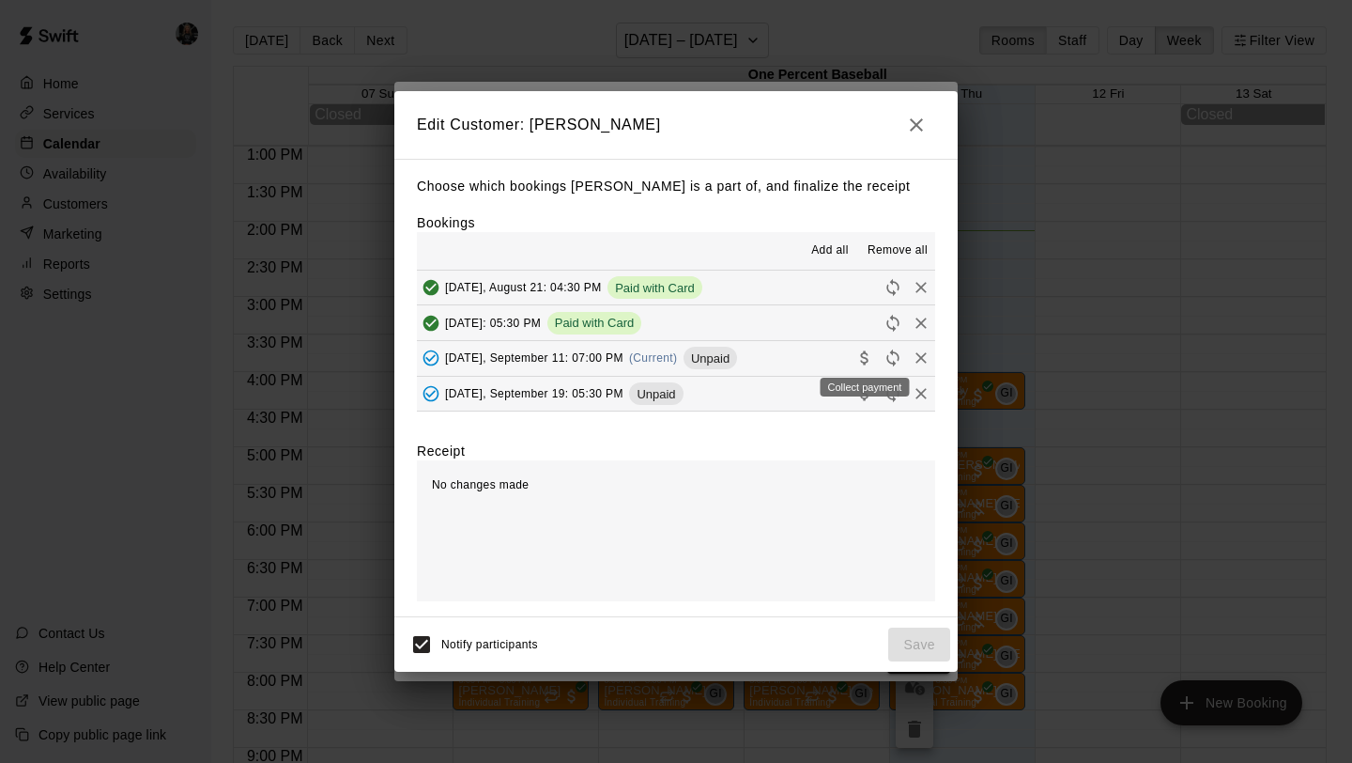
click at [865, 357] on icon "Collect payment" at bounding box center [865, 357] width 19 height 19
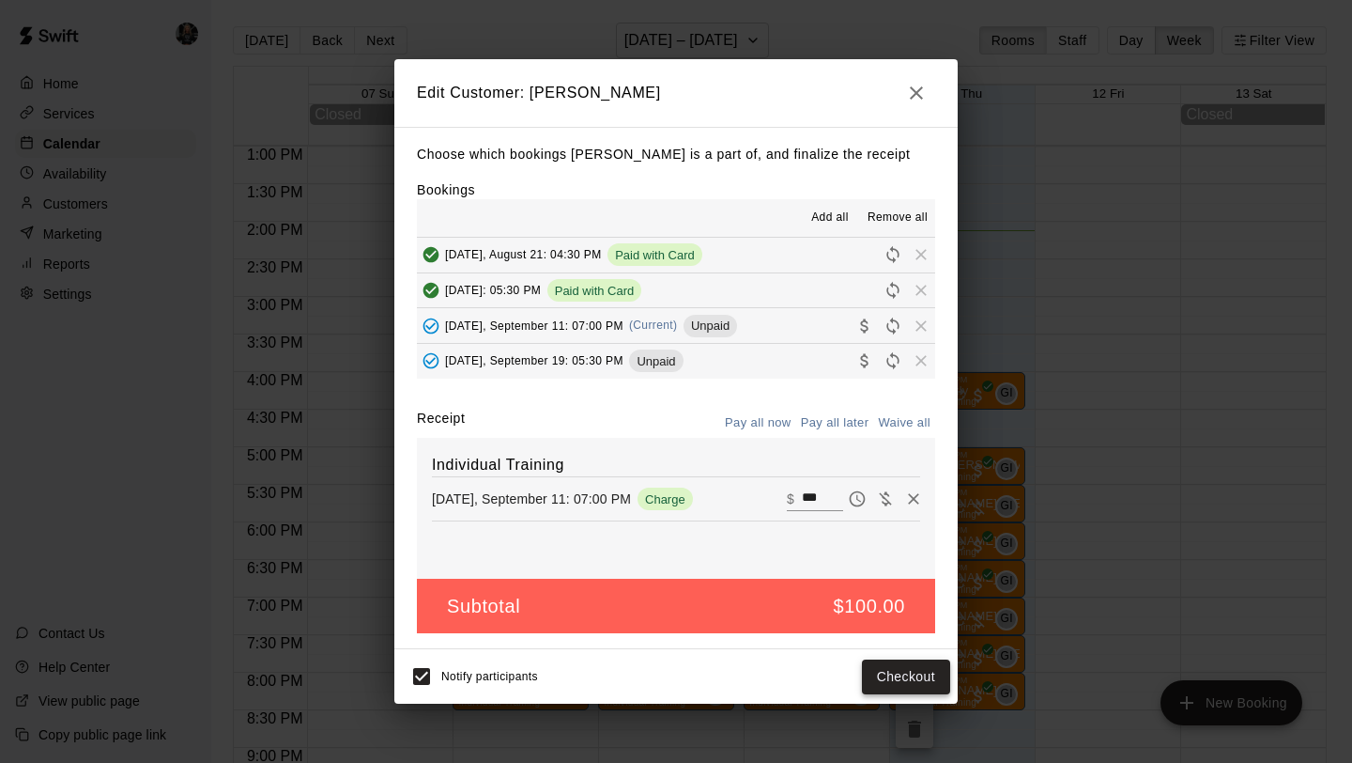
click at [897, 668] on button "Checkout" at bounding box center [906, 676] width 88 height 35
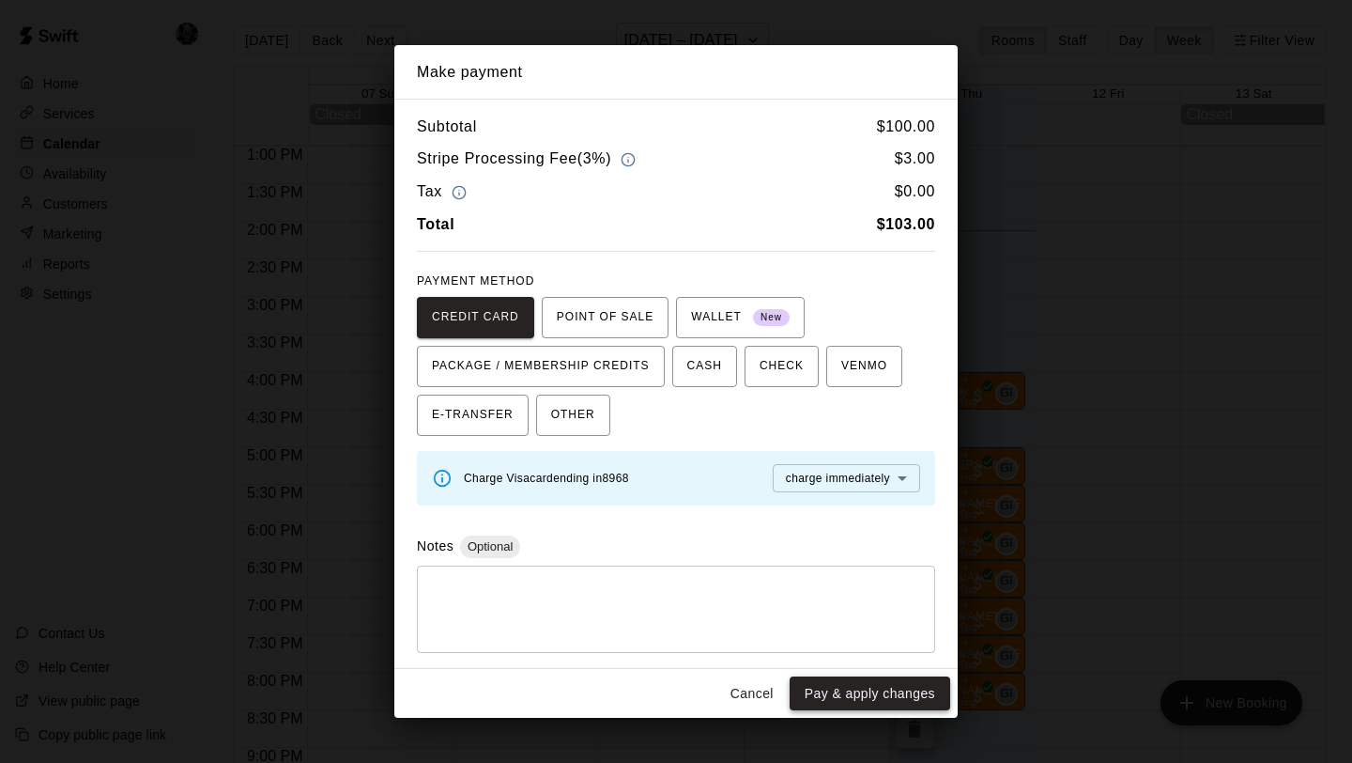
click at [893, 692] on button "Pay & apply changes" at bounding box center [870, 693] width 161 height 35
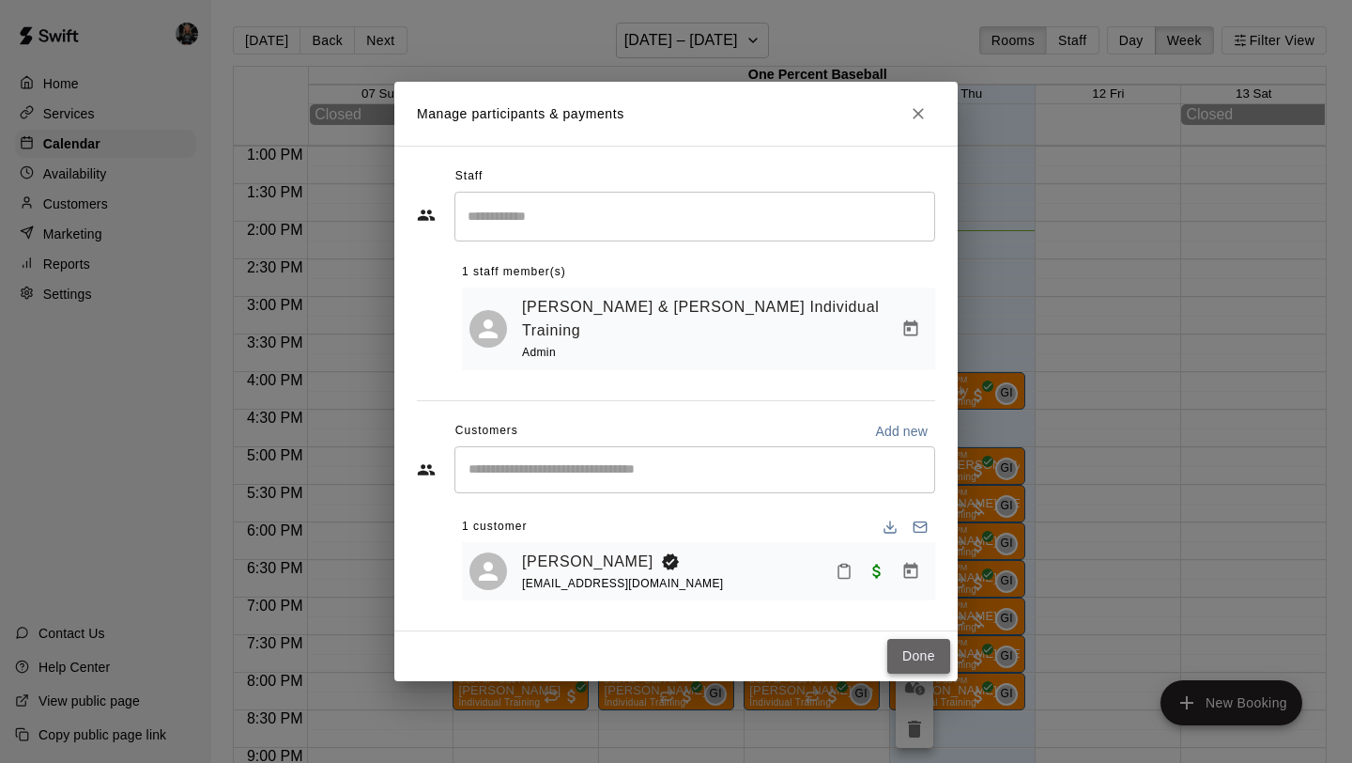
click at [923, 645] on button "Done" at bounding box center [919, 656] width 63 height 35
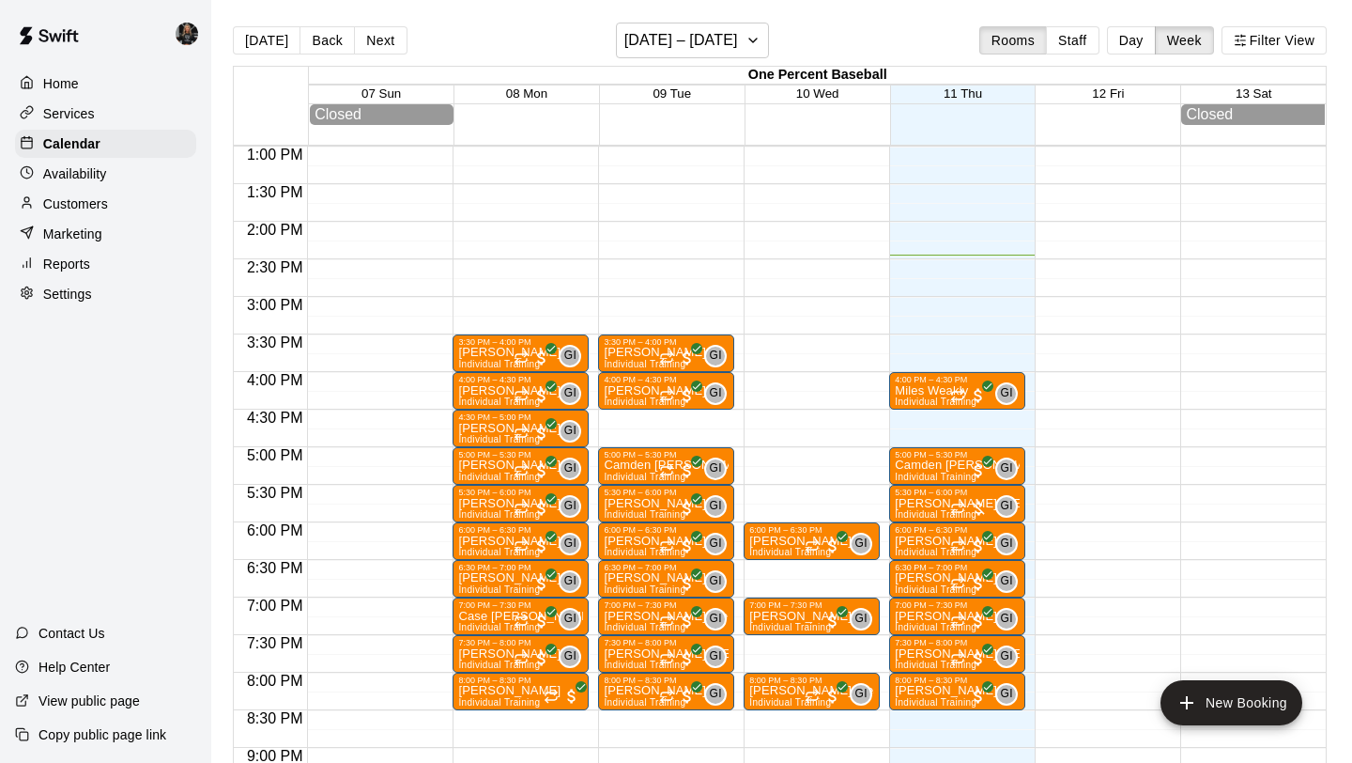
click at [70, 197] on p "Customers" at bounding box center [75, 203] width 65 height 19
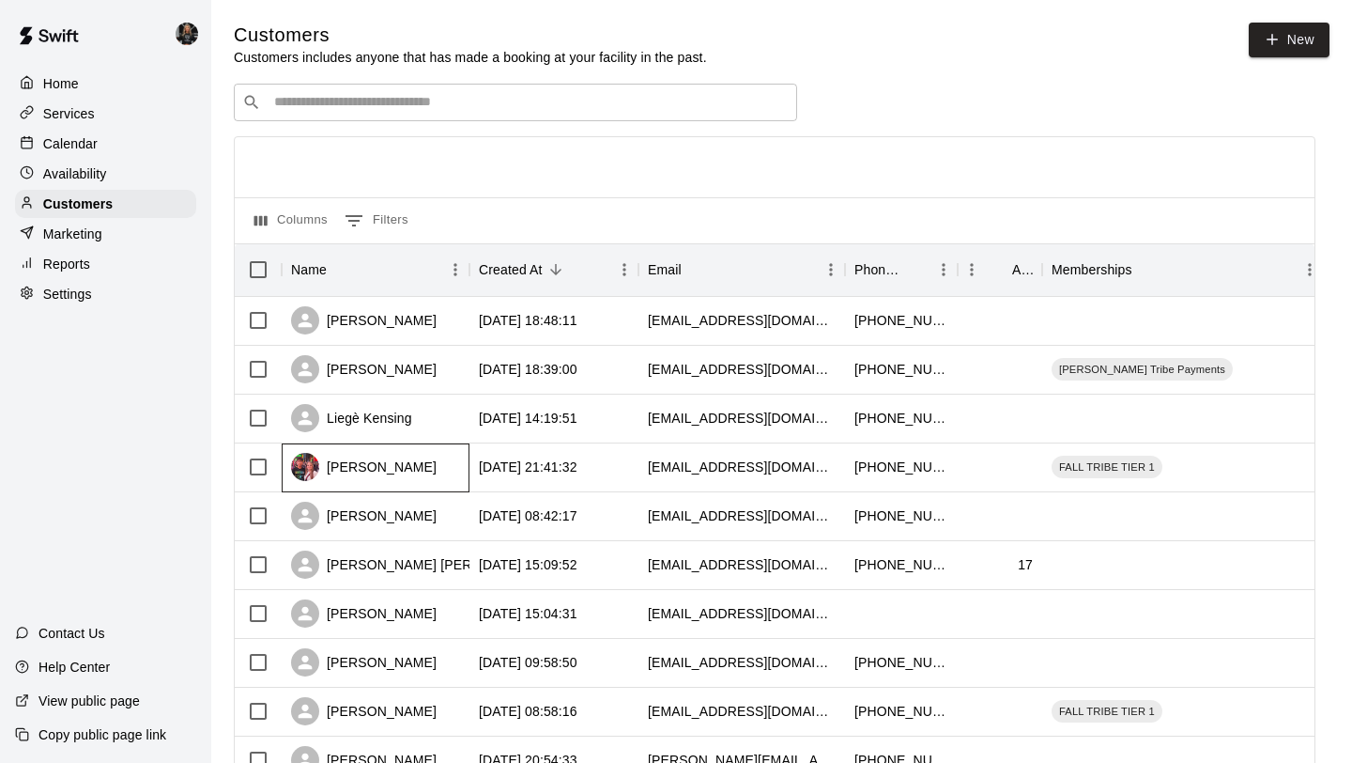
click at [378, 467] on div "[PERSON_NAME]" at bounding box center [364, 467] width 146 height 28
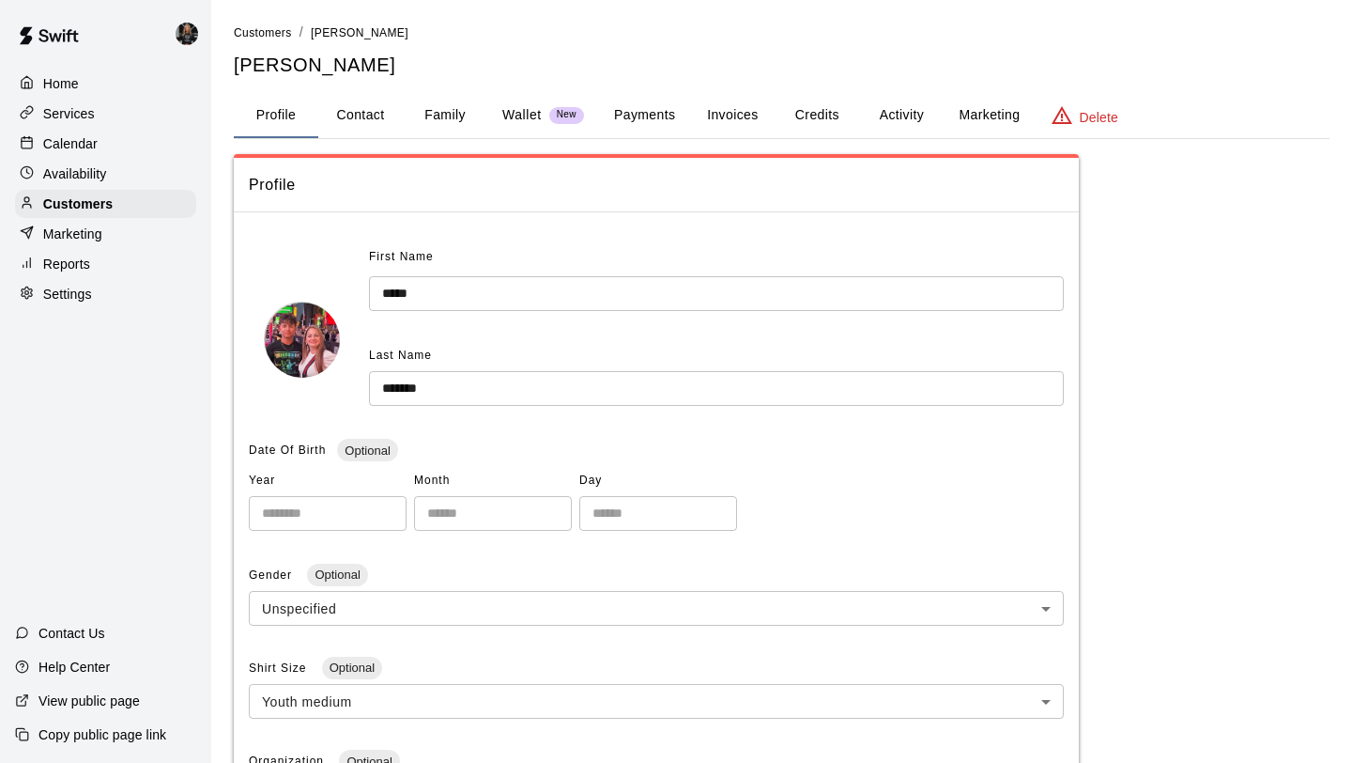
click at [639, 121] on button "Payments" at bounding box center [644, 115] width 91 height 45
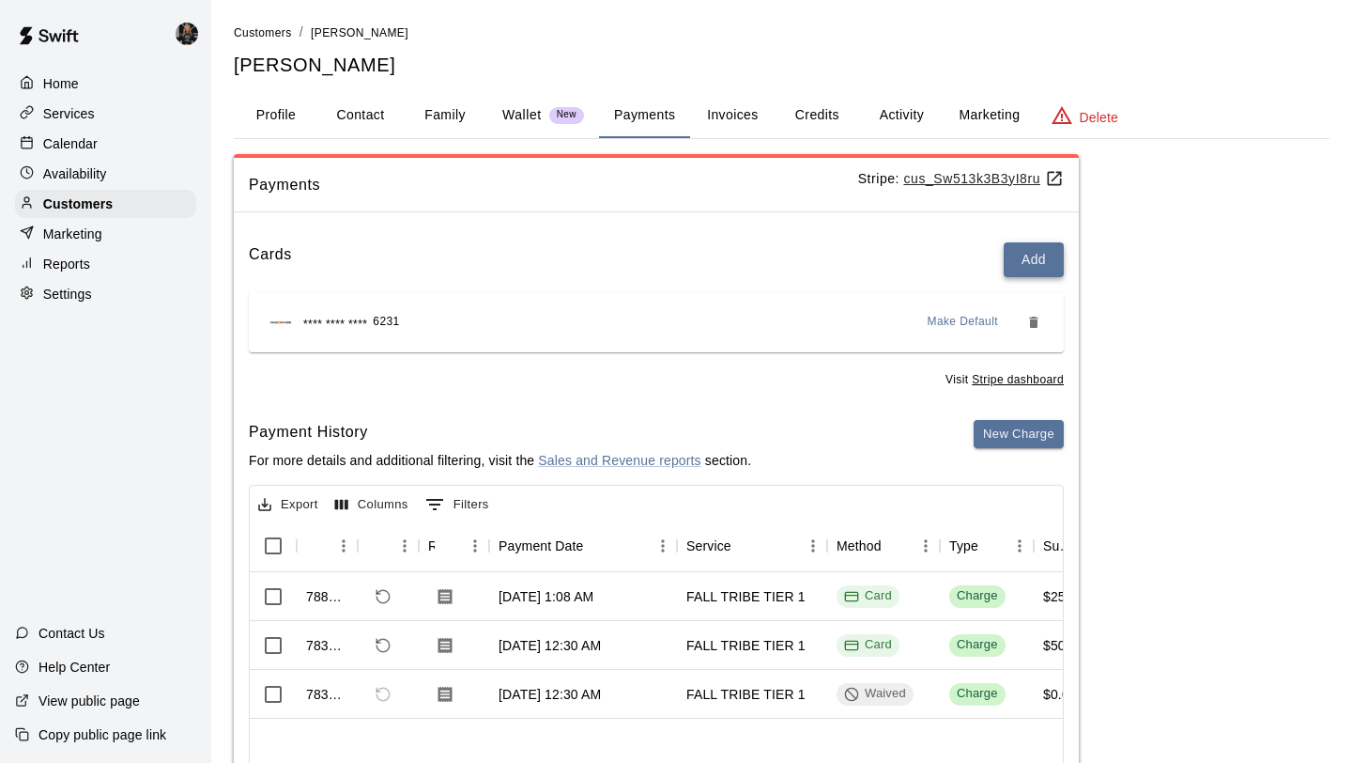
click at [1035, 255] on button "Add" at bounding box center [1034, 259] width 60 height 35
